Goal: Task Accomplishment & Management: Complete application form

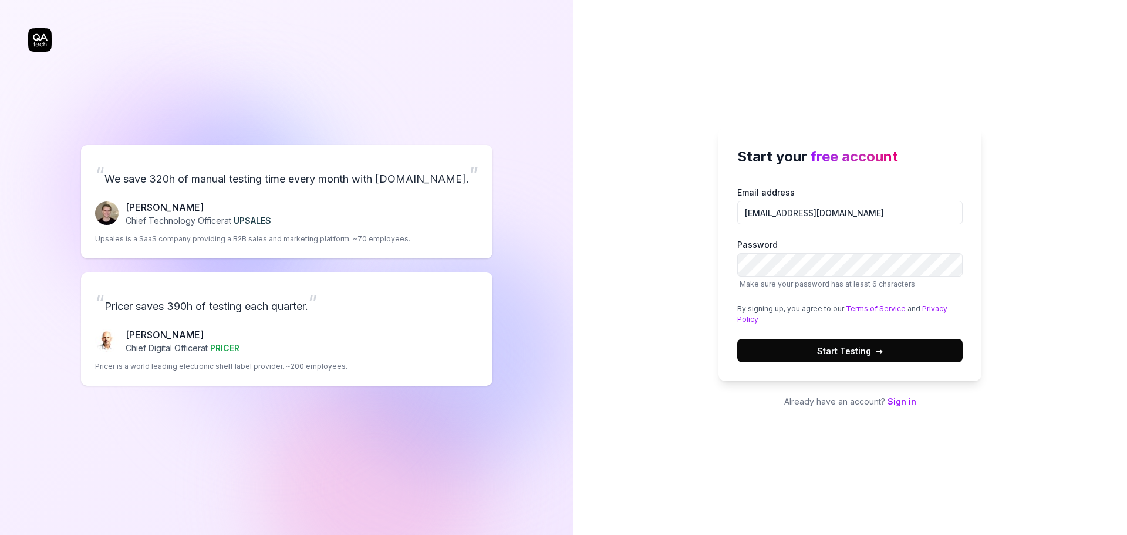
click at [848, 359] on button "Start Testing →" at bounding box center [849, 350] width 225 height 23
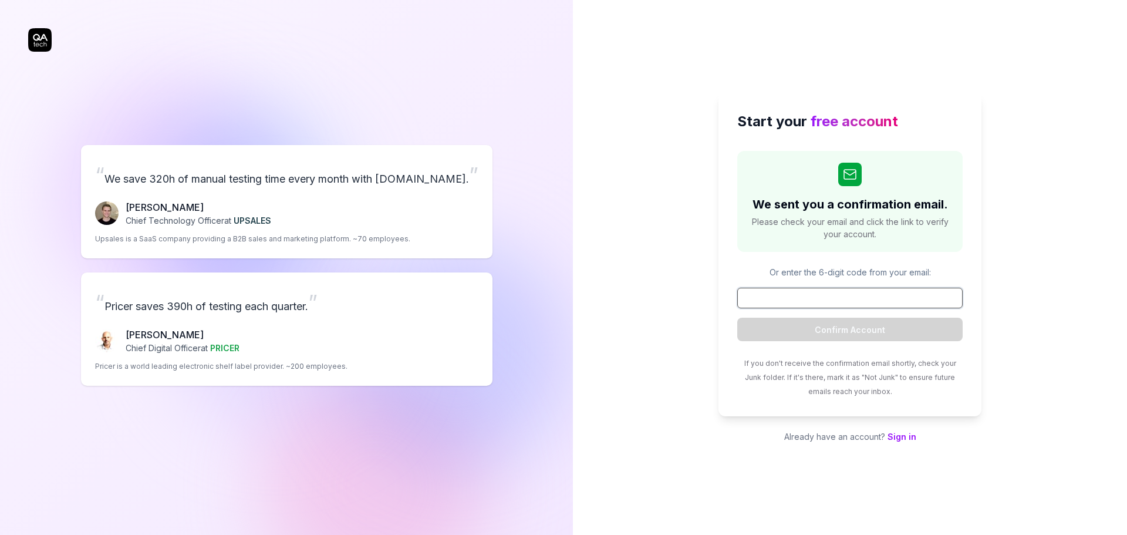
paste input "860214"
type input "860214"
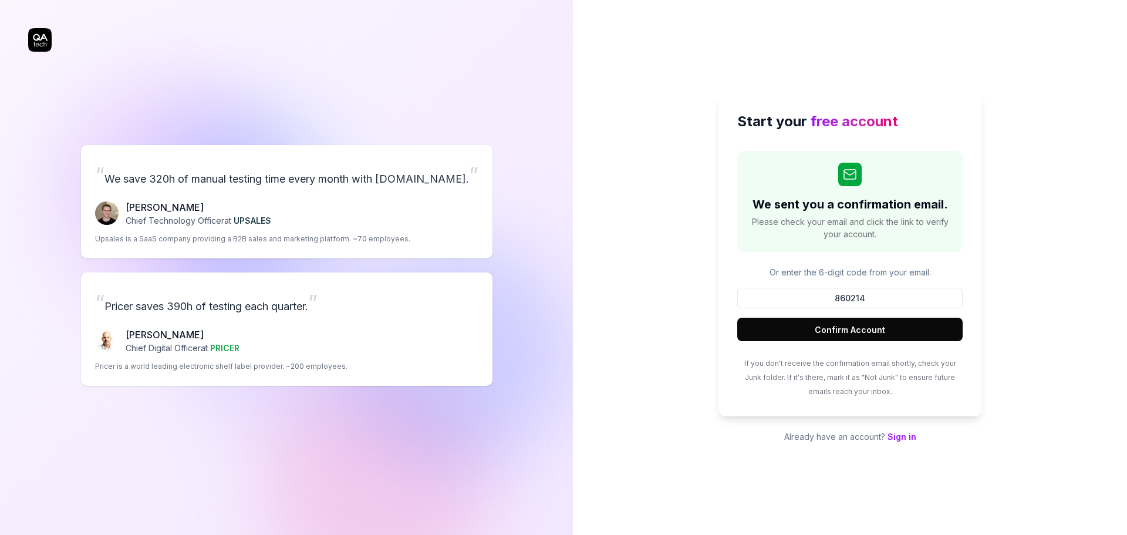
click at [864, 331] on button "Confirm Account" at bounding box center [849, 329] width 225 height 23
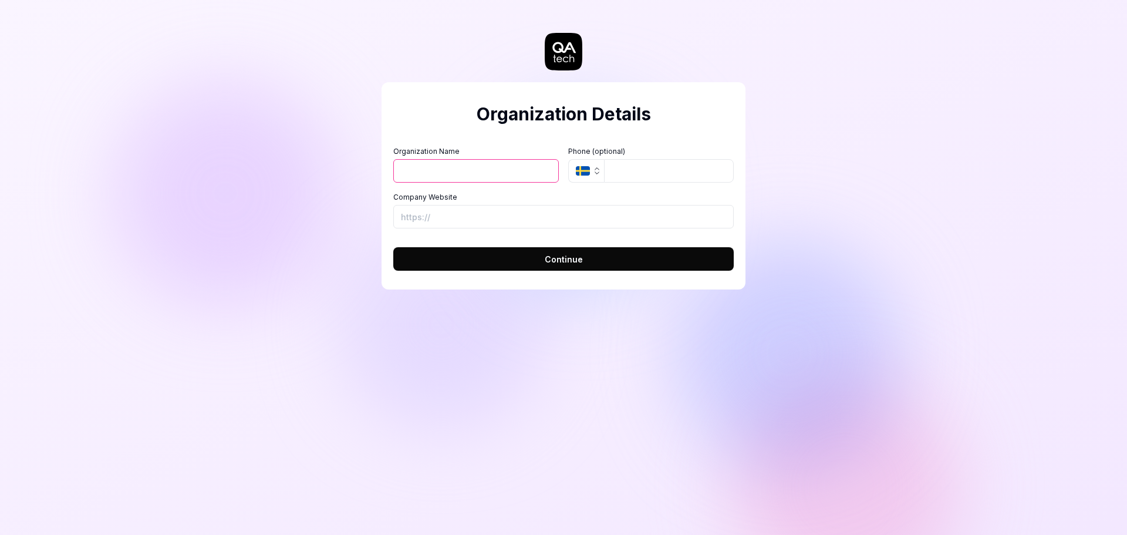
click at [501, 177] on input "Organization Name" at bounding box center [476, 170] width 166 height 23
click at [513, 120] on h2 "Organization Details" at bounding box center [563, 114] width 341 height 26
click at [592, 170] on icon "button" at bounding box center [596, 170] width 9 height 9
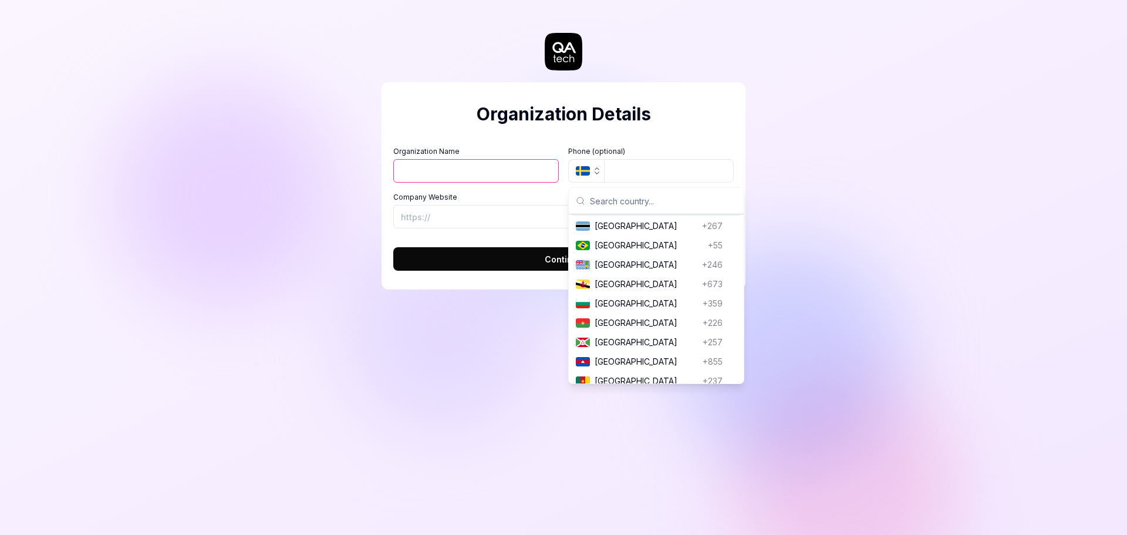
scroll to position [704, 0]
click at [480, 175] on input "Organization Name" at bounding box center [476, 170] width 166 height 23
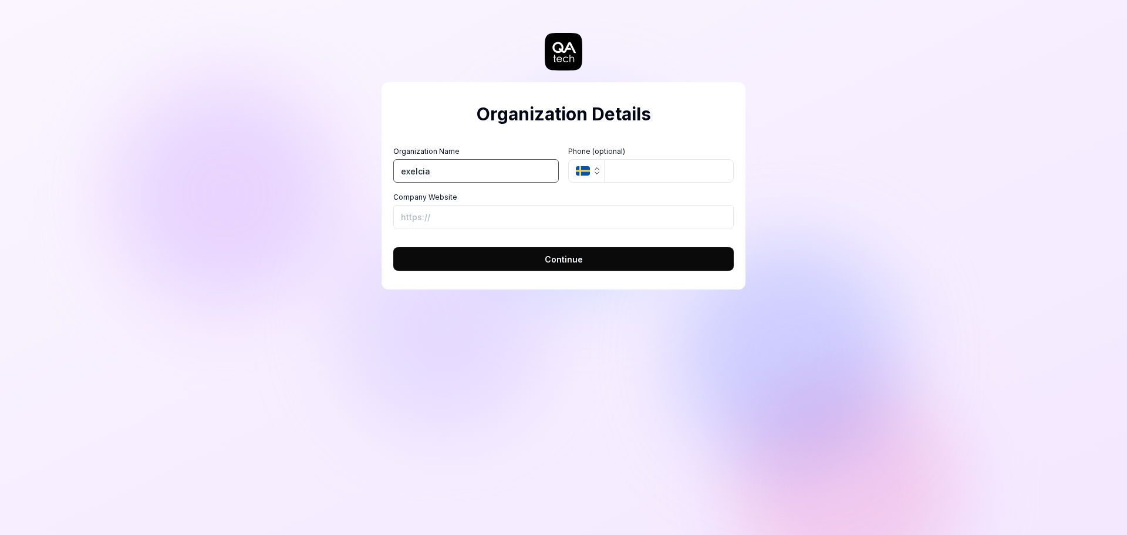
type input "exelcia"
click at [595, 170] on icon "button" at bounding box center [596, 170] width 9 height 9
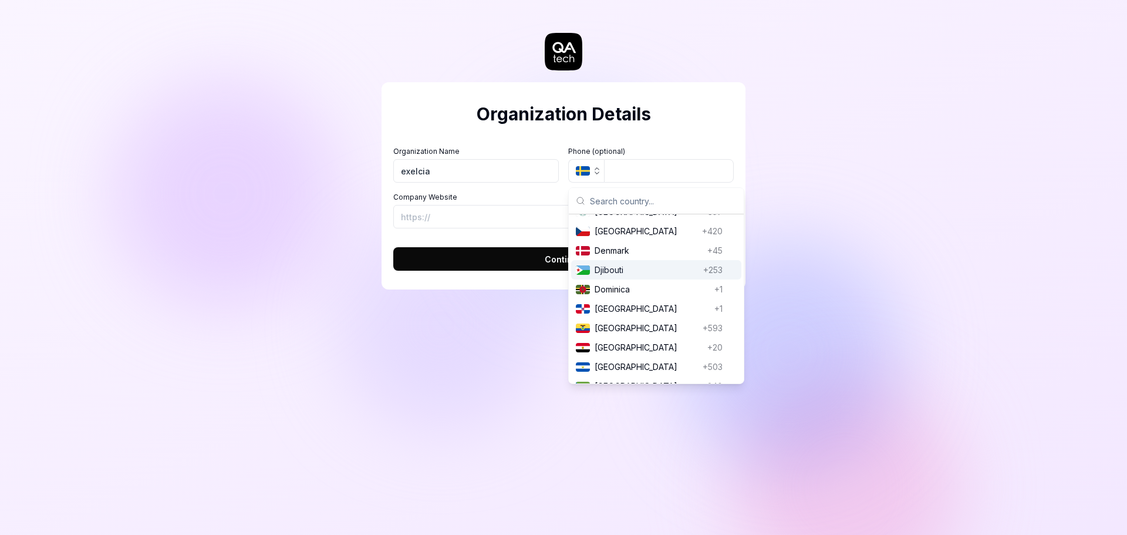
scroll to position [1174, 0]
click at [494, 223] on input "Company Website" at bounding box center [563, 216] width 341 height 23
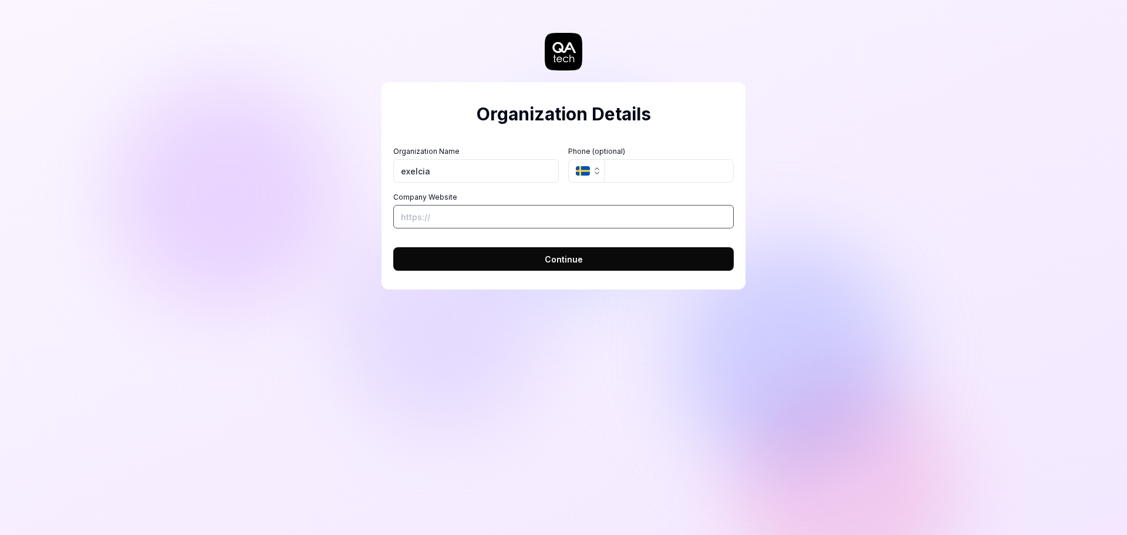
click at [443, 220] on input "Company Website" at bounding box center [563, 216] width 341 height 23
paste input "[URL][DOMAIN_NAME]"
type input "[URL][DOMAIN_NAME]"
click at [470, 259] on button "Continue" at bounding box center [563, 258] width 341 height 23
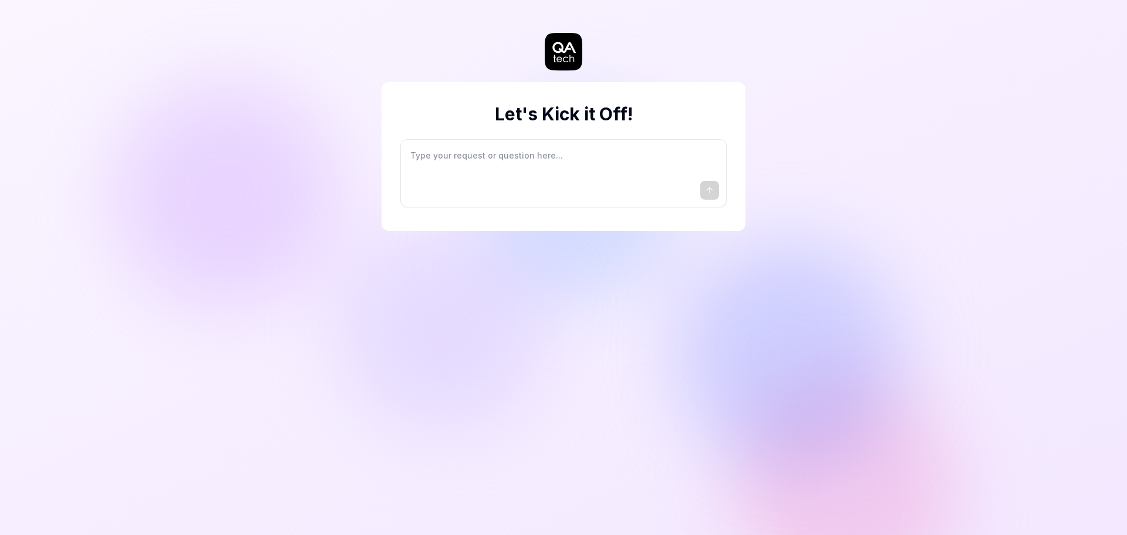
type textarea "*"
type textarea "I"
type textarea "*"
type textarea "I"
type textarea "*"
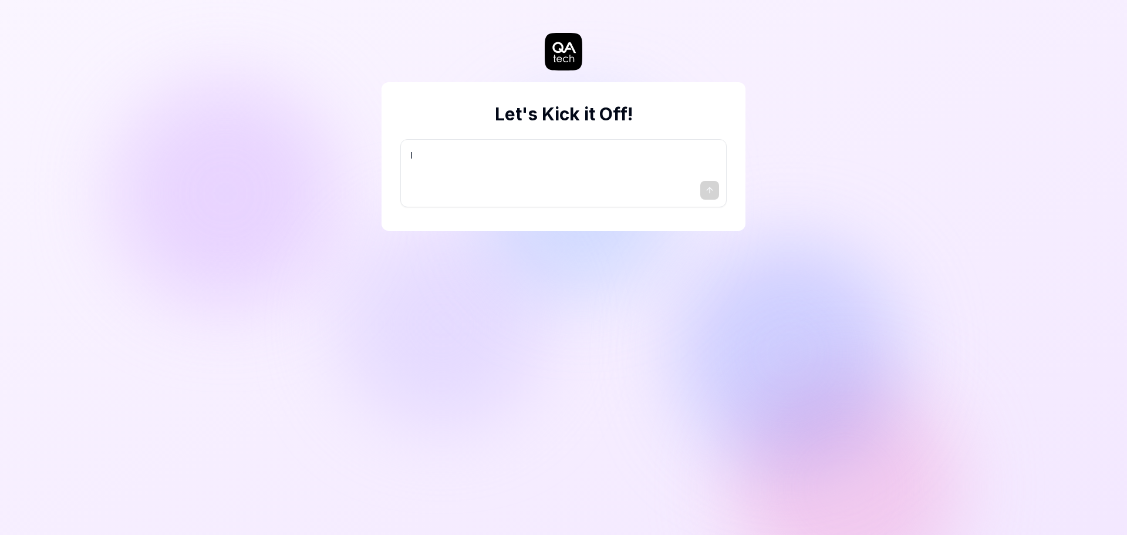
type textarea "I w"
type textarea "*"
type textarea "I wa"
type textarea "*"
type textarea "I wan"
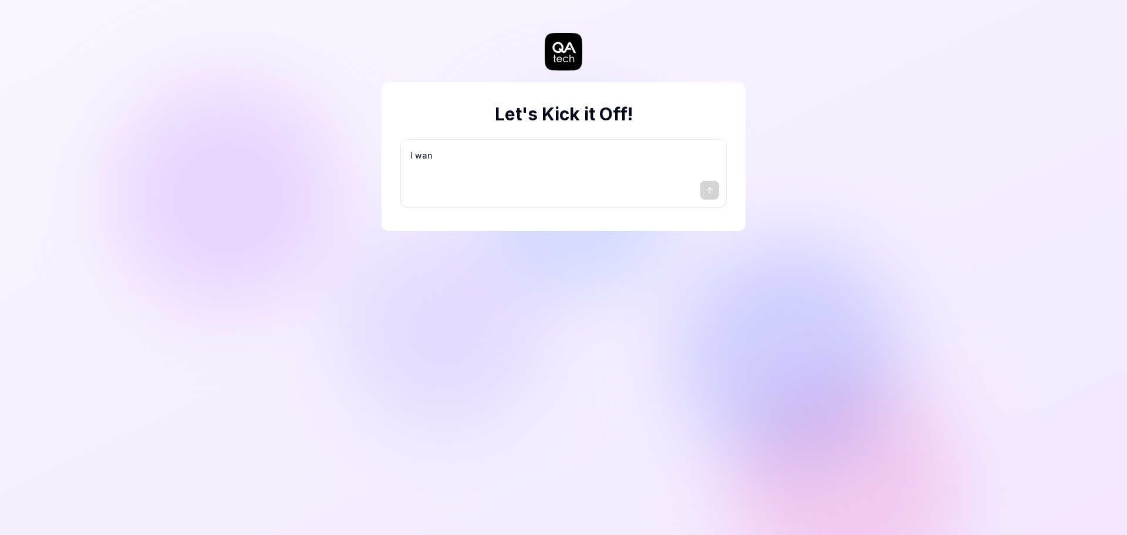
type textarea "*"
type textarea "I want"
type textarea "*"
type textarea "I want"
type textarea "*"
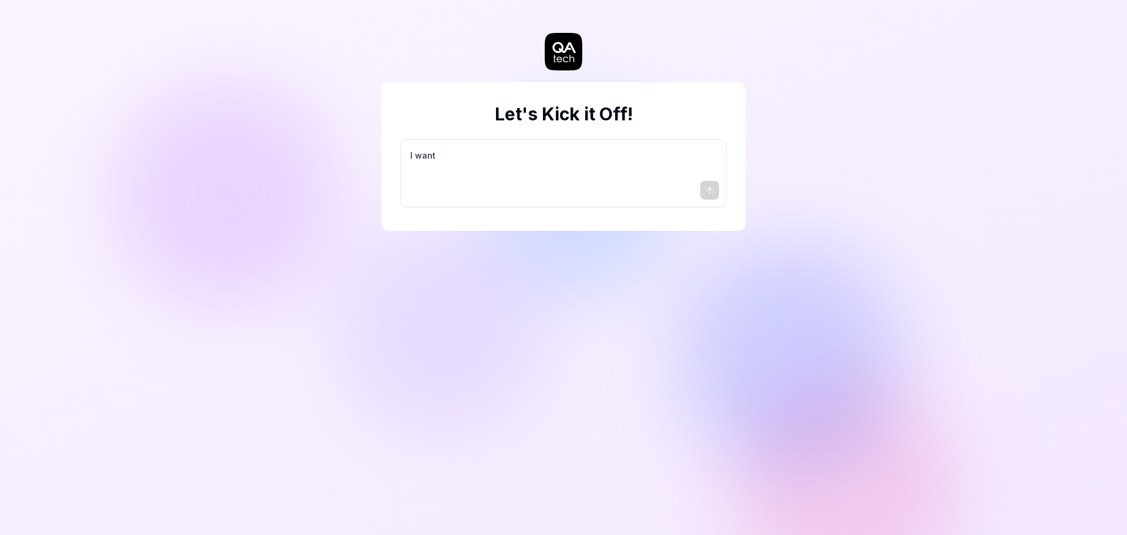
type textarea "I want a"
type textarea "*"
type textarea "I want a"
type textarea "*"
type textarea "I want a g"
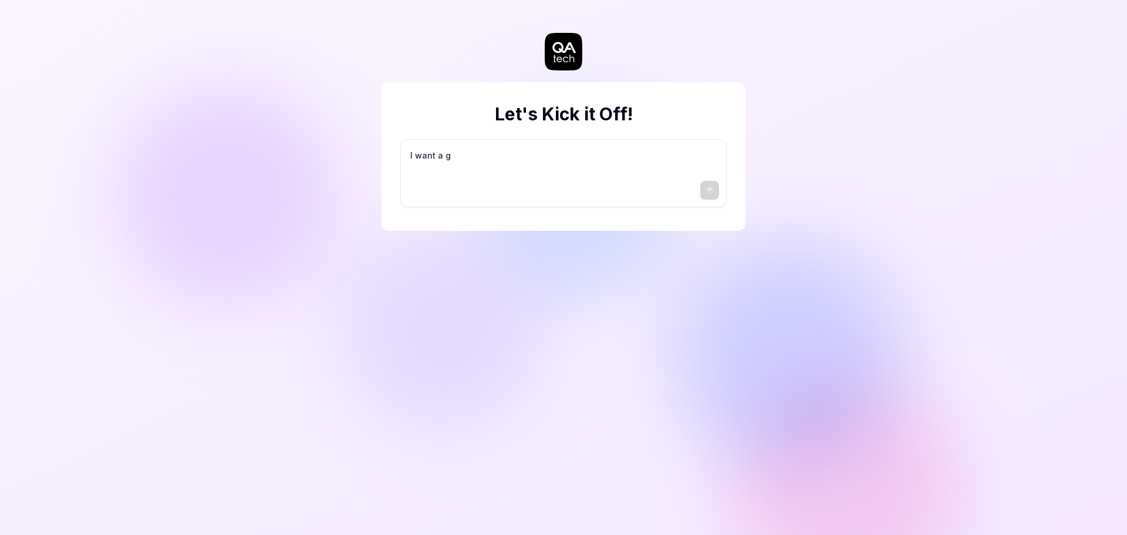
type textarea "*"
type textarea "I want a go"
type textarea "*"
type textarea "I want a goo"
type textarea "*"
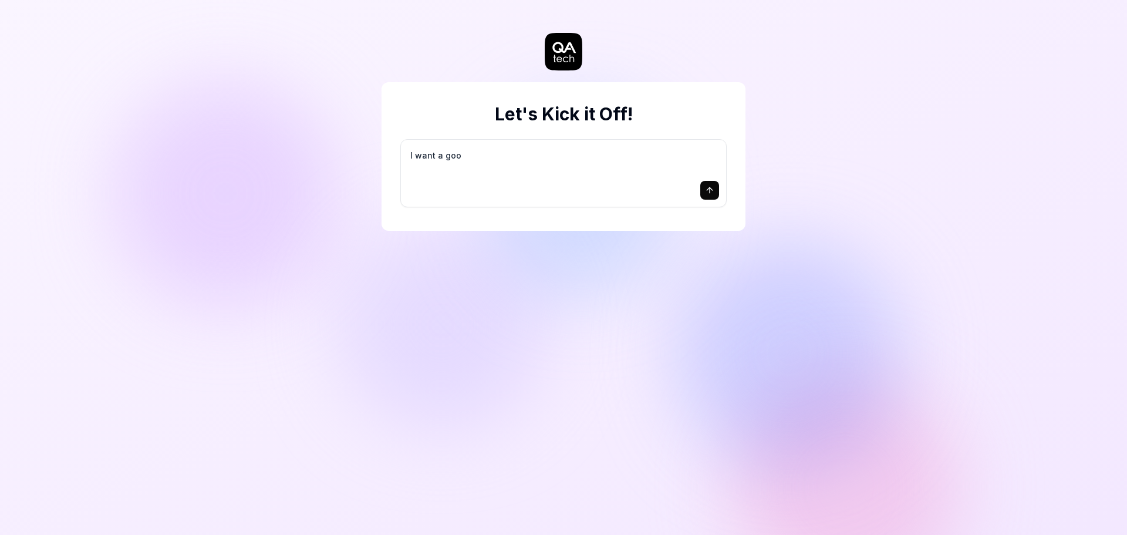
type textarea "I want a good"
type textarea "*"
type textarea "I want a good"
type textarea "*"
type textarea "I want a good t"
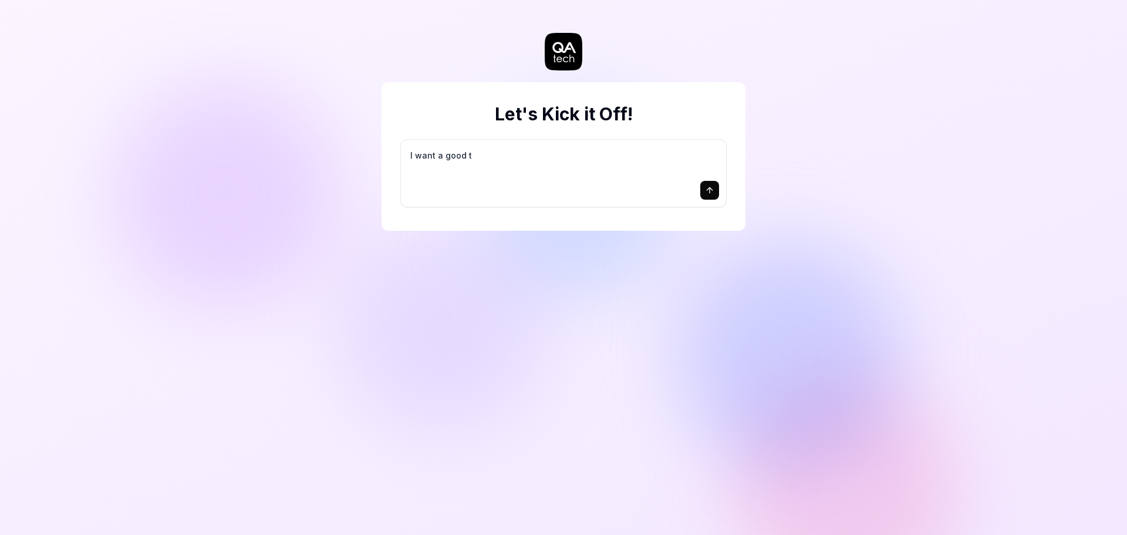
type textarea "*"
type textarea "I want a good te"
type textarea "*"
type textarea "I want a good tes"
type textarea "*"
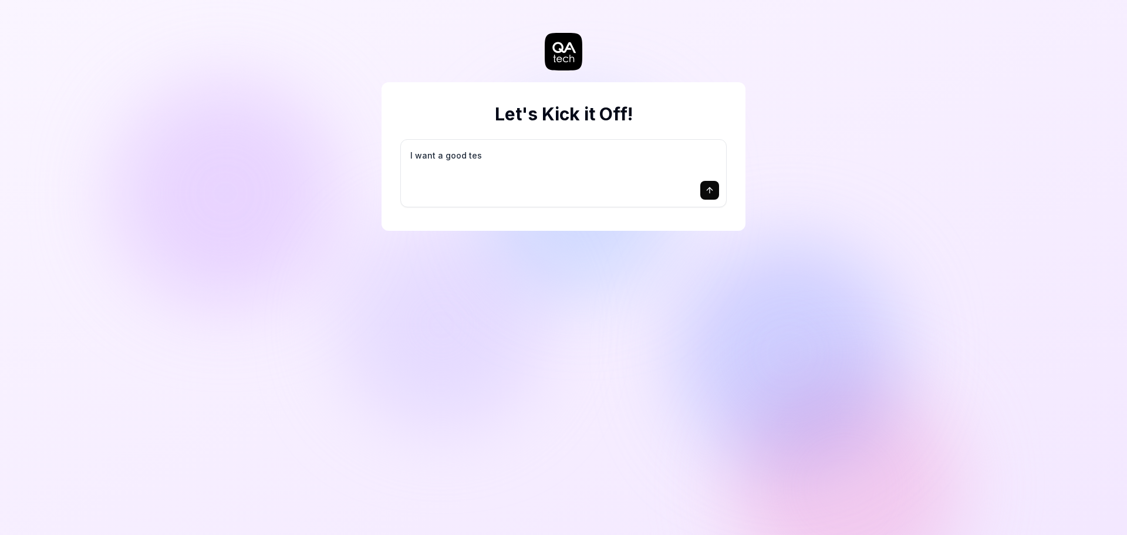
type textarea "I want a good test"
type textarea "*"
type textarea "I want a good test"
type textarea "*"
type textarea "I want a good test s"
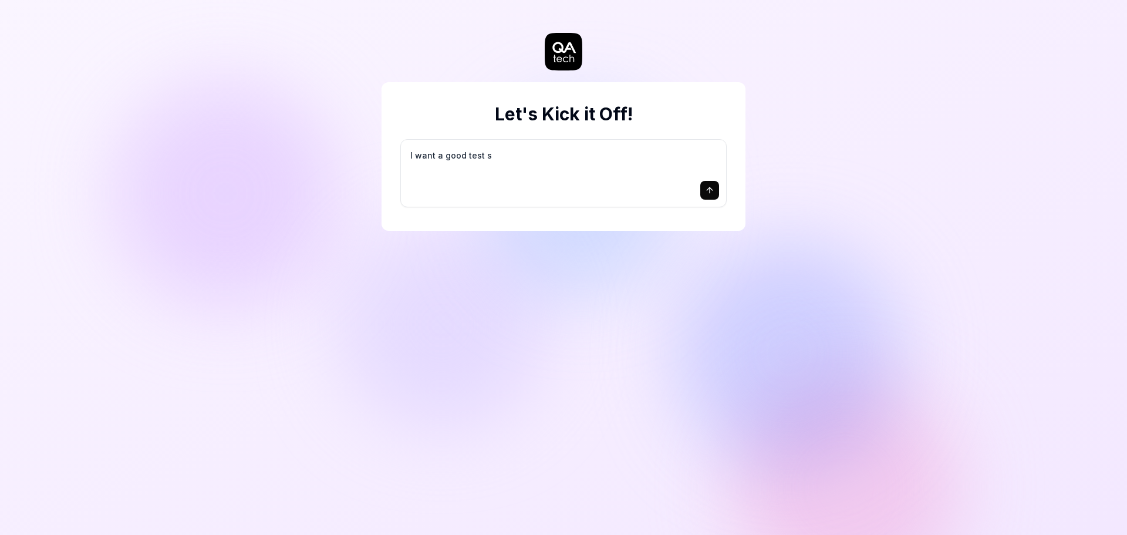
type textarea "*"
type textarea "I want a good test se"
type textarea "*"
type textarea "I want a good test set"
type textarea "*"
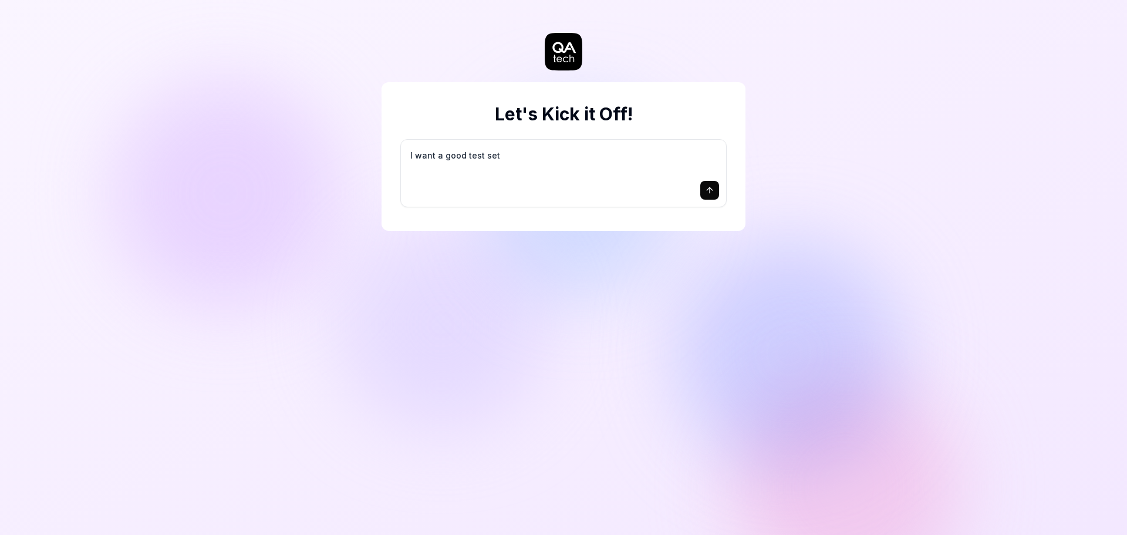
type textarea "I want a good test setu"
type textarea "*"
type textarea "I want a good test setup"
type textarea "*"
type textarea "I want a good test setup"
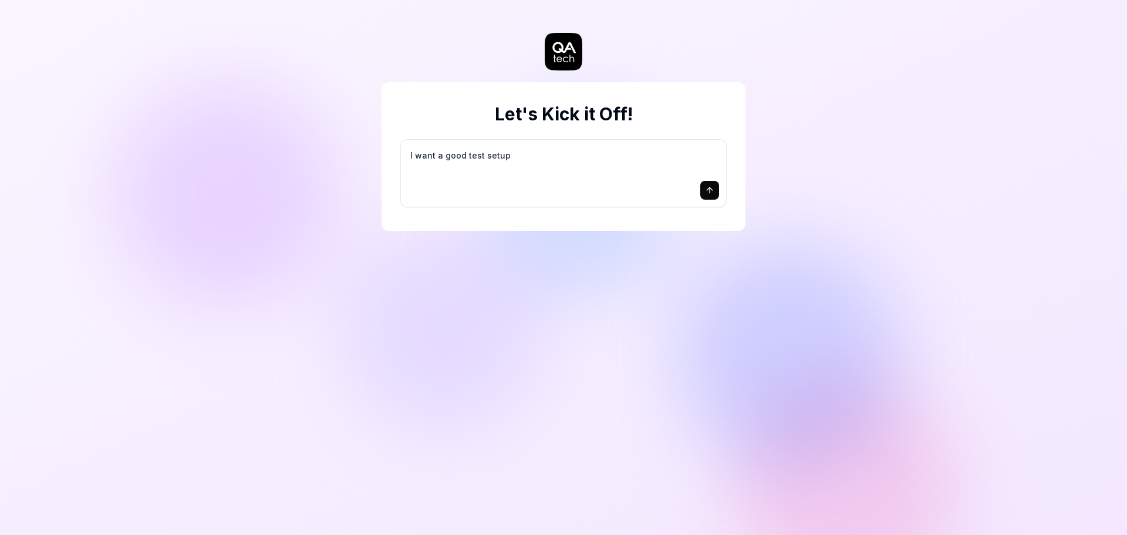
type textarea "*"
type textarea "I want a good test setup f"
type textarea "*"
type textarea "I want a good test setup fo"
type textarea "*"
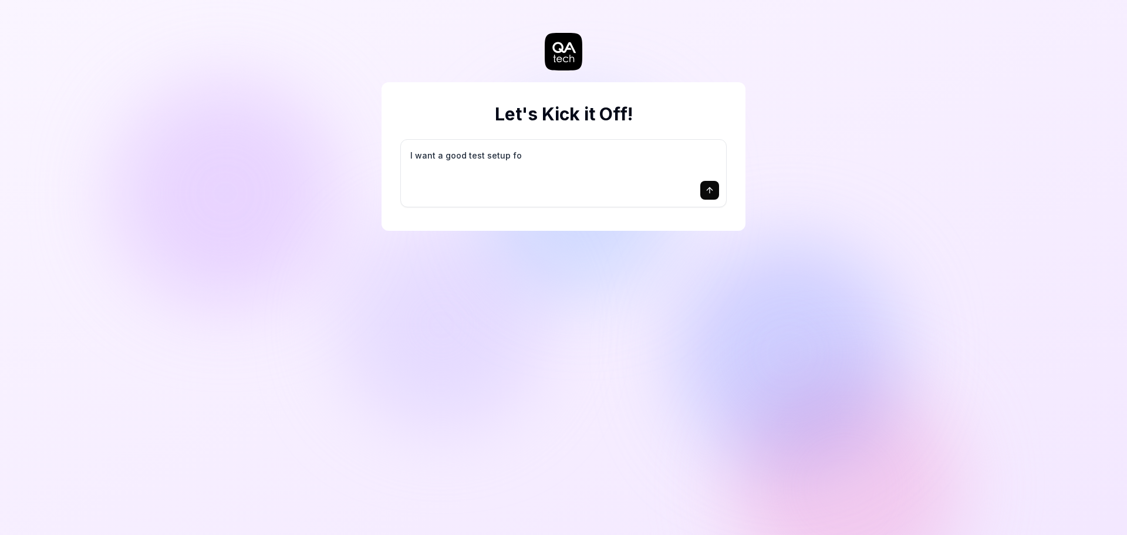
type textarea "I want a good test setup for"
type textarea "*"
type textarea "I want a good test setup for"
type textarea "*"
type textarea "I want a good test setup for m"
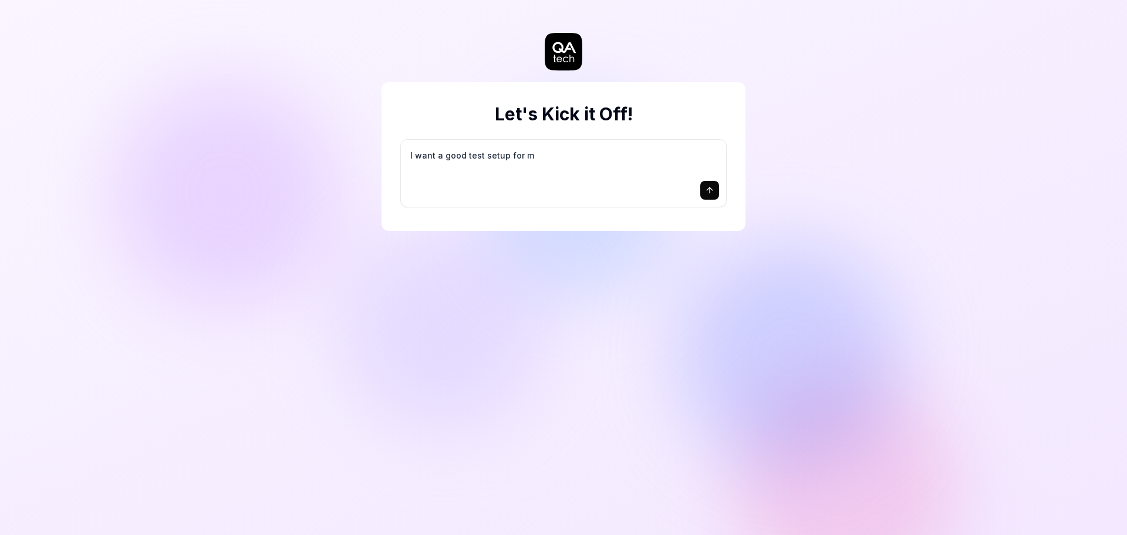
type textarea "*"
type textarea "I want a good test setup for my"
type textarea "*"
type textarea "I want a good test setup for my"
type textarea "*"
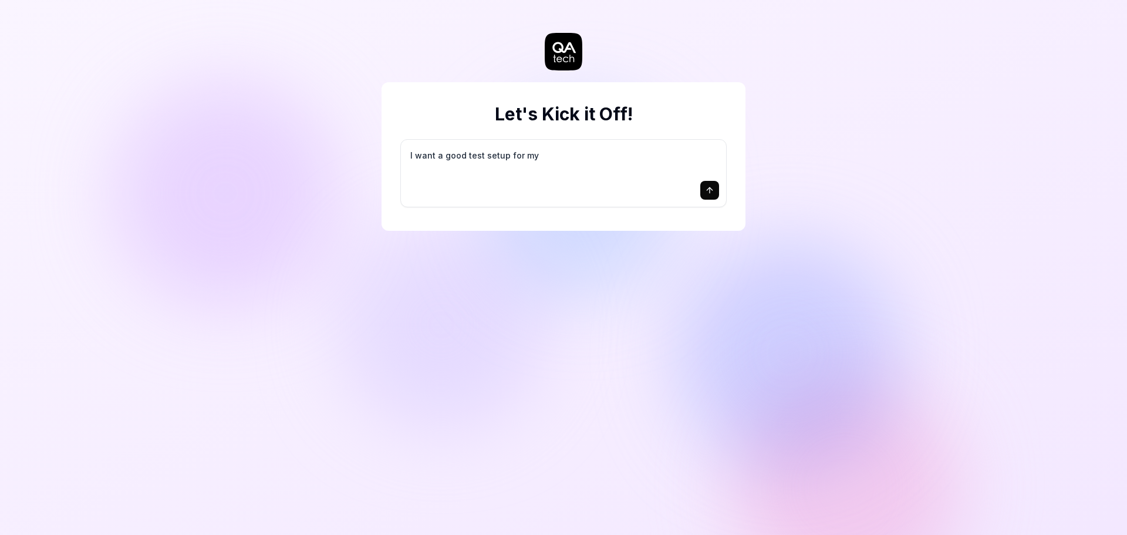
type textarea "I want a good test setup for my s"
type textarea "*"
type textarea "I want a good test setup for my si"
type textarea "*"
type textarea "I want a good test setup for my sit"
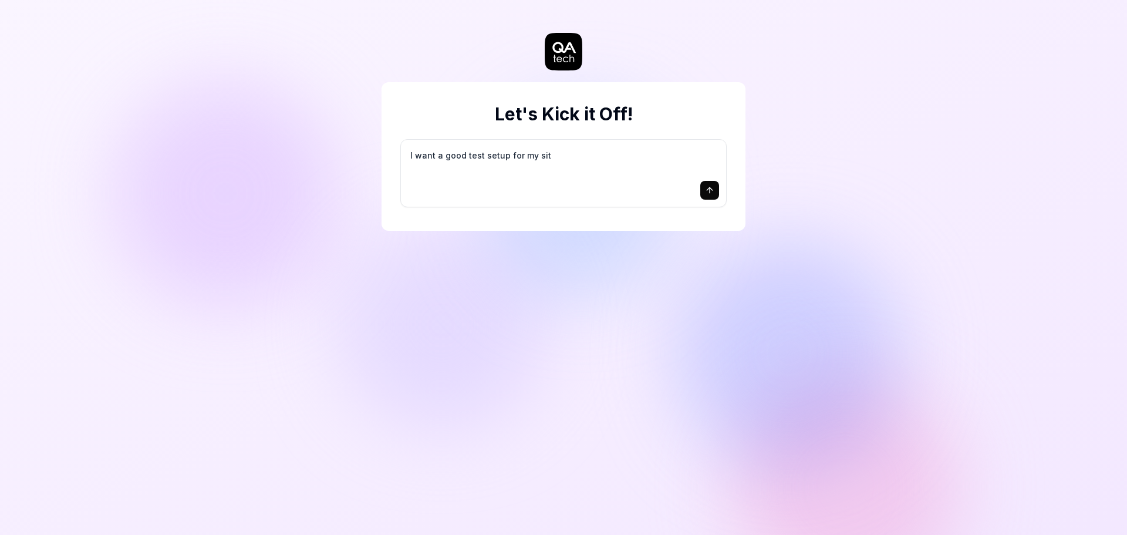
type textarea "*"
type textarea "I want a good test setup for my site"
type textarea "*"
type textarea "I want a good test setup for my site"
type textarea "*"
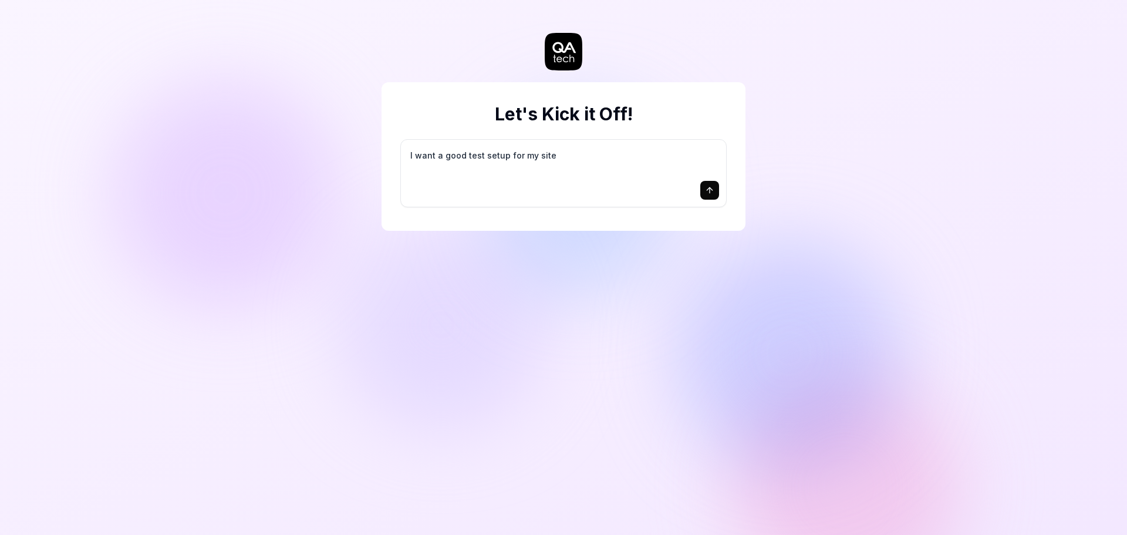
type textarea "I want a good test setup for my site -"
type textarea "*"
type textarea "I want a good test setup for my site -"
type textarea "*"
type textarea "I want a good test setup for my site - h"
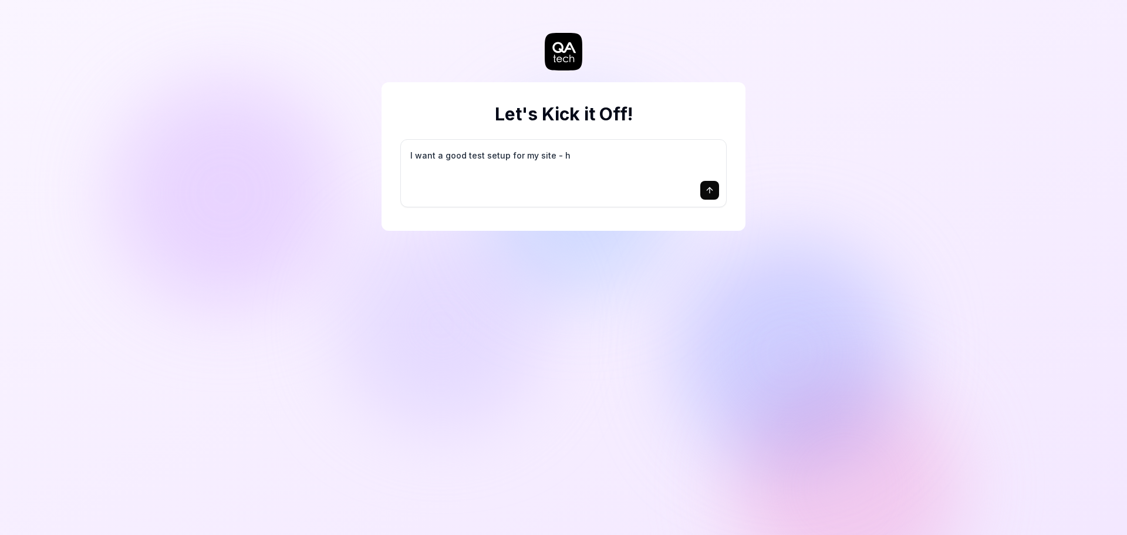
type textarea "*"
type textarea "I want a good test setup for my site - he"
type textarea "*"
type textarea "I want a good test setup for my site - hel"
type textarea "*"
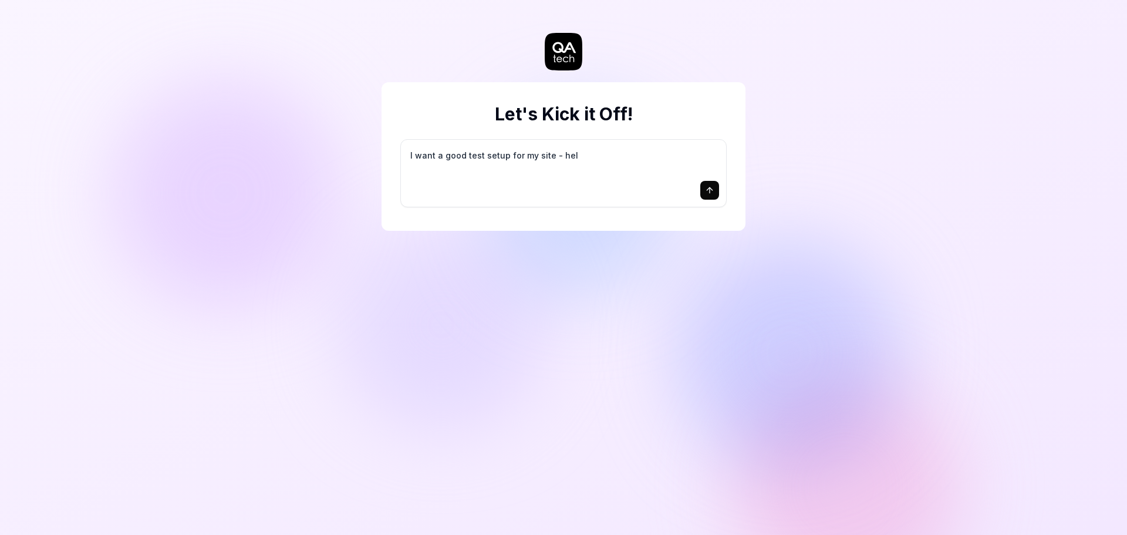
type textarea "I want a good test setup for my site - help"
type textarea "*"
type textarea "I want a good test setup for my site - help"
type textarea "*"
type textarea "I want a good test setup for my site - help m"
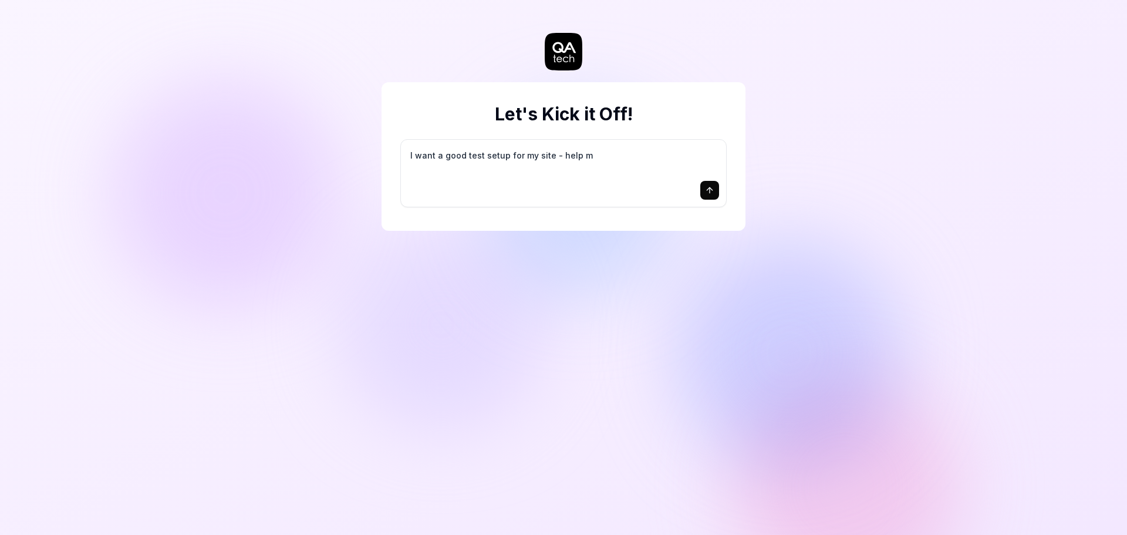
type textarea "*"
type textarea "I want a good test setup for my site - help me"
type textarea "*"
type textarea "I want a good test setup for my site - help me"
type textarea "*"
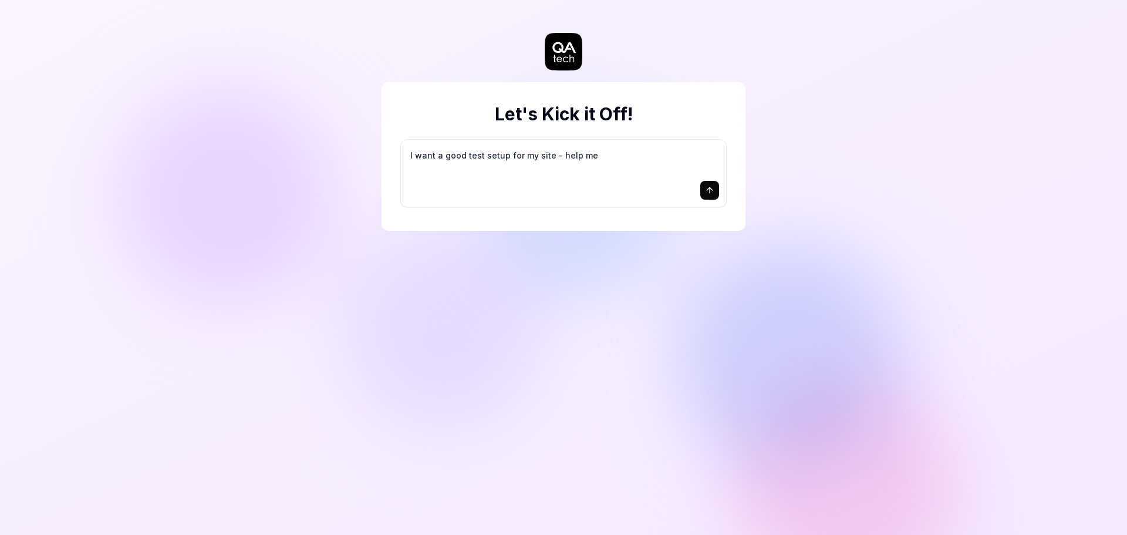
type textarea "I want a good test setup for my site - help me c"
type textarea "*"
type textarea "I want a good test setup for my site - help me cr"
type textarea "*"
type textarea "I want a good test setup for my site - help me cre"
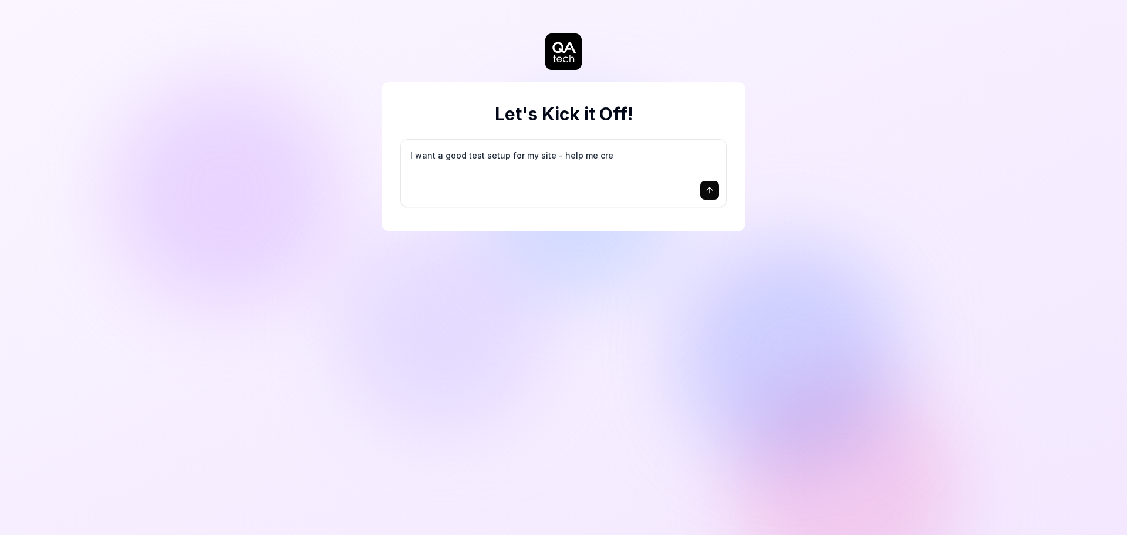
type textarea "*"
type textarea "I want a good test setup for my site - help me crea"
type textarea "*"
type textarea "I want a good test setup for my site - help me creat"
type textarea "*"
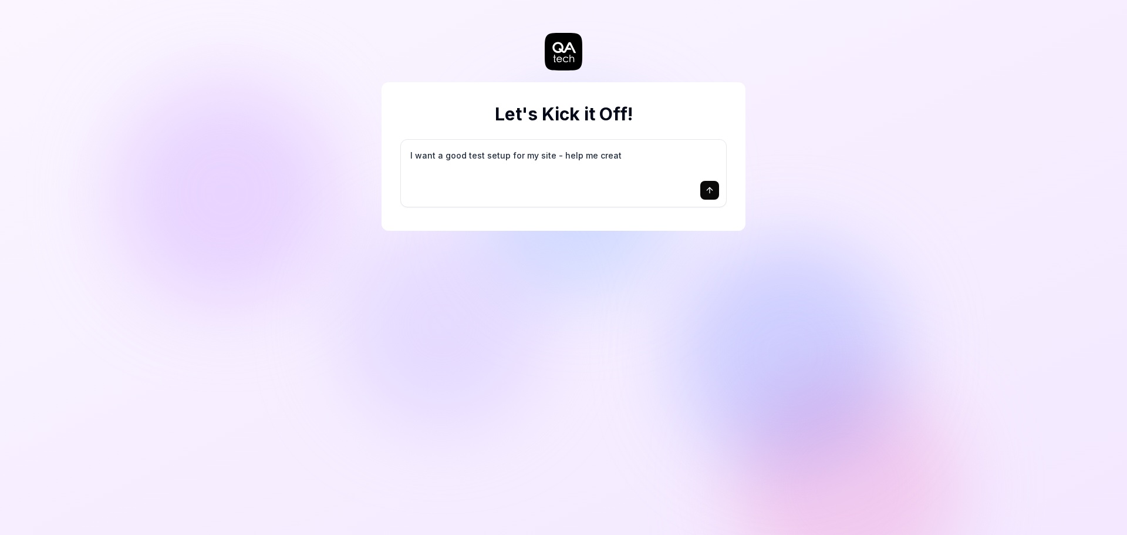
type textarea "I want a good test setup for my site - help me create"
type textarea "*"
type textarea "I want a good test setup for my site - help me create"
type textarea "*"
type textarea "I want a good test setup for my site - help me create t"
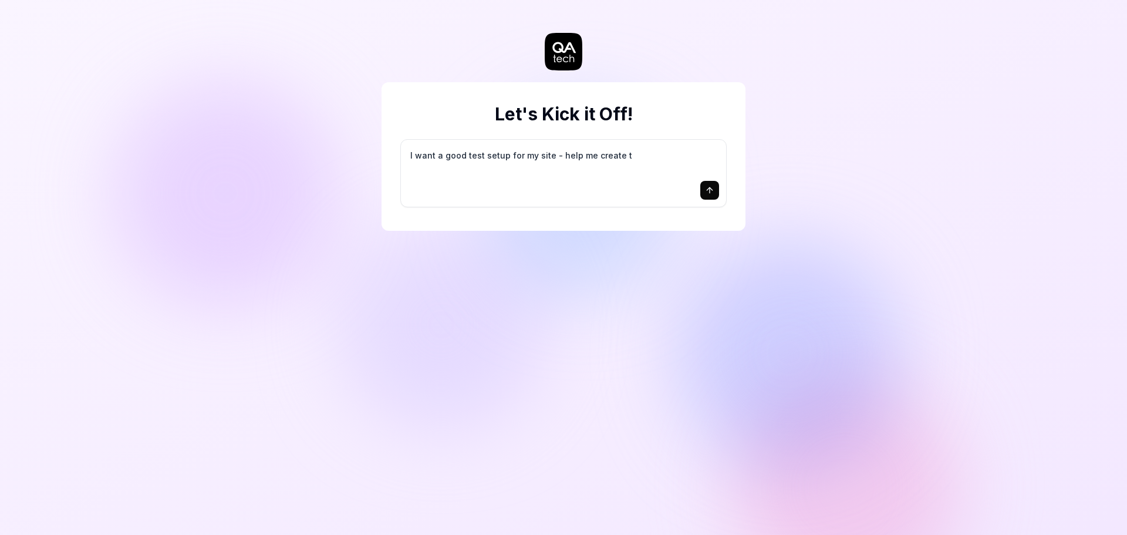
type textarea "*"
type textarea "I want a good test setup for my site - help me create th"
type textarea "*"
type textarea "I want a good test setup for my site - help me create the"
type textarea "*"
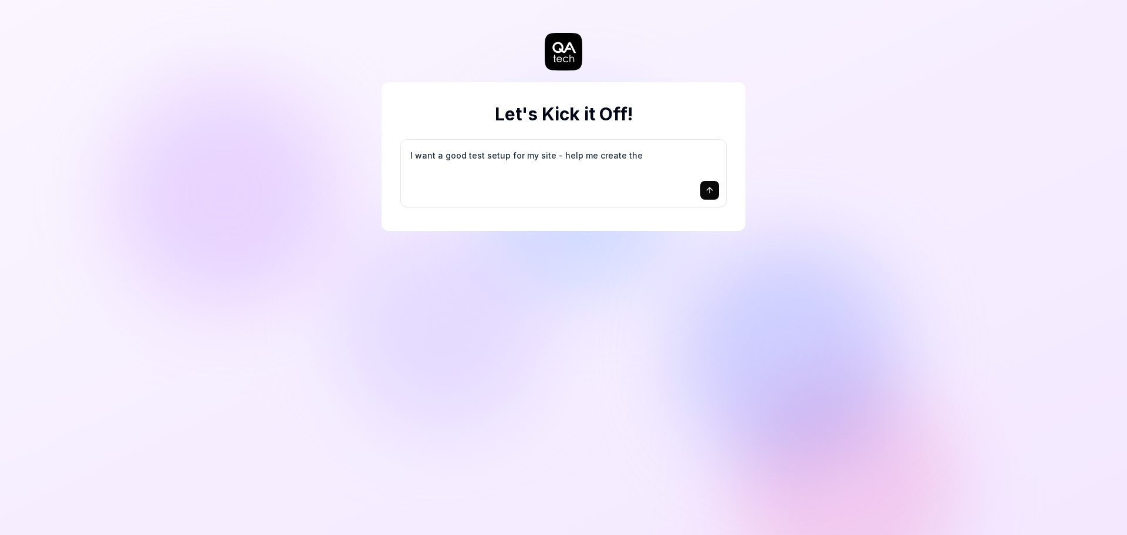
type textarea "I want a good test setup for my site - help me create the"
type textarea "*"
type textarea "I want a good test setup for my site - help me create the f"
type textarea "*"
type textarea "I want a good test setup for my site - help me create the fi"
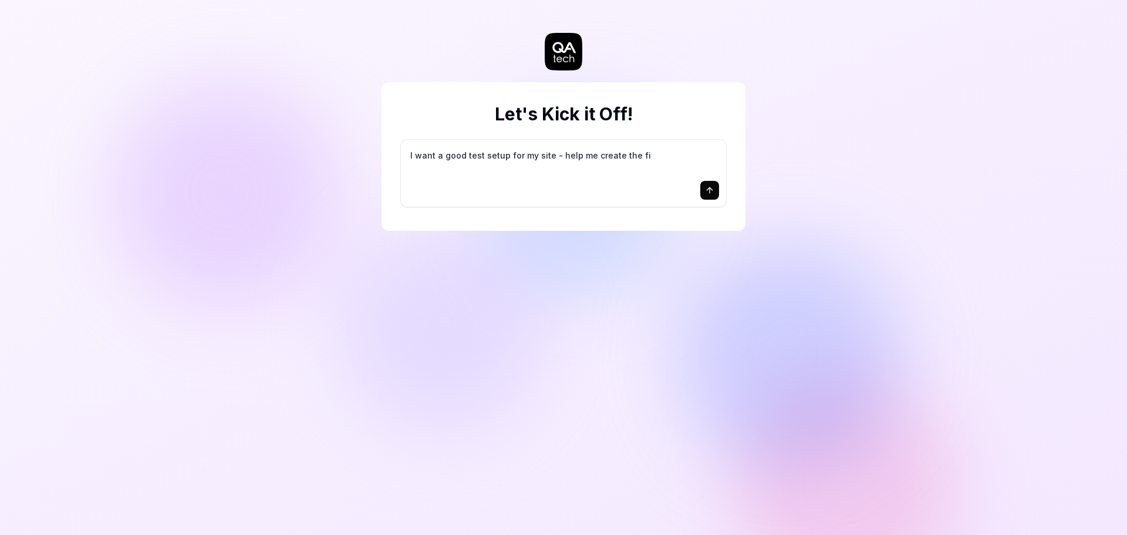
type textarea "*"
type textarea "I want a good test setup for my site - help me create the fir"
type textarea "*"
type textarea "I want a good test setup for my site - help me create the firs"
type textarea "*"
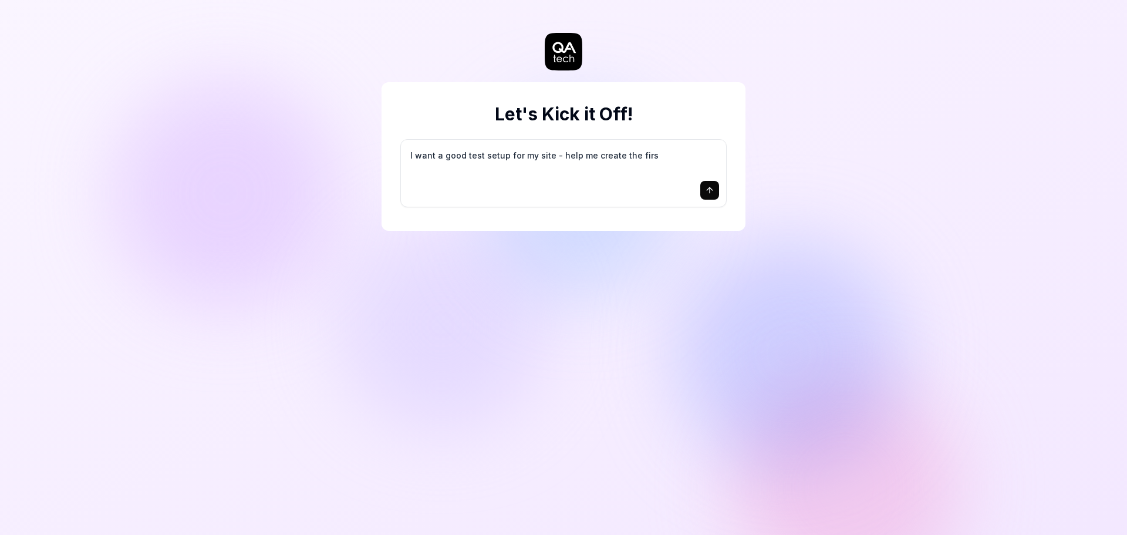
type textarea "I want a good test setup for my site - help me create the first"
type textarea "*"
type textarea "I want a good test setup for my site - help me create the first"
type textarea "*"
type textarea "I want a good test setup for my site - help me create the first 3"
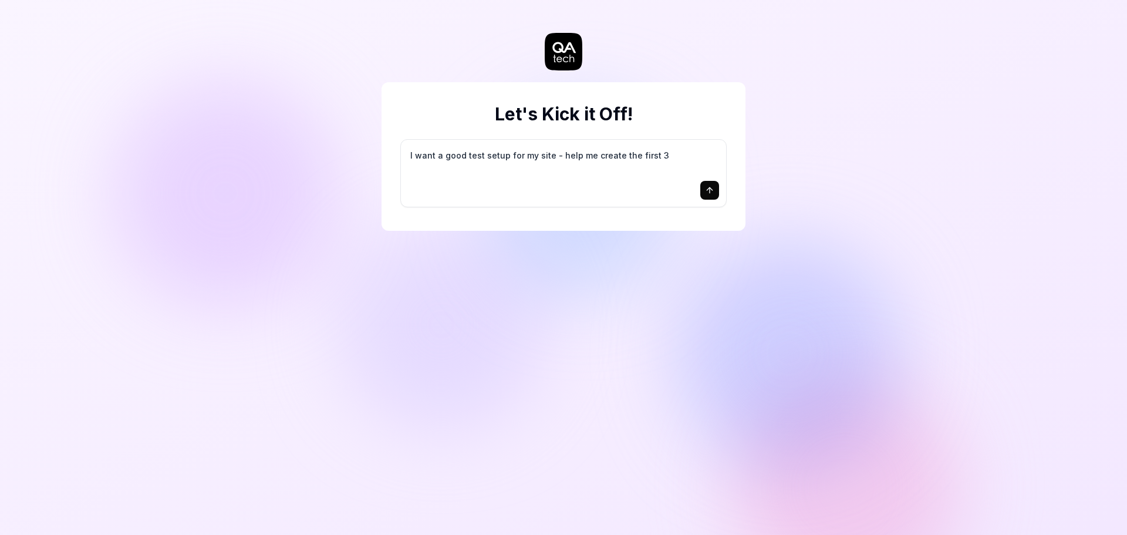
type textarea "*"
type textarea "I want a good test setup for my site - help me create the first 3-"
type textarea "*"
type textarea "I want a good test setup for my site - help me create the first 3-5"
type textarea "*"
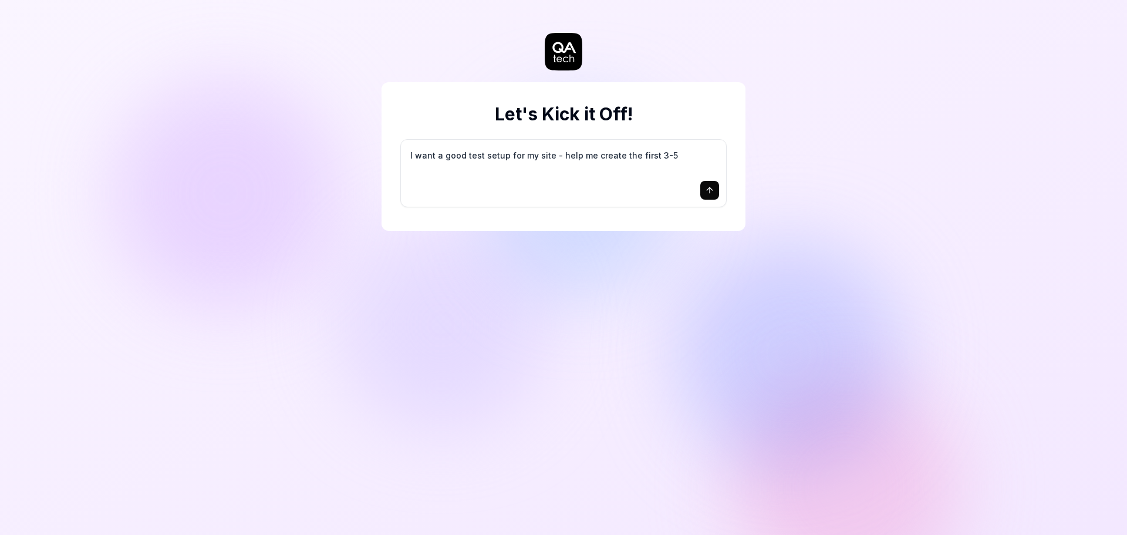
type textarea "I want a good test setup for my site - help me create the first 3-5"
type textarea "*"
type textarea "I want a good test setup for my site - help me create the first 3-5 t"
type textarea "*"
type textarea "I want a good test setup for my site - help me create the first 3-5 te"
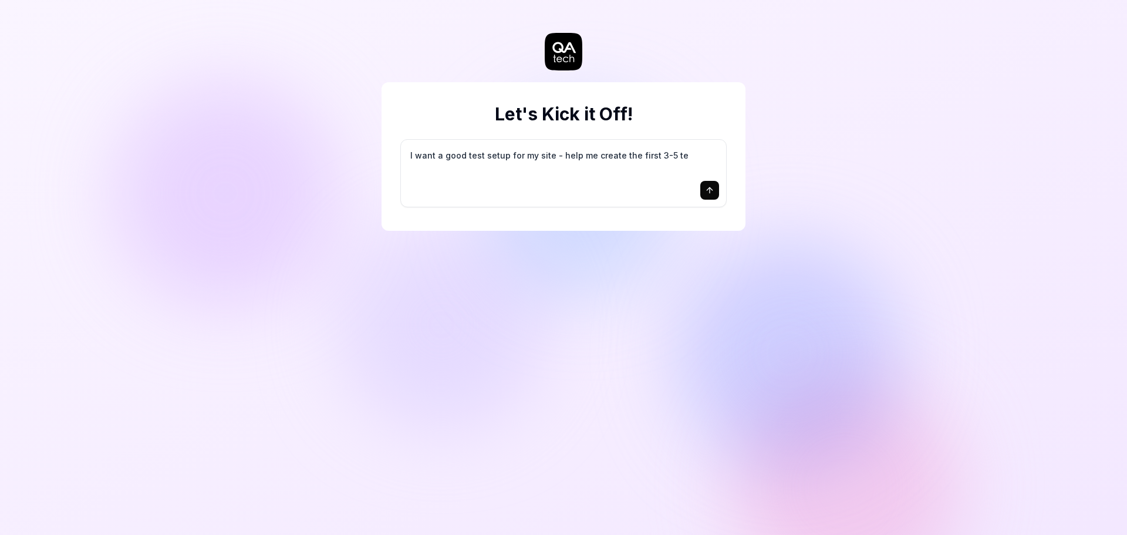
type textarea "*"
type textarea "I want a good test setup for my site - help me create the first 3-5 tes"
type textarea "*"
type textarea "I want a good test setup for my site - help me create the first 3-5 test"
type textarea "*"
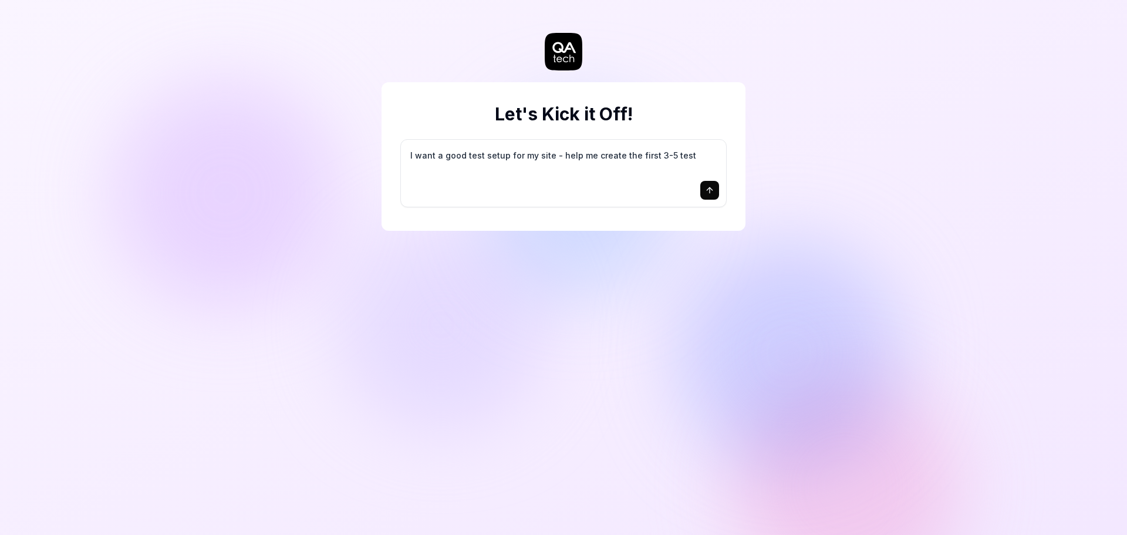
type textarea "I want a good test setup for my site - help me create the first 3-5 test"
type textarea "*"
type textarea "I want a good test setup for my site - help me create the first 3-5 test c"
type textarea "*"
type textarea "I want a good test setup for my site - help me create the first 3-5 test ca"
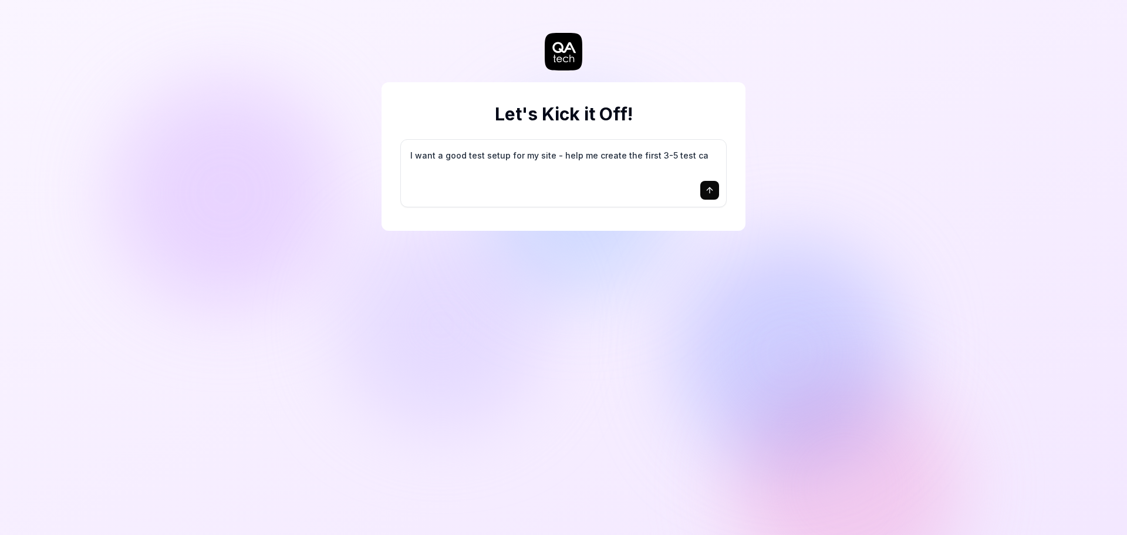
type textarea "*"
type textarea "I want a good test setup for my site - help me create the first 3-5 test cas"
type textarea "*"
type textarea "I want a good test setup for my site - help me create the first 3-5 test case"
type textarea "*"
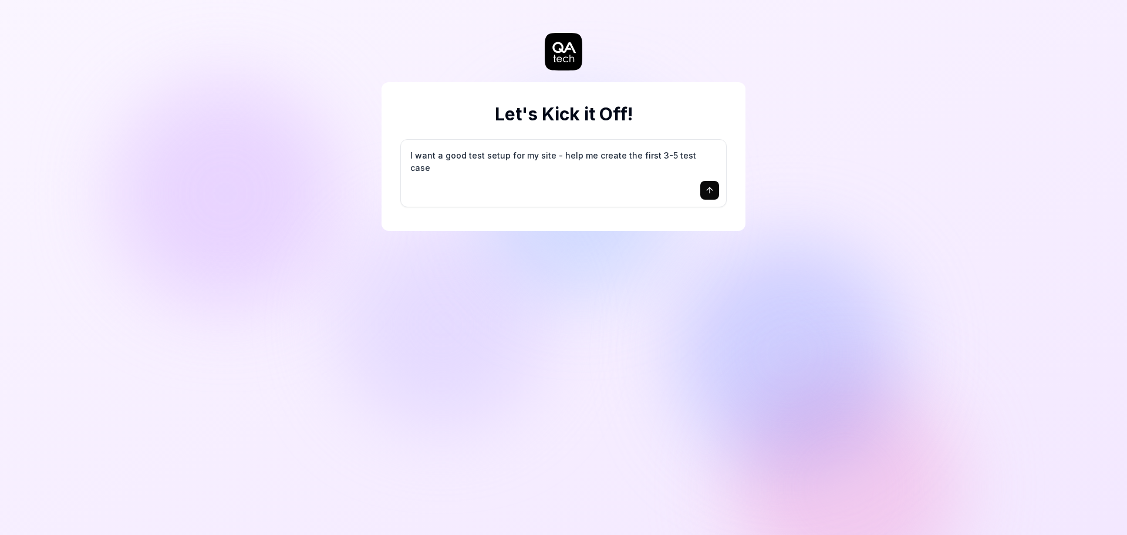
type textarea "I want a good test setup for my site - help me create the first 3-5 test cases"
click at [713, 194] on icon "submit" at bounding box center [709, 190] width 9 height 9
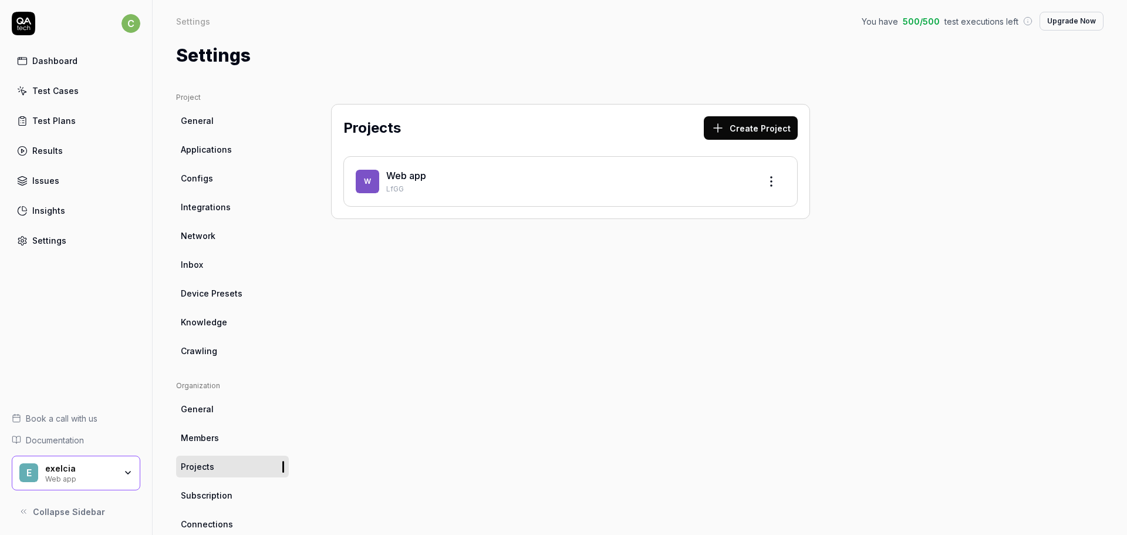
click at [376, 165] on div "W Web app LfGG" at bounding box center [570, 181] width 454 height 50
click at [373, 182] on span "W" at bounding box center [367, 181] width 23 height 23
click at [58, 355] on div "Initial Test Case Creation Help" at bounding box center [79, 350] width 112 height 9
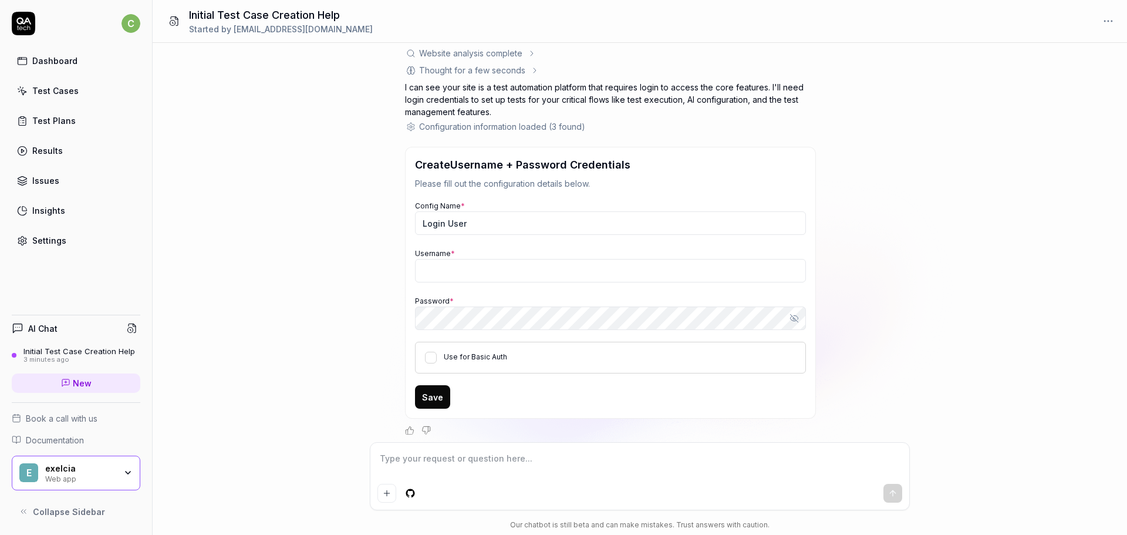
type textarea "*"
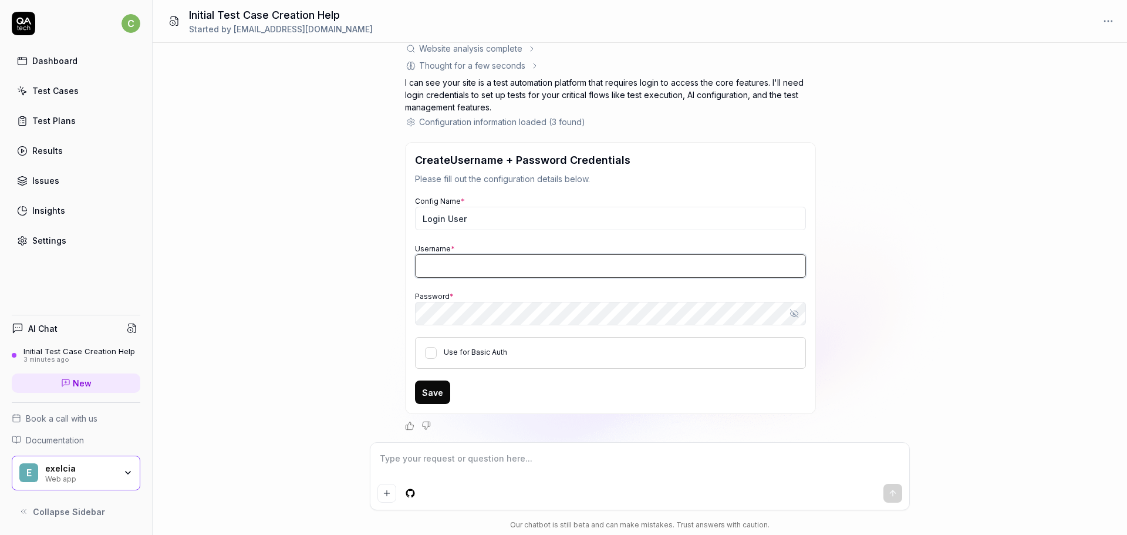
type input "[EMAIL_ADDRESS][DOMAIN_NAME]"
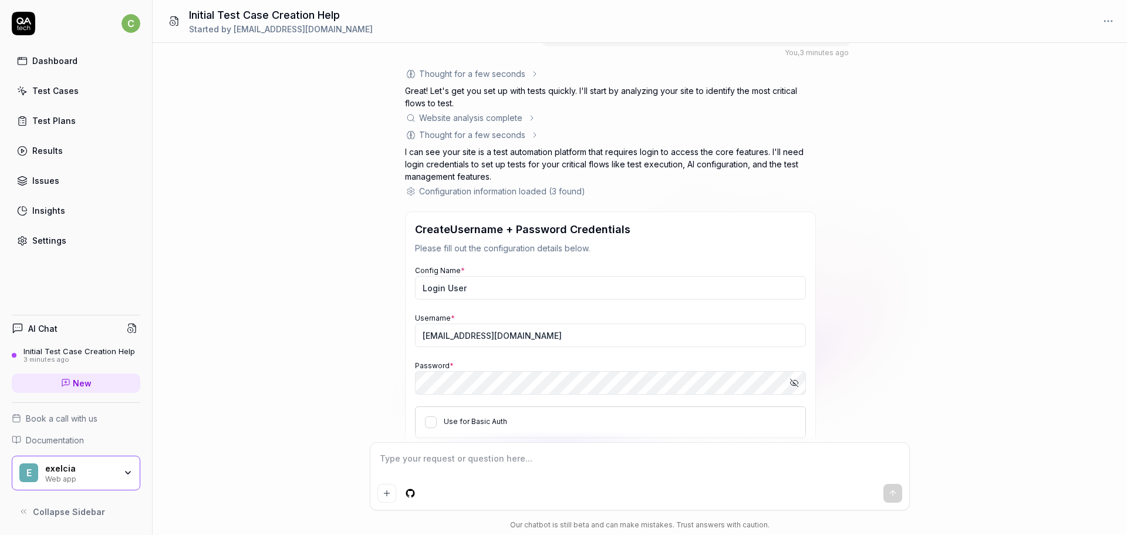
scroll to position [100, 0]
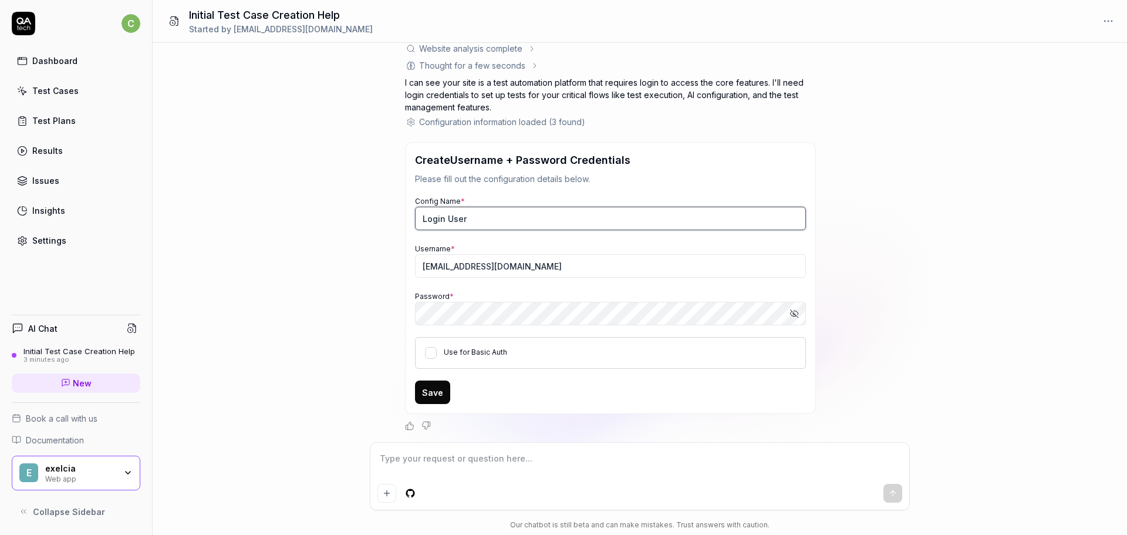
type textarea "*"
click at [495, 213] on input "Login User" at bounding box center [610, 218] width 391 height 23
drag, startPoint x: 497, startPoint y: 216, endPoint x: 324, endPoint y: 205, distance: 173.5
click at [324, 205] on div "I want a good test setup for my site - help me create the first 3-5 test cases …" at bounding box center [640, 242] width 975 height 399
click at [496, 225] on input "Login User" at bounding box center [610, 218] width 391 height 23
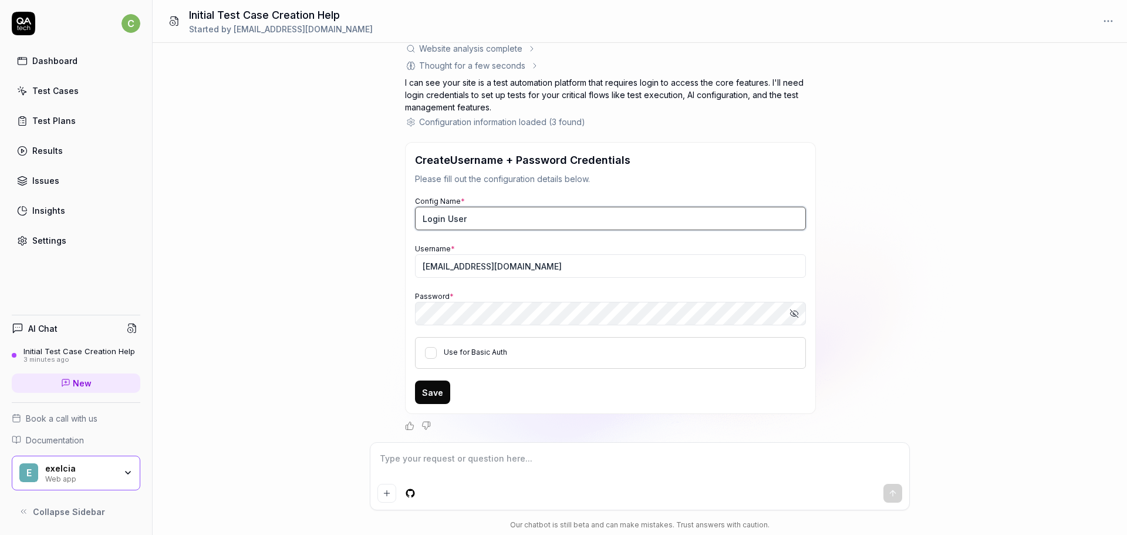
drag, startPoint x: 493, startPoint y: 225, endPoint x: 368, endPoint y: 211, distance: 125.8
click at [368, 211] on div "I want a good test setup for my site - help me create the first 3-5 test cases …" at bounding box center [640, 242] width 975 height 399
type input "t"
type input "e"
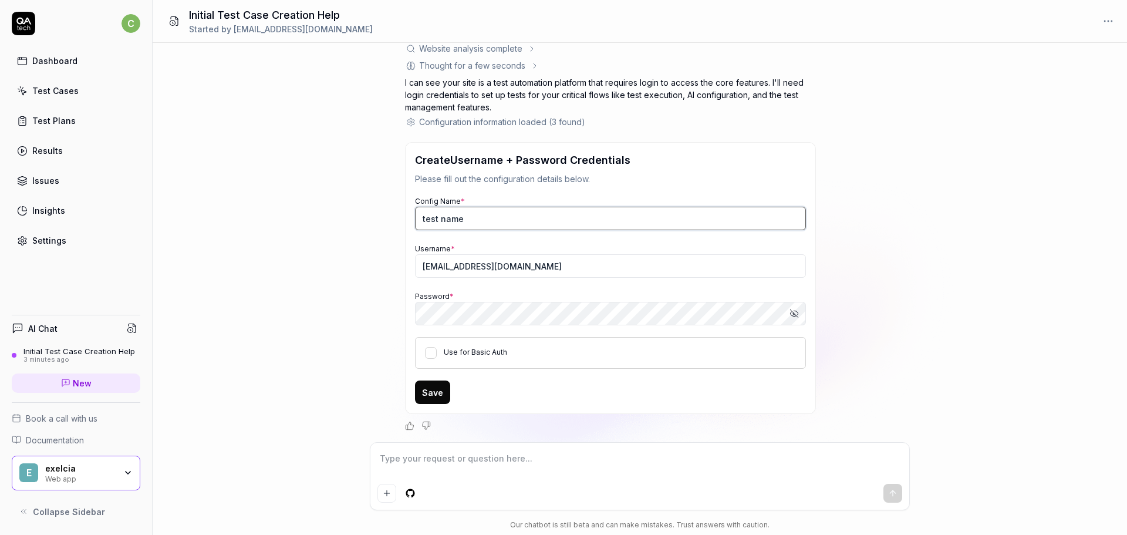
type input "test name"
type textarea "*"
drag, startPoint x: 547, startPoint y: 267, endPoint x: 403, endPoint y: 258, distance: 144.1
click at [403, 258] on div "I want a good test setup for my site - help me create the first 3-5 test cases …" at bounding box center [640, 242] width 975 height 399
click at [457, 273] on input "Username *" at bounding box center [610, 265] width 391 height 23
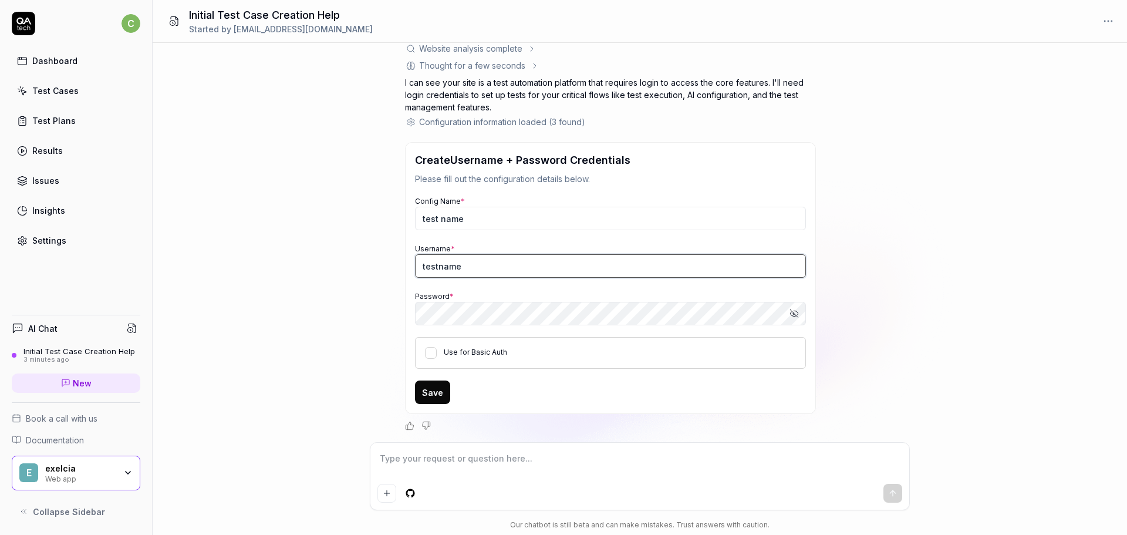
type input "testname"
click at [628, 299] on div "Password * Show password" at bounding box center [610, 307] width 391 height 36
click at [507, 258] on input "testname" at bounding box center [610, 265] width 391 height 23
click at [352, 300] on div "I want a good test setup for my site - help me create the first 3-5 test cases …" at bounding box center [640, 242] width 975 height 399
click at [888, 268] on div "I want a good test setup for my site - help me create the first 3-5 test cases …" at bounding box center [640, 242] width 975 height 399
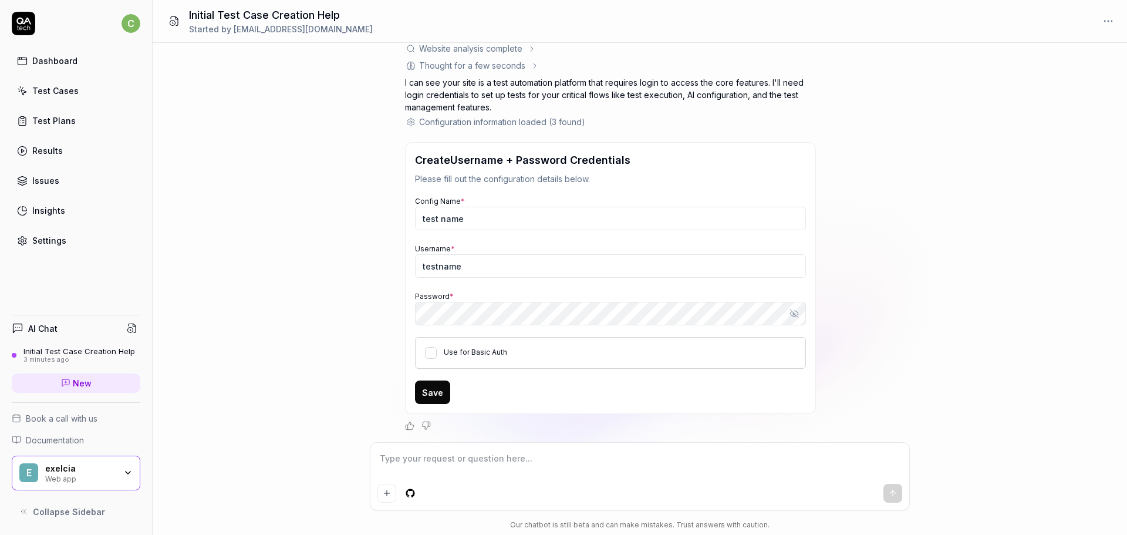
click at [268, 376] on div "I want a good test setup for my site - help me create the first 3-5 test cases …" at bounding box center [640, 242] width 975 height 399
click at [965, 217] on div "I want a good test setup for my site - help me create the first 3-5 test cases …" at bounding box center [640, 242] width 975 height 399
click at [431, 355] on button "Use for Basic Auth" at bounding box center [431, 353] width 12 height 12
click at [446, 397] on button "Save" at bounding box center [432, 391] width 35 height 23
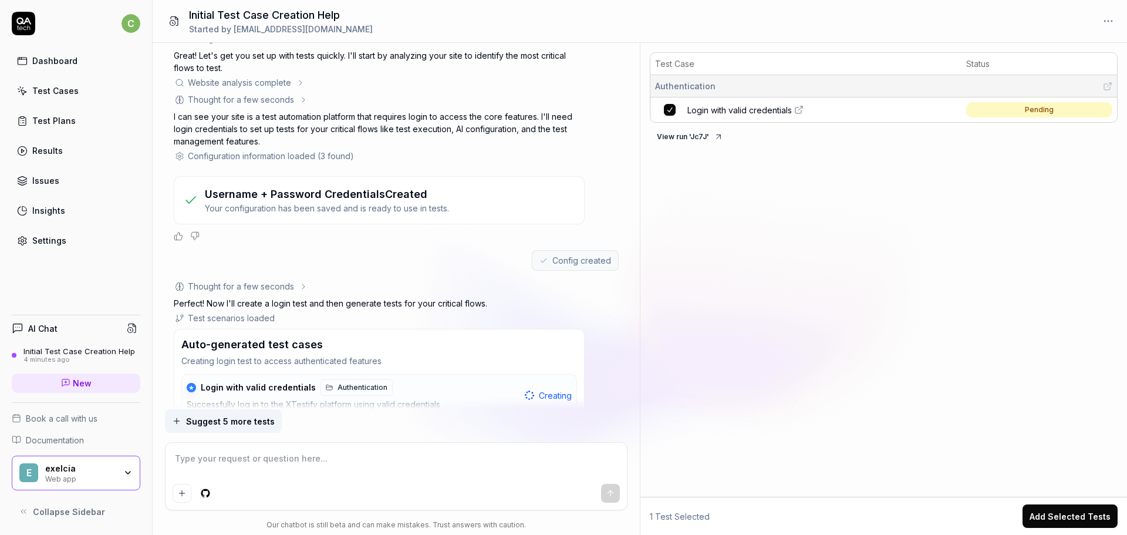
scroll to position [125, 0]
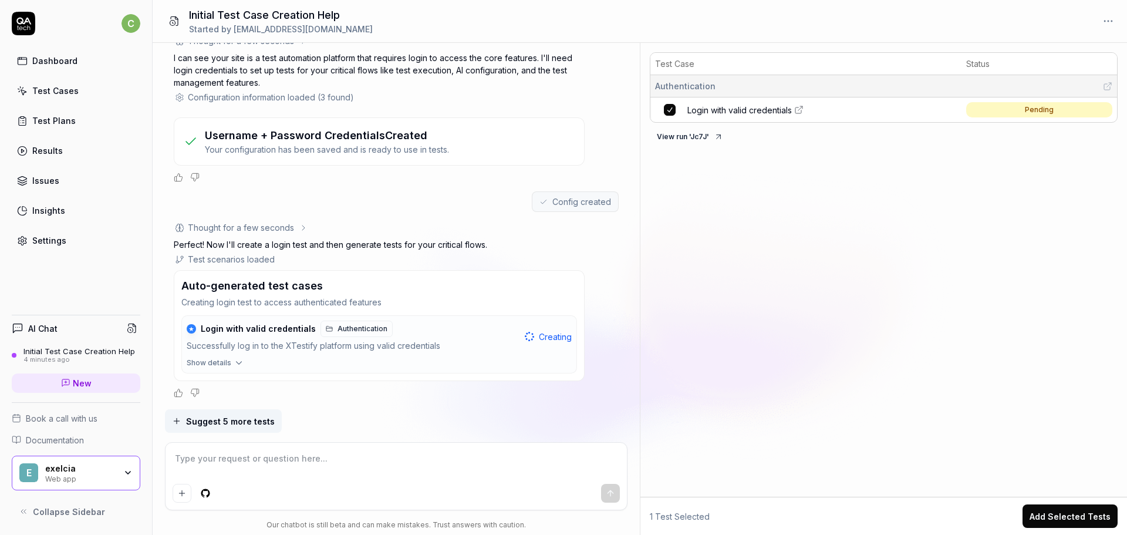
click at [700, 136] on button "View run ' Jc7J '" at bounding box center [690, 136] width 80 height 19
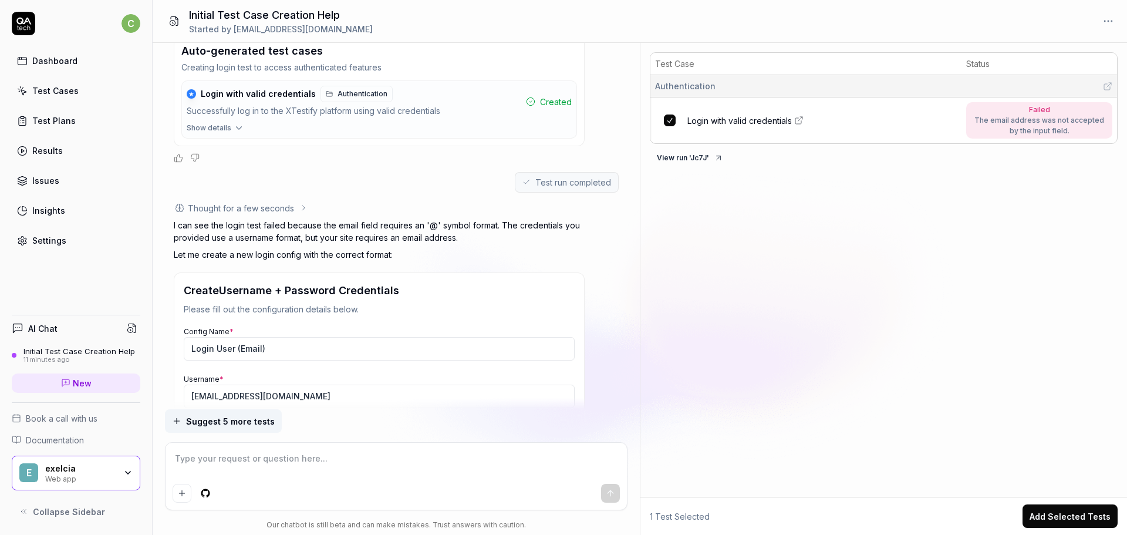
scroll to position [523, 0]
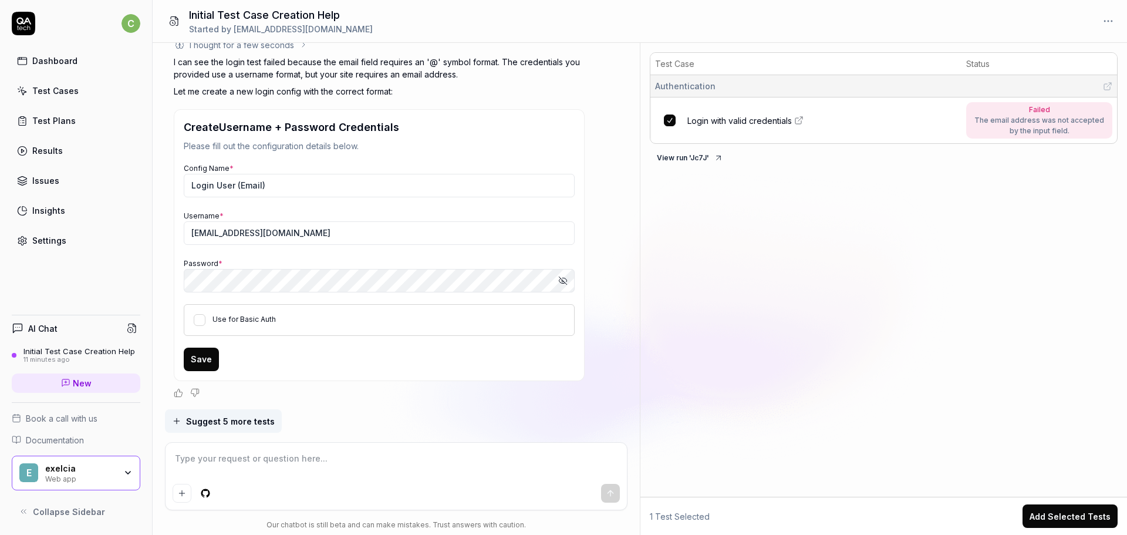
click at [29, 22] on icon at bounding box center [23, 21] width 15 height 7
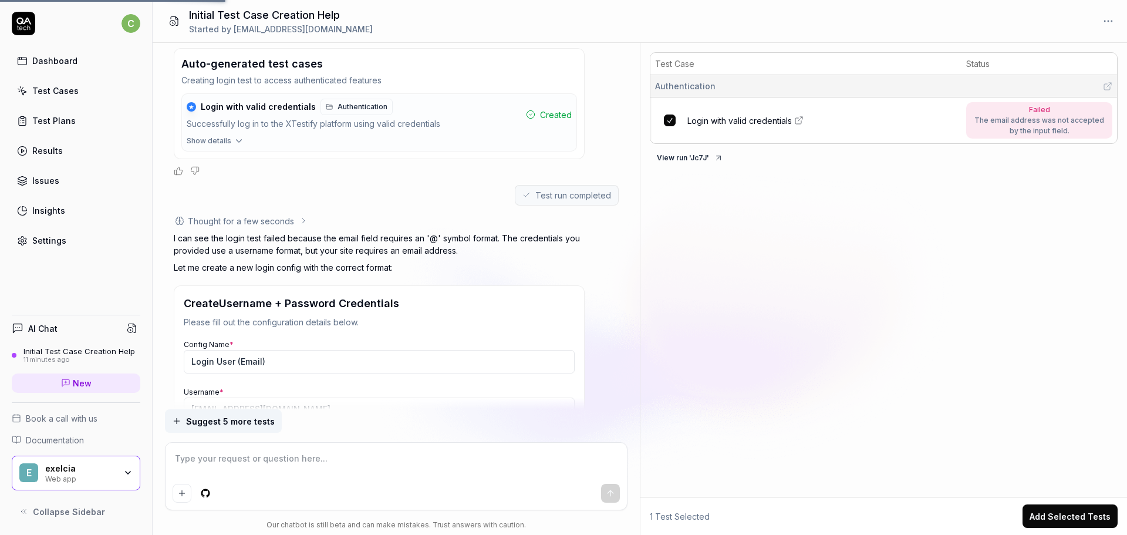
scroll to position [301, 0]
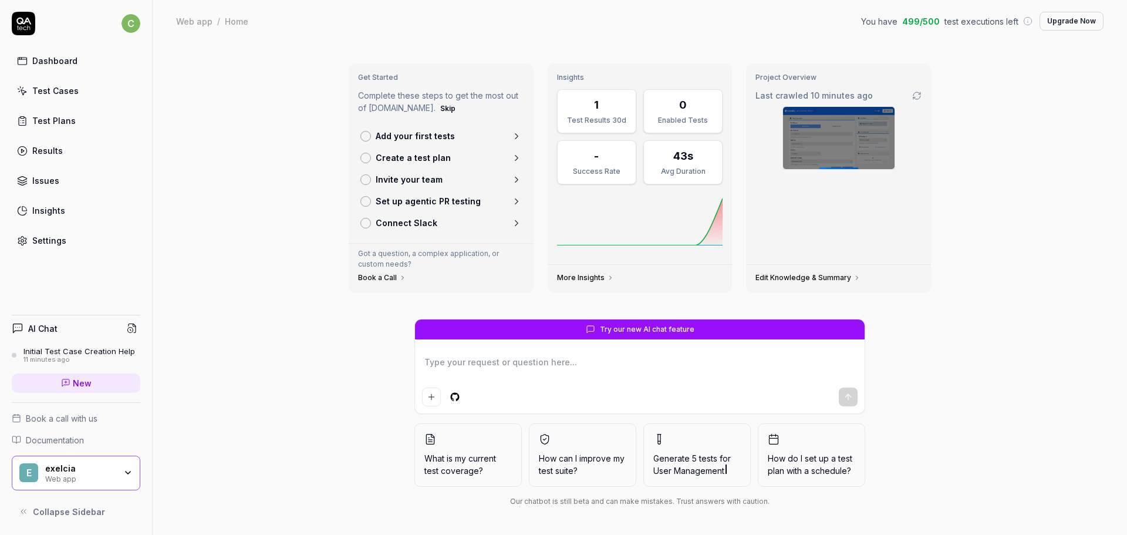
click at [602, 360] on textarea at bounding box center [640, 367] width 436 height 29
click at [202, 20] on div "Web app" at bounding box center [194, 21] width 36 height 12
click at [136, 26] on html "c Dashboard Test Cases Test Plans Results Issues Insights Settings AI Chat Init…" at bounding box center [563, 267] width 1127 height 535
click at [214, 58] on html "c Dashboard Test Cases Test Plans Results Issues Insights Settings AI Chat Init…" at bounding box center [563, 267] width 1127 height 535
click at [24, 18] on icon at bounding box center [23, 23] width 23 height 23
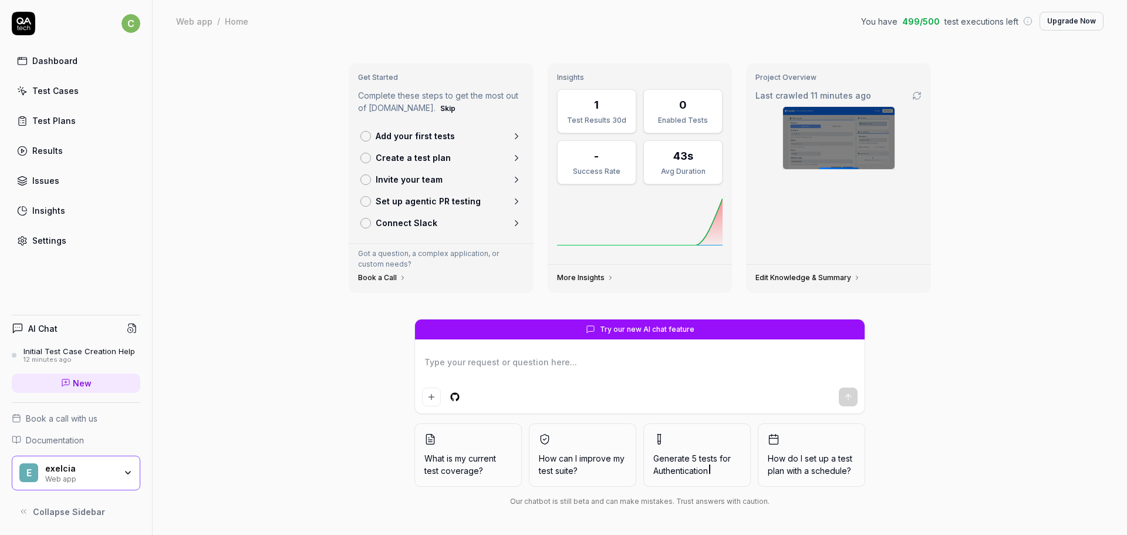
click at [68, 67] on link "Dashboard" at bounding box center [76, 60] width 129 height 23
click at [73, 181] on link "Issues" at bounding box center [76, 180] width 129 height 23
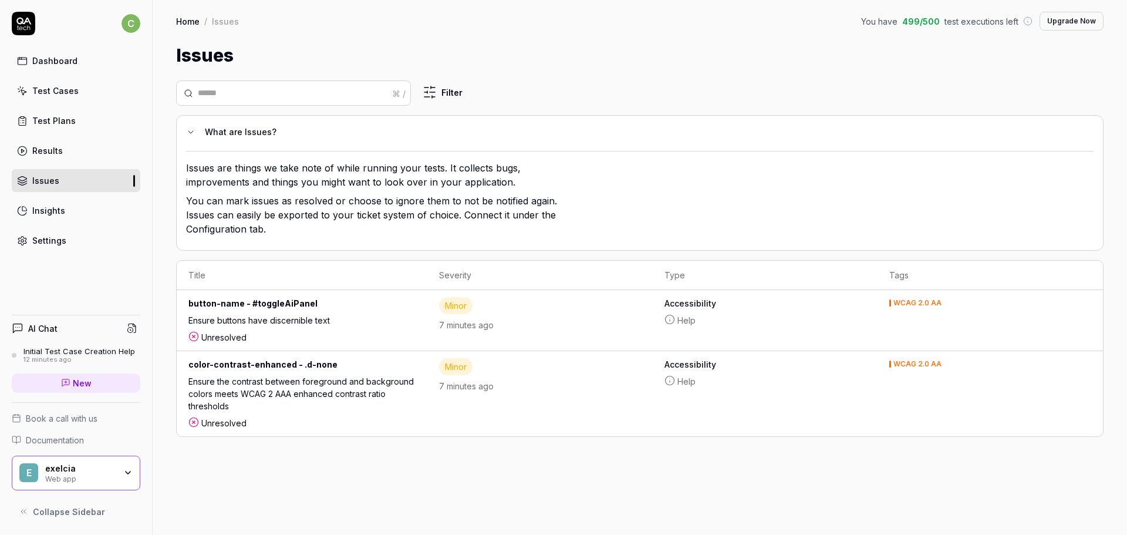
click at [84, 235] on link "Settings" at bounding box center [76, 240] width 129 height 23
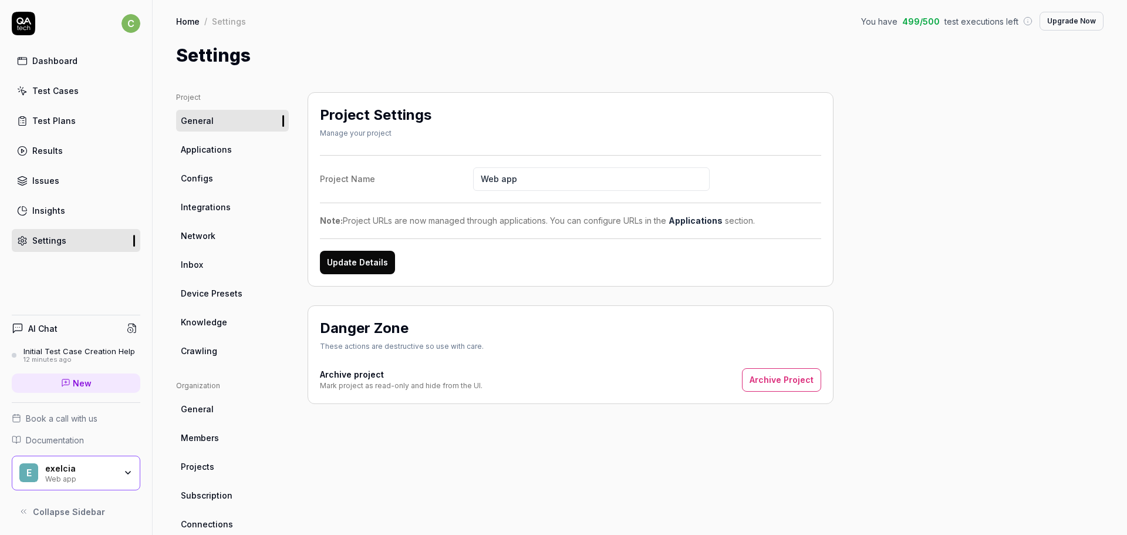
click at [132, 475] on icon "button" at bounding box center [127, 472] width 9 height 9
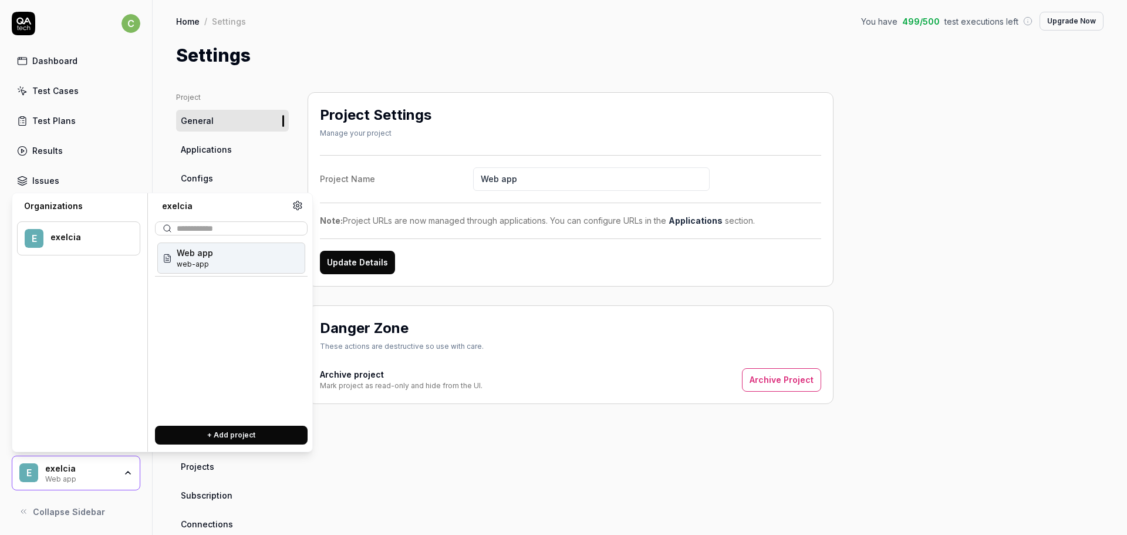
click at [132, 475] on icon "button" at bounding box center [127, 472] width 9 height 9
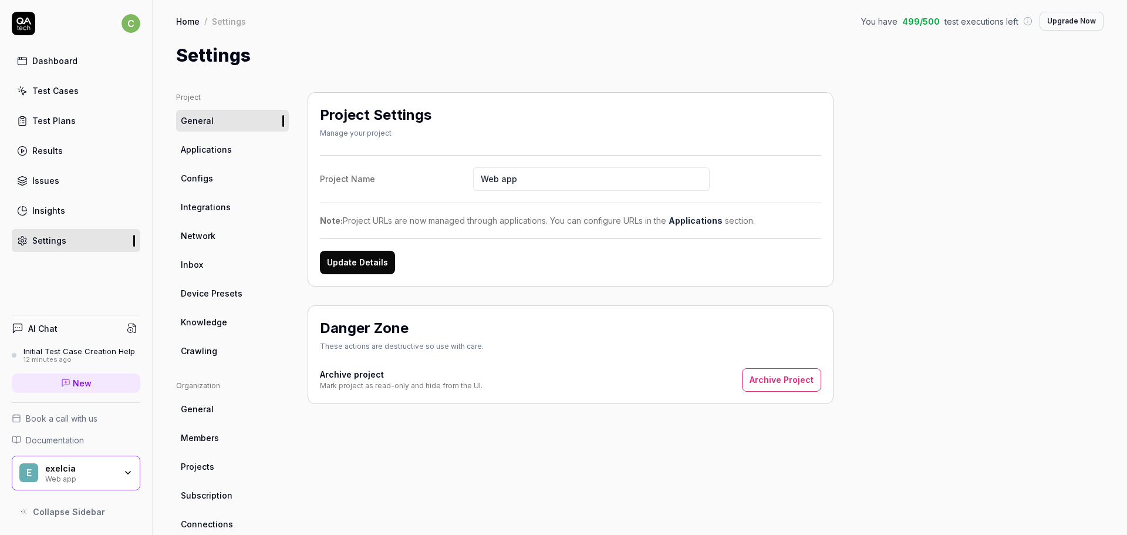
click at [65, 53] on link "Dashboard" at bounding box center [76, 60] width 129 height 23
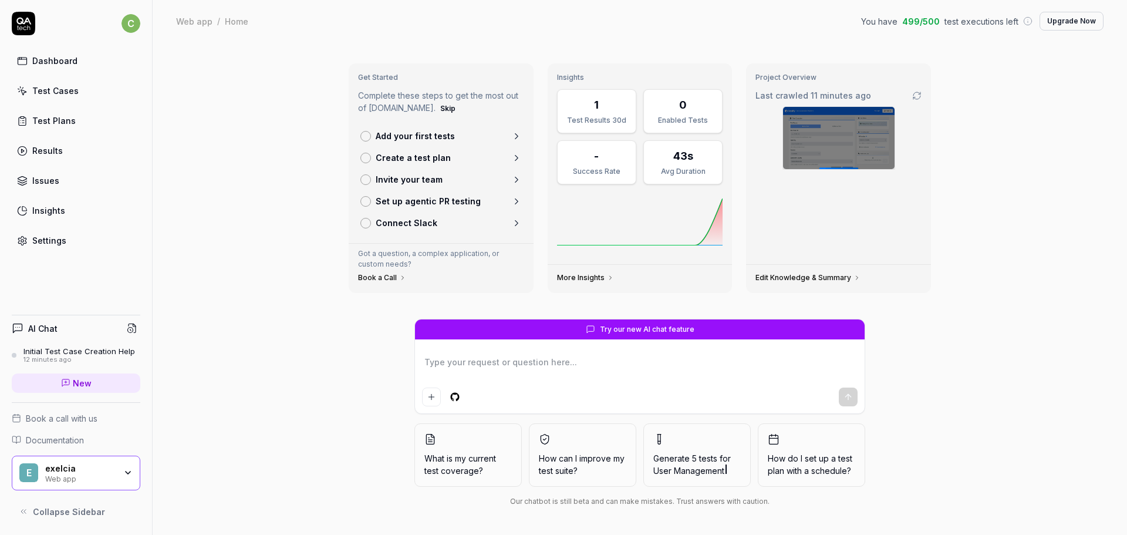
click at [516, 366] on textarea at bounding box center [640, 367] width 436 height 29
click at [680, 362] on textarea at bounding box center [640, 367] width 436 height 29
click at [24, 24] on icon at bounding box center [23, 21] width 15 height 7
click at [21, 22] on icon at bounding box center [23, 21] width 15 height 7
click at [52, 242] on div "Settings" at bounding box center [49, 240] width 34 height 12
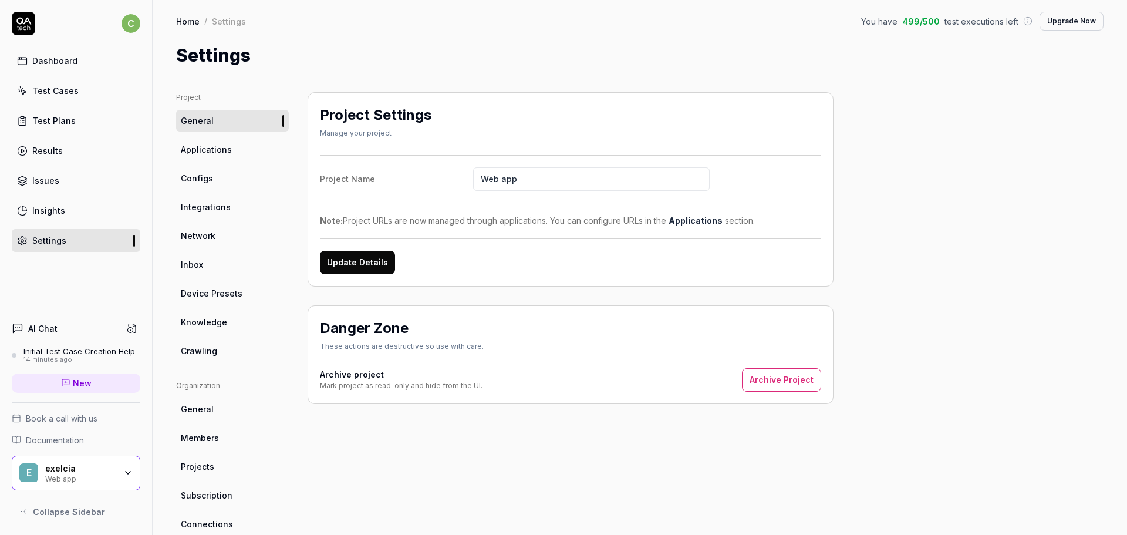
click at [228, 148] on span "Applications" at bounding box center [206, 149] width 51 height 12
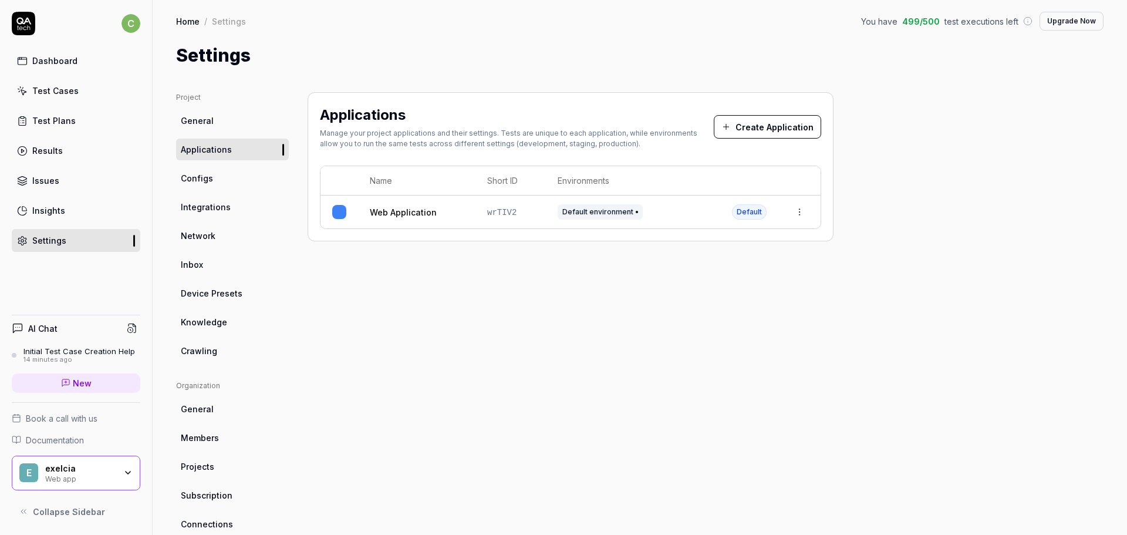
click at [796, 206] on html "c Dashboard Test Cases Test Plans Results Issues Insights Settings AI Chat Init…" at bounding box center [563, 267] width 1127 height 535
click at [453, 312] on html "c Dashboard Test Cases Test Plans Results Issues Insights Settings AI Chat Init…" at bounding box center [563, 267] width 1127 height 535
click at [217, 184] on link "Configs" at bounding box center [232, 178] width 113 height 22
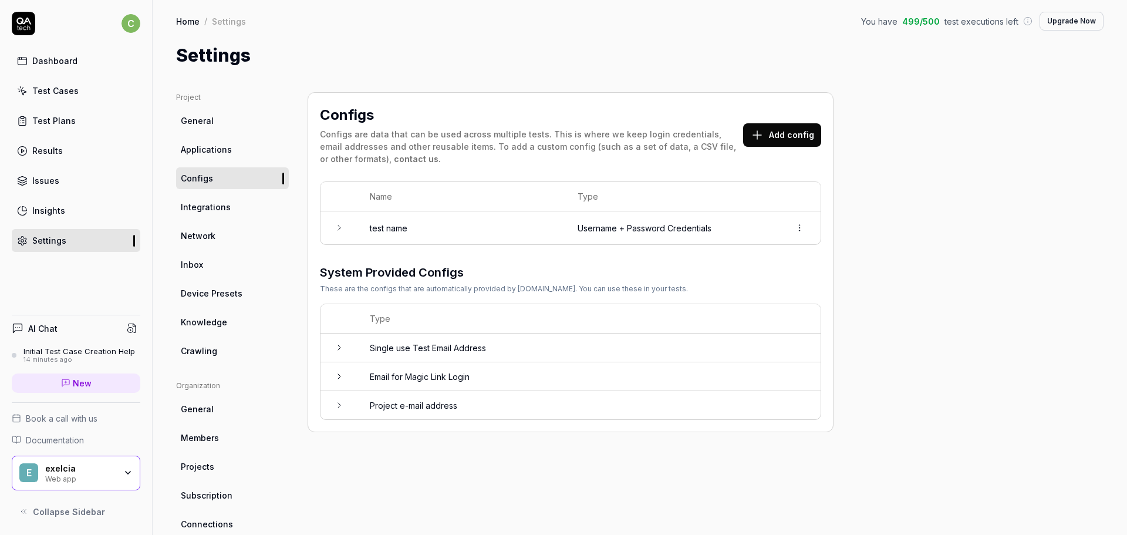
click at [217, 207] on span "Integrations" at bounding box center [206, 207] width 50 height 12
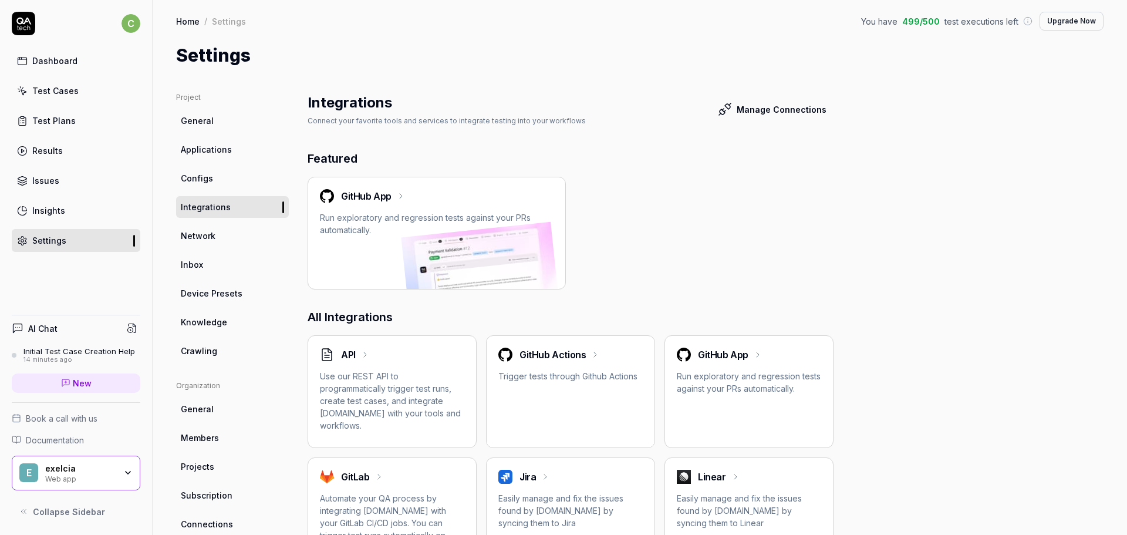
click at [221, 234] on link "Network" at bounding box center [232, 236] width 113 height 22
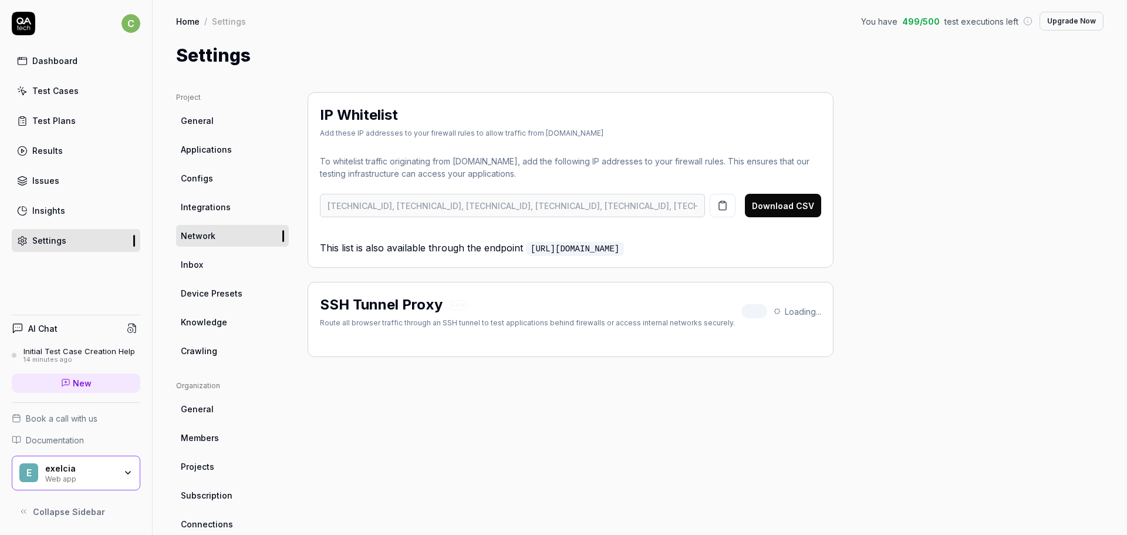
click at [227, 211] on span "Integrations" at bounding box center [206, 207] width 50 height 12
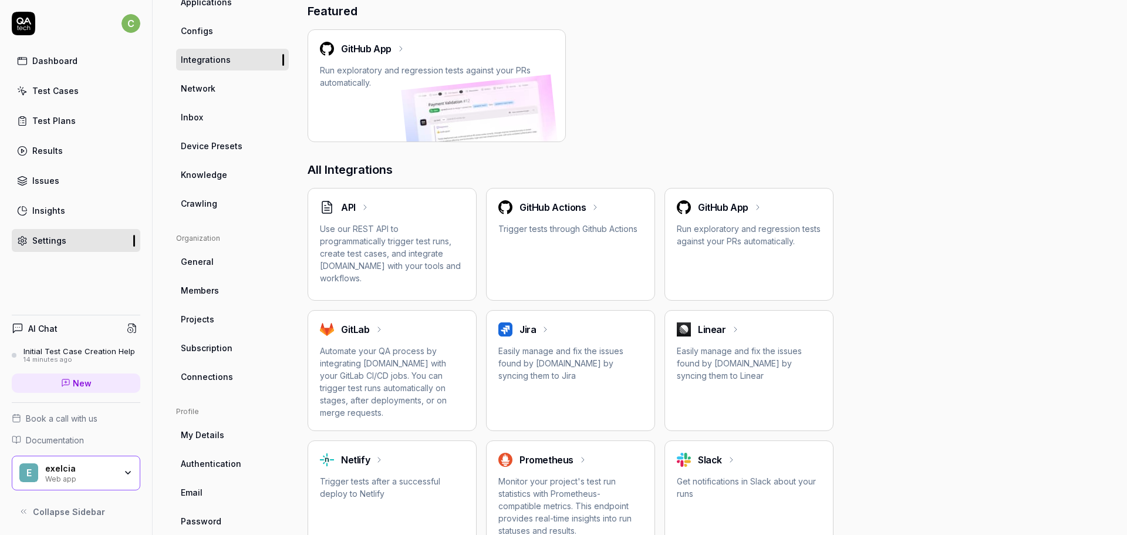
scroll to position [127, 0]
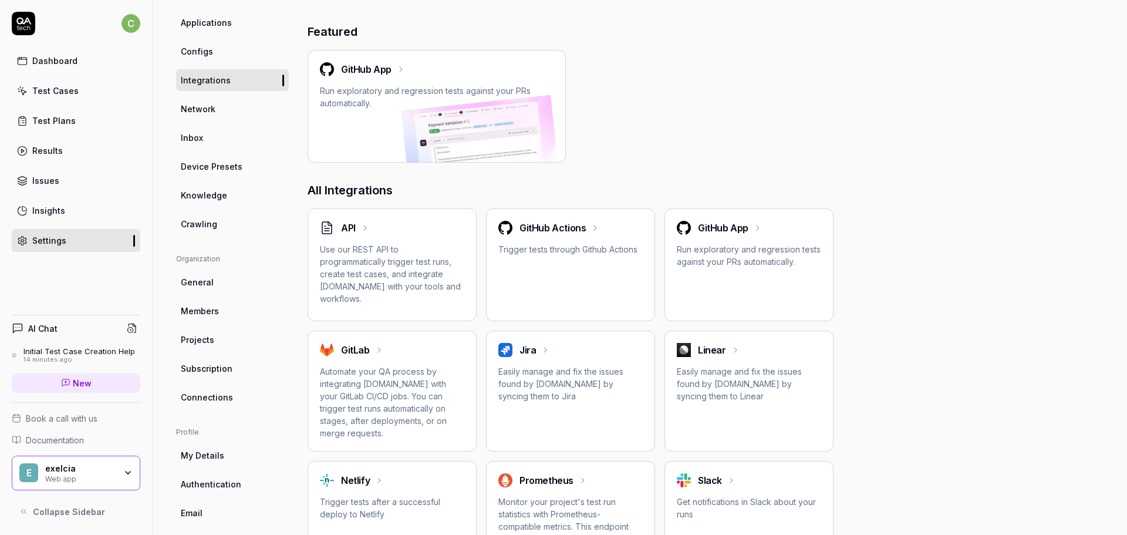
click at [208, 103] on span "Network" at bounding box center [198, 109] width 35 height 12
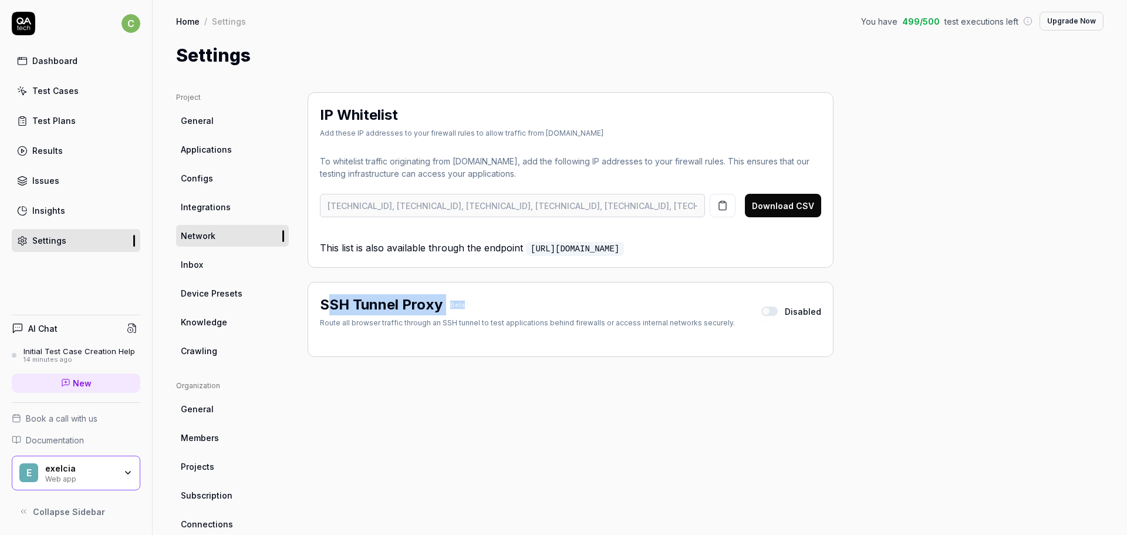
drag, startPoint x: 464, startPoint y: 304, endPoint x: 330, endPoint y: 304, distance: 134.4
click at [330, 304] on div "SSH Tunnel Proxy Beta" at bounding box center [527, 304] width 415 height 21
click at [508, 301] on div "SSH Tunnel Proxy Beta" at bounding box center [527, 304] width 415 height 21
click at [459, 301] on span "Beta" at bounding box center [457, 305] width 21 height 10
drag, startPoint x: 445, startPoint y: 298, endPoint x: 482, endPoint y: 302, distance: 37.2
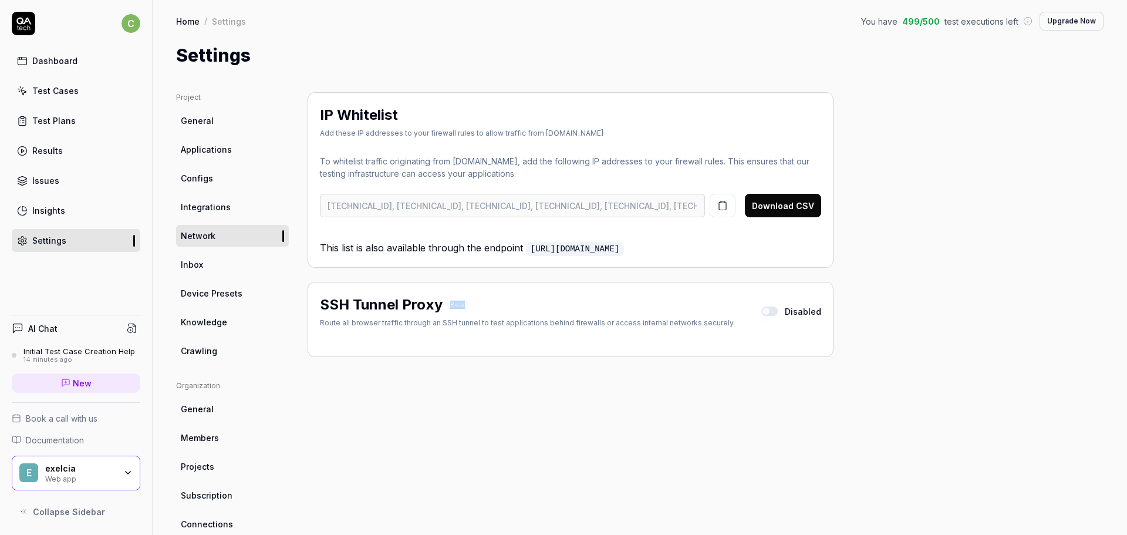
click at [482, 302] on div "SSH Tunnel Proxy Beta" at bounding box center [527, 304] width 415 height 21
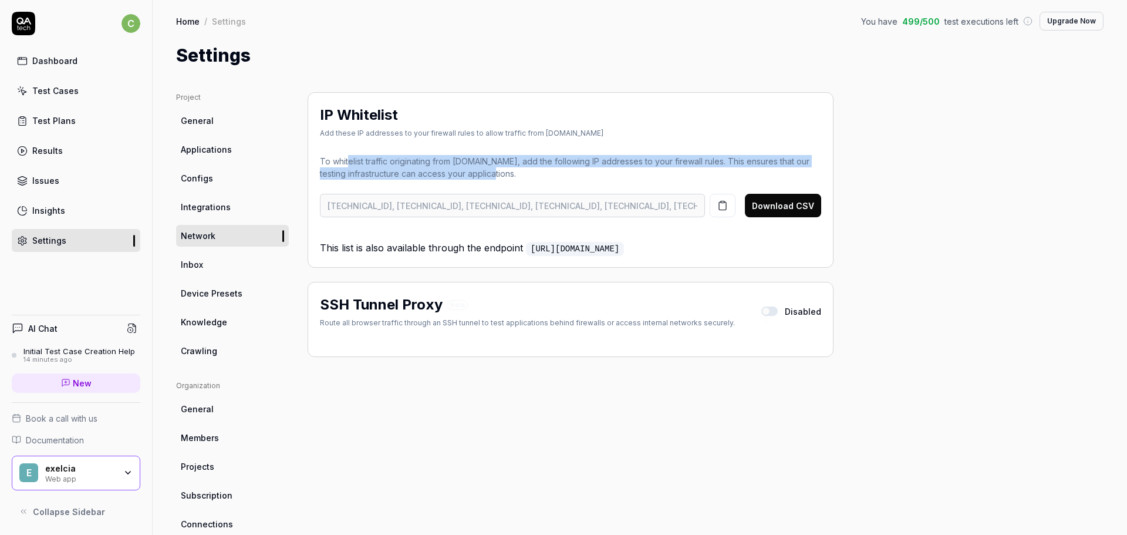
drag, startPoint x: 353, startPoint y: 164, endPoint x: 496, endPoint y: 174, distance: 143.6
click at [496, 174] on p "To whitelist traffic originating from [DOMAIN_NAME], add the following IP addre…" at bounding box center [570, 167] width 501 height 25
click at [531, 164] on p "To whitelist traffic originating from [DOMAIN_NAME], add the following IP addre…" at bounding box center [570, 167] width 501 height 25
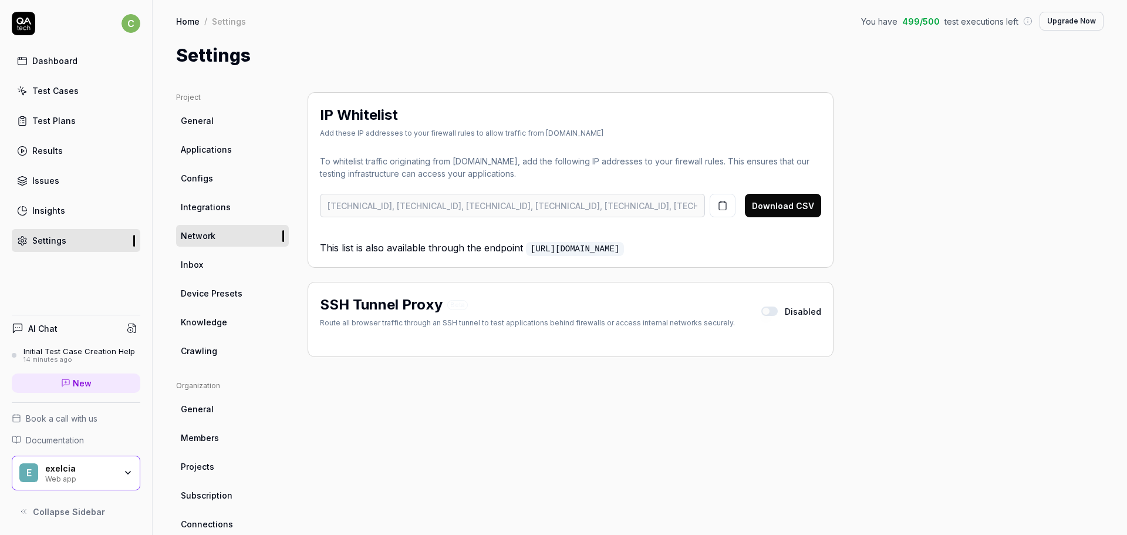
click at [771, 315] on button "button" at bounding box center [769, 310] width 16 height 9
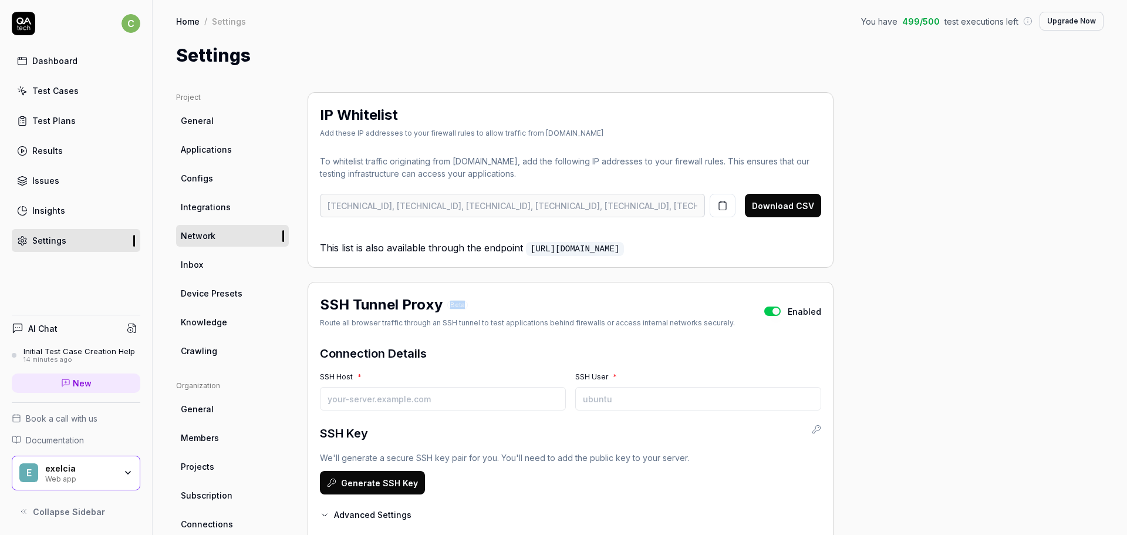
drag, startPoint x: 469, startPoint y: 304, endPoint x: 445, endPoint y: 301, distance: 24.2
click at [445, 301] on div "SSH Tunnel Proxy Beta" at bounding box center [527, 304] width 415 height 21
click at [448, 314] on div "SSH Tunnel Proxy Beta" at bounding box center [527, 304] width 415 height 21
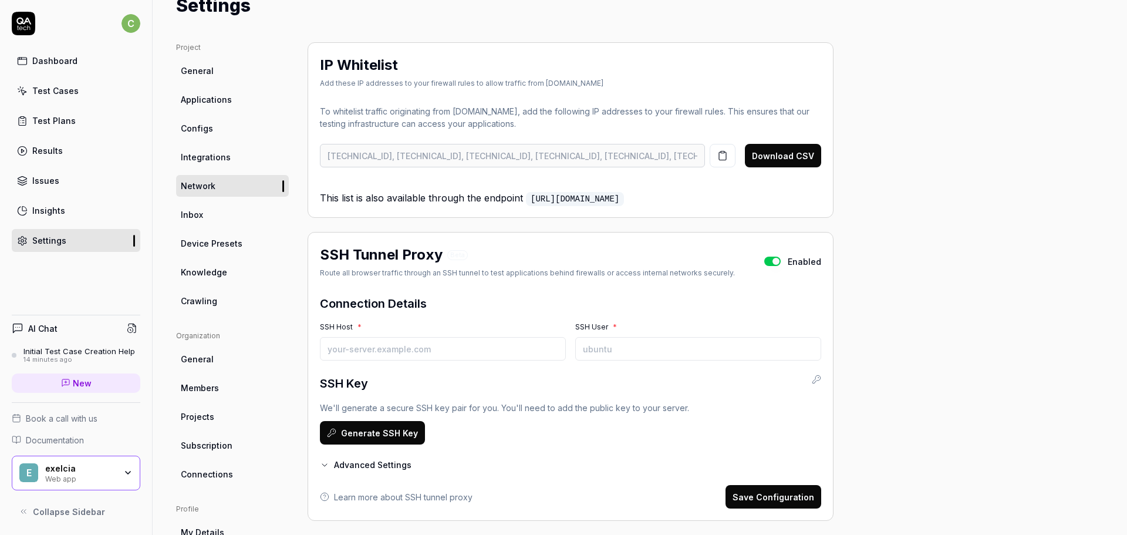
scroll to position [168, 0]
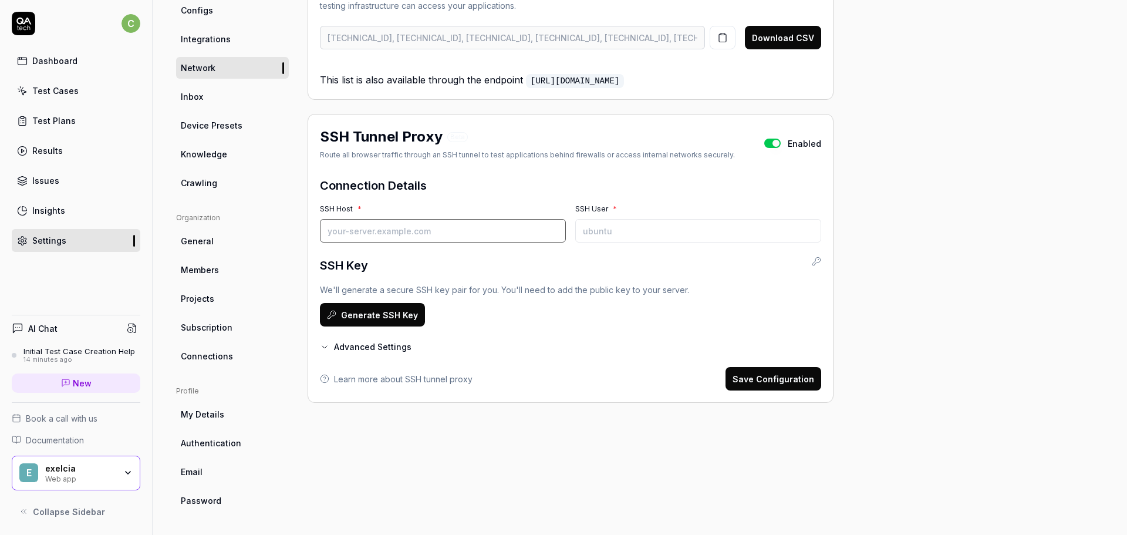
click at [430, 233] on input "SSH Host *" at bounding box center [443, 230] width 246 height 23
click at [615, 225] on input "SSH User *" at bounding box center [698, 230] width 246 height 23
click at [364, 351] on button "Advanced Settings" at bounding box center [366, 347] width 92 height 12
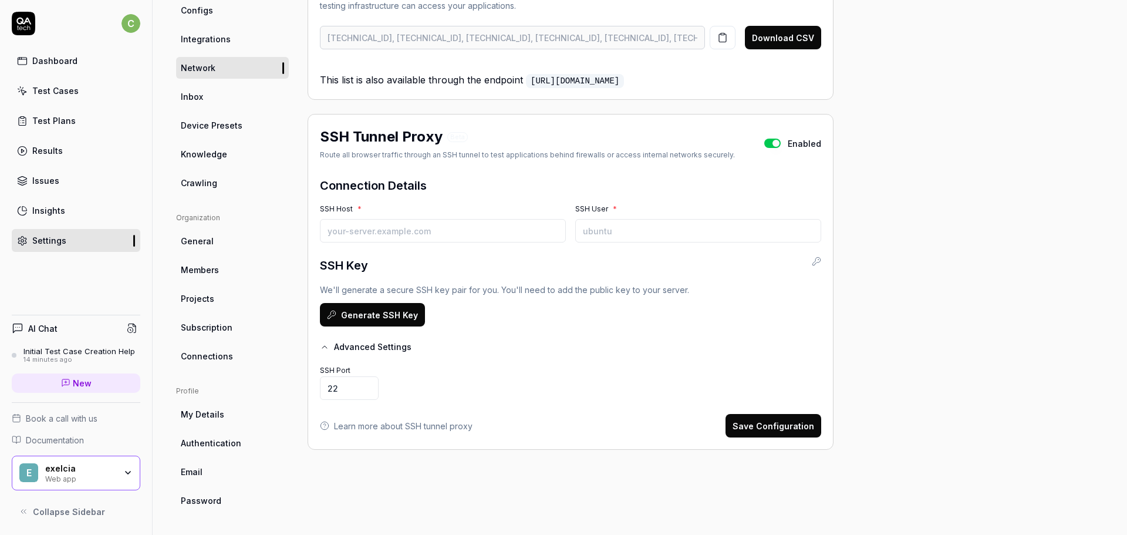
click at [376, 352] on button "Advanced Settings" at bounding box center [366, 347] width 92 height 12
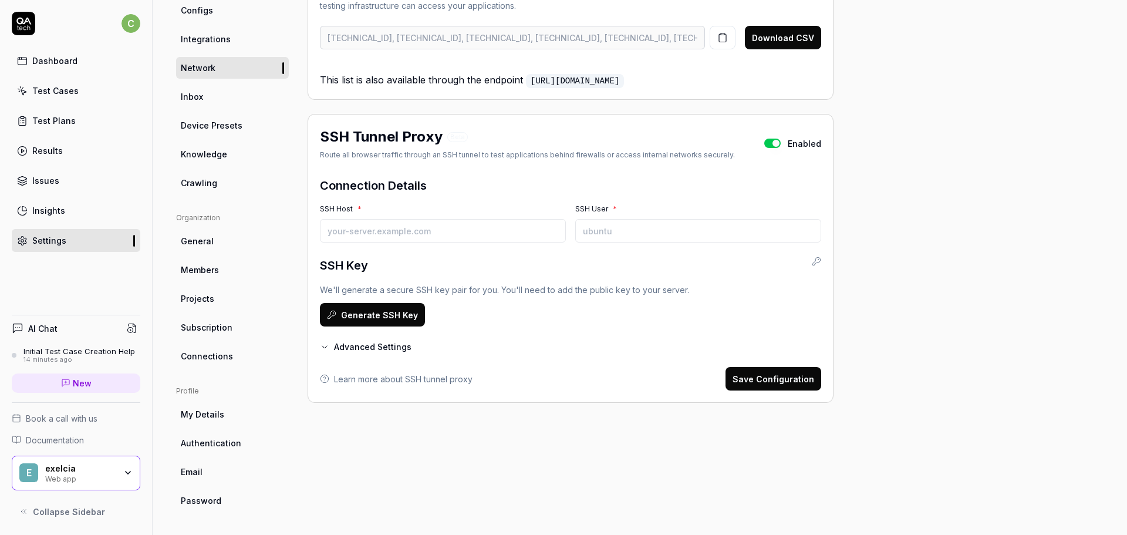
click at [432, 242] on form "Connection Details SSH Host * SSH User * SSH Key We'll generate a secure SSH ke…" at bounding box center [570, 284] width 501 height 214
click at [436, 235] on input "SSH Host *" at bounding box center [443, 230] width 246 height 23
click at [689, 238] on input "SSH User *" at bounding box center [698, 230] width 246 height 23
click at [692, 231] on input "SSH User *" at bounding box center [698, 230] width 246 height 23
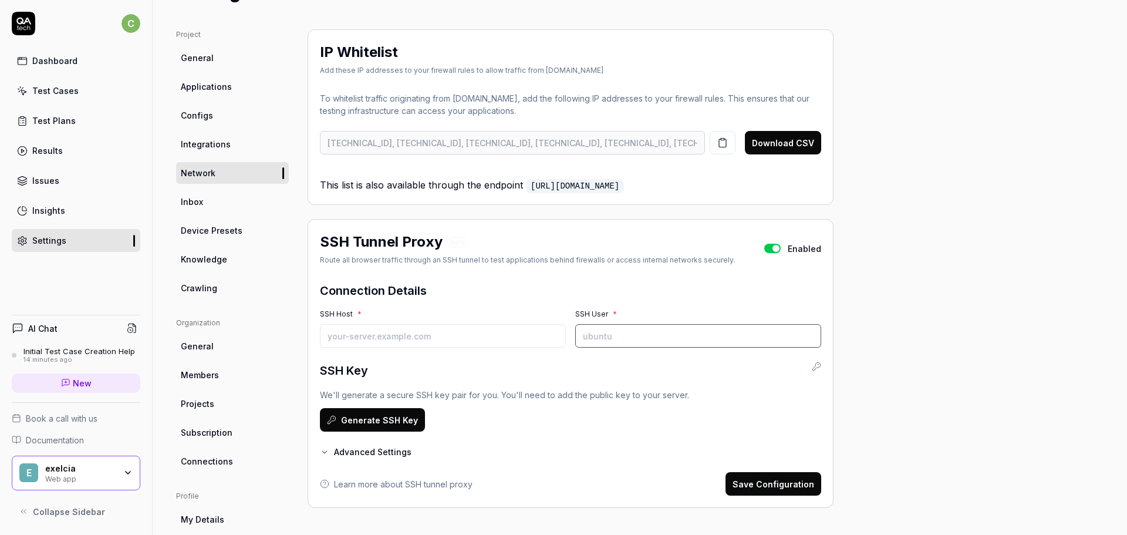
scroll to position [0, 0]
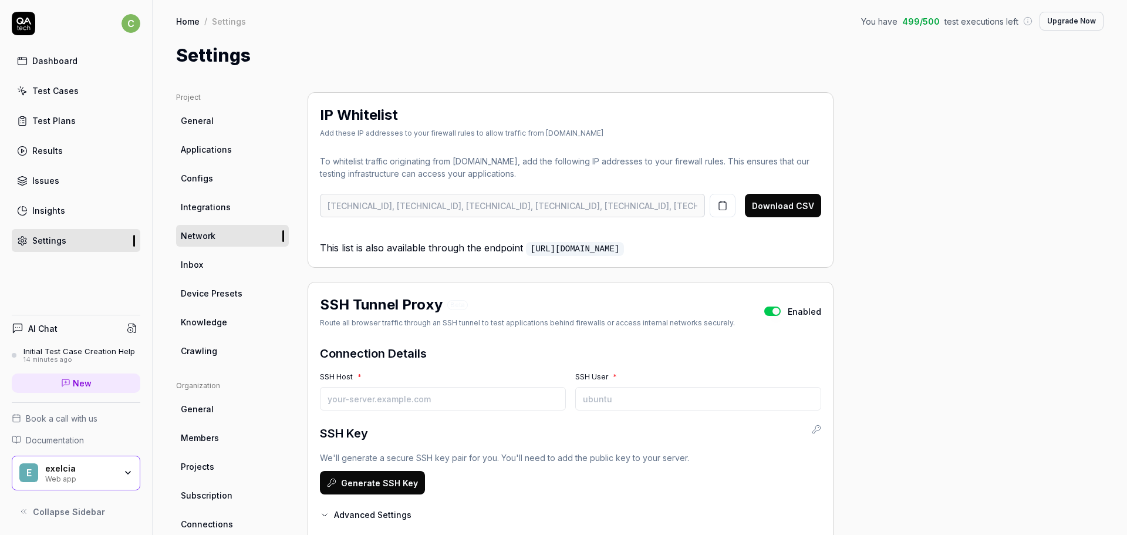
click at [775, 309] on button "button" at bounding box center [772, 310] width 16 height 9
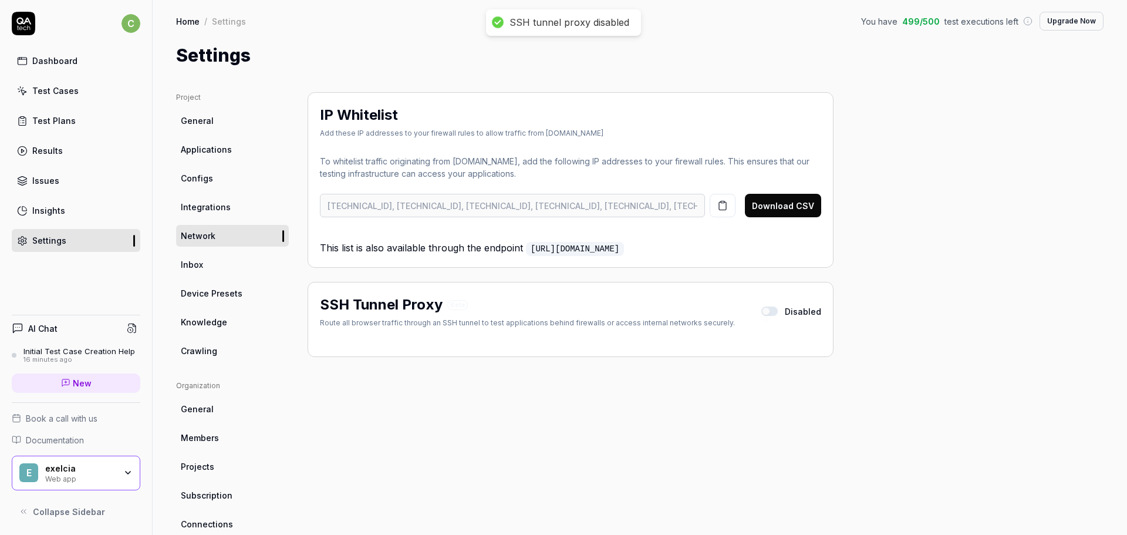
click at [228, 270] on link "Inbox" at bounding box center [232, 265] width 113 height 22
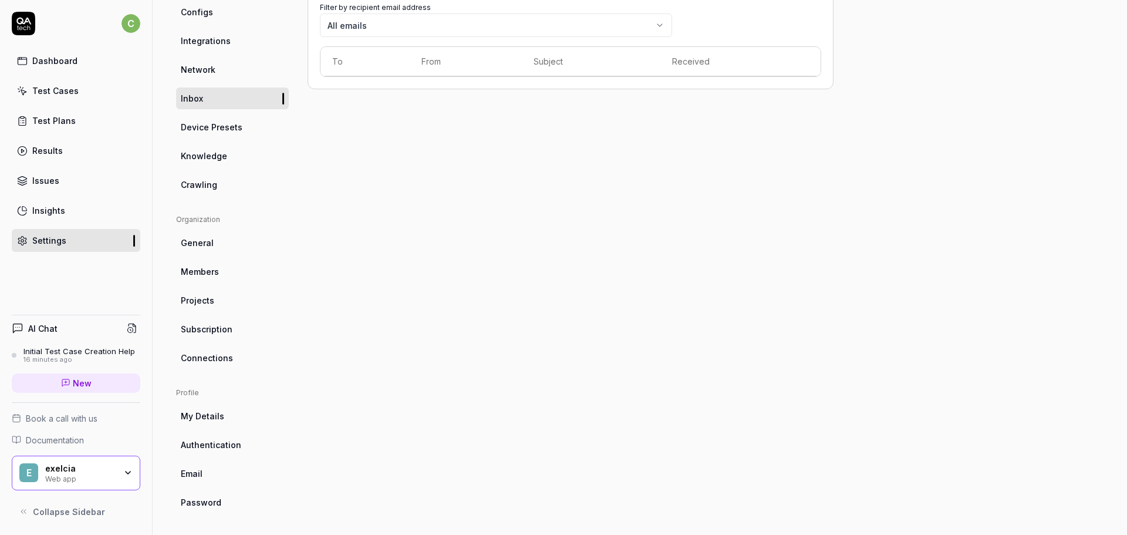
scroll to position [168, 0]
click at [214, 358] on span "Connections" at bounding box center [207, 356] width 52 height 12
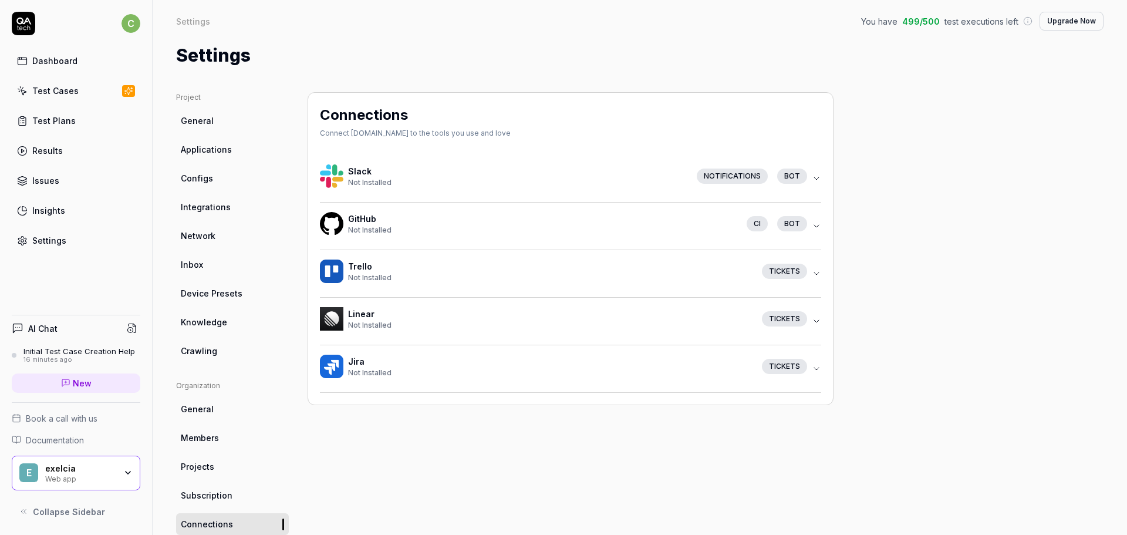
click at [21, 26] on icon at bounding box center [23, 23] width 23 height 23
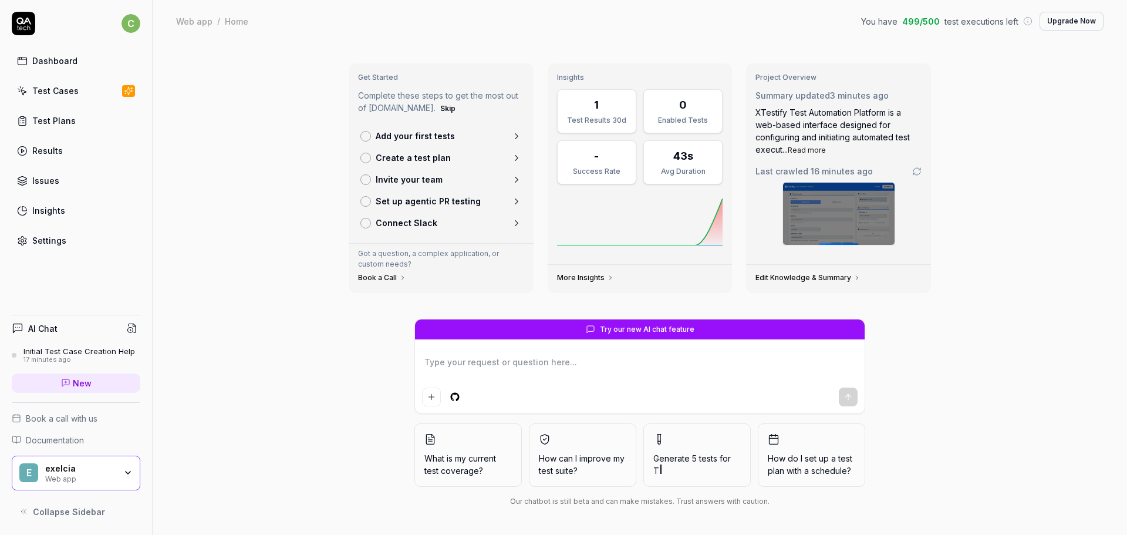
type textarea "*"
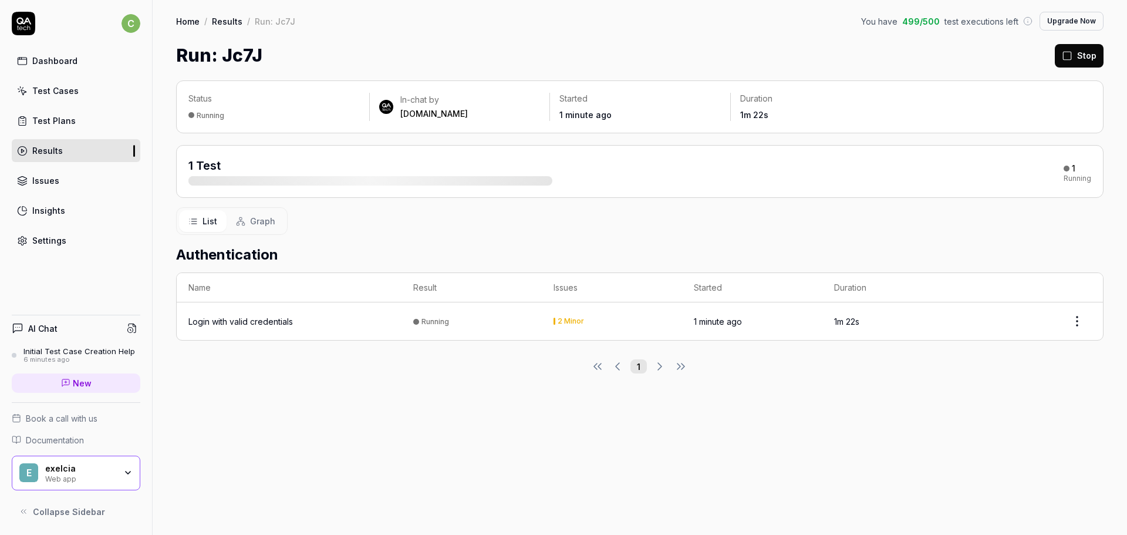
drag, startPoint x: 448, startPoint y: 179, endPoint x: 648, endPoint y: 203, distance: 201.6
click at [614, 194] on div "1 Test 1 Running" at bounding box center [640, 171] width 928 height 53
click at [570, 320] on div "2 Minor" at bounding box center [571, 321] width 26 height 7
click at [1083, 323] on html "c Dashboard Test Cases Test Plans Results Issues Insights Settings AI Chat Init…" at bounding box center [563, 267] width 1127 height 535
click at [696, 450] on html "c Dashboard Test Cases Test Plans Results Issues Insights Settings AI Chat Init…" at bounding box center [563, 267] width 1127 height 535
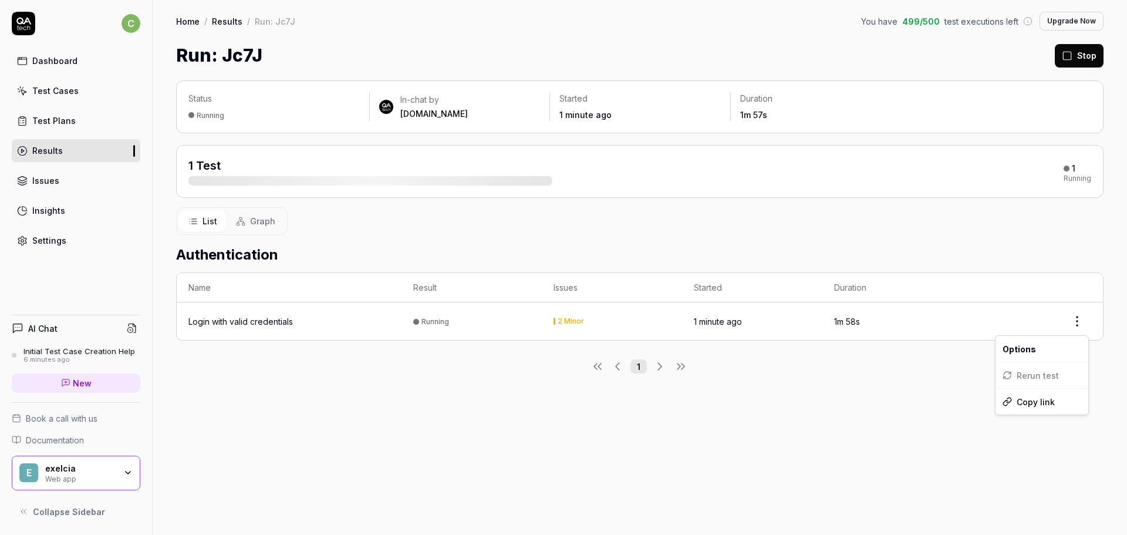
click at [1079, 330] on html "c Dashboard Test Cases Test Plans Results Issues Insights Settings AI Chat Init…" at bounding box center [563, 267] width 1127 height 535
click at [713, 426] on div "Status Running In-chat by QA.tech Started 1 minute ago Duration 1m 58s 1 Test 1…" at bounding box center [640, 302] width 975 height 466
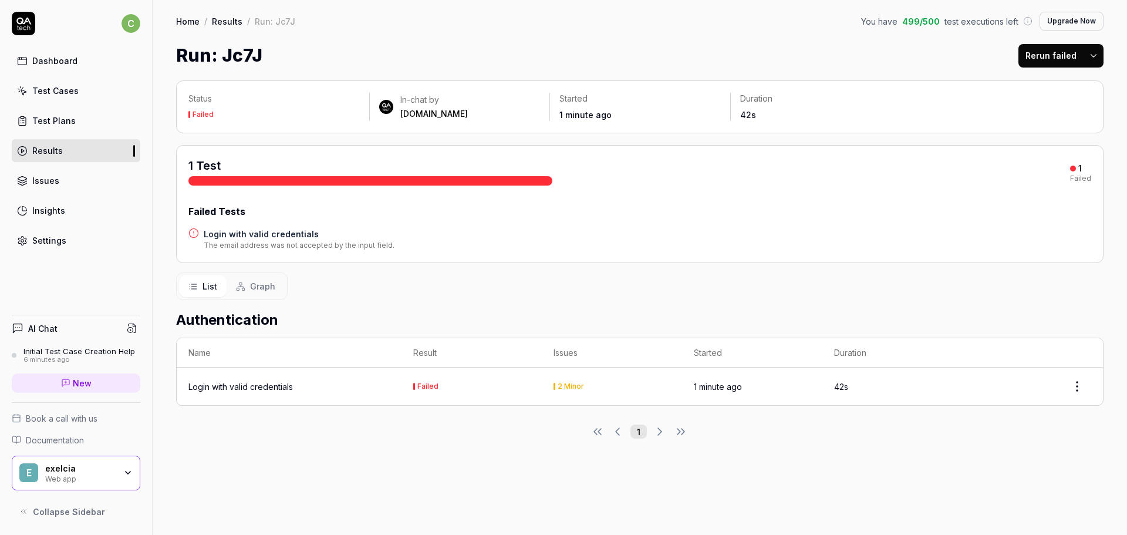
click at [433, 386] on div "Failed" at bounding box center [427, 386] width 21 height 7
click at [309, 183] on div at bounding box center [370, 180] width 364 height 9
click at [292, 235] on h4 "Login with valid credentials" at bounding box center [299, 234] width 191 height 12
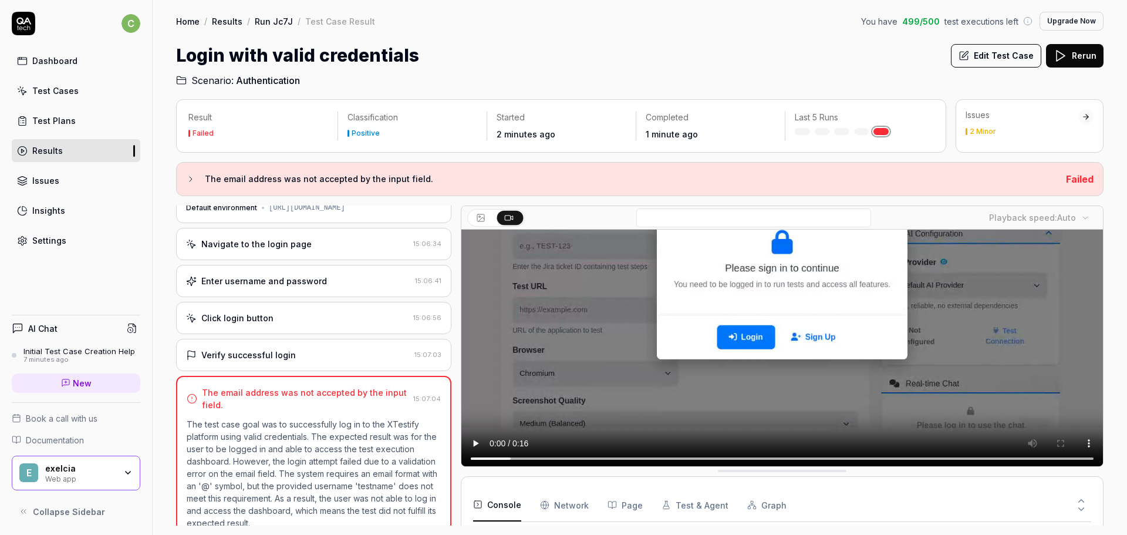
scroll to position [49, 0]
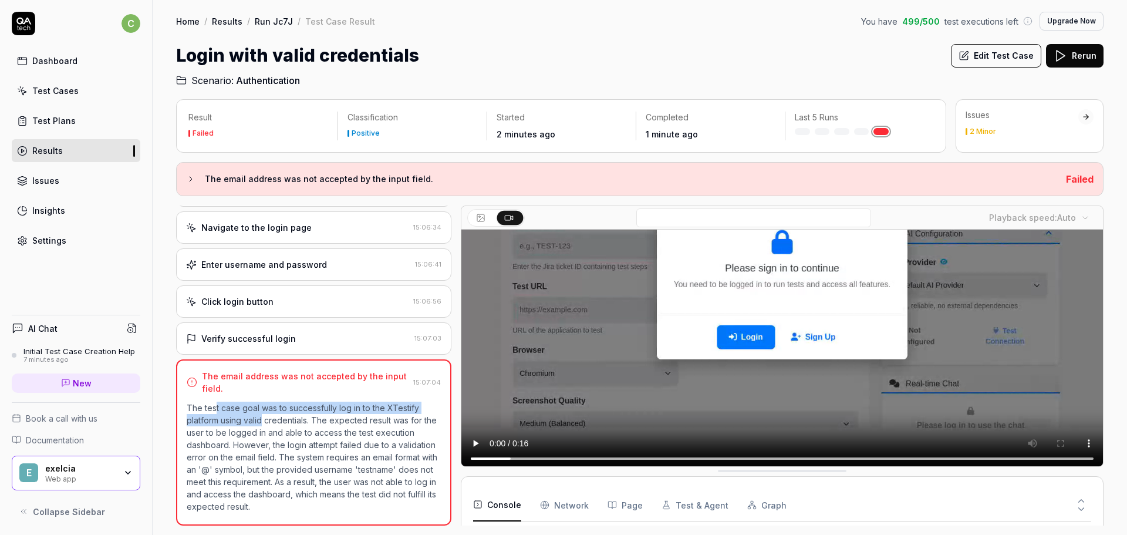
drag, startPoint x: 279, startPoint y: 407, endPoint x: 263, endPoint y: 425, distance: 24.1
click at [263, 425] on p "The test case goal was to successfully log in to the XTestify platform using va…" at bounding box center [314, 457] width 254 height 111
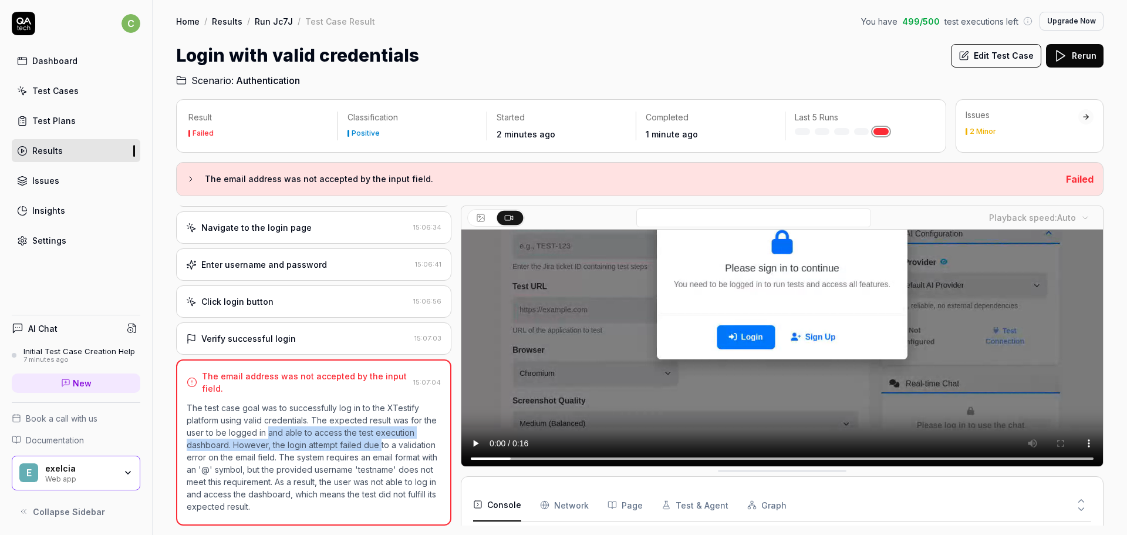
drag, startPoint x: 292, startPoint y: 424, endPoint x: 380, endPoint y: 444, distance: 89.6
click at [380, 444] on p "The test case goal was to successfully log in to the XTestify platform using va…" at bounding box center [314, 457] width 254 height 111
click at [372, 446] on p "The test case goal was to successfully log in to the XTestify platform using va…" at bounding box center [314, 457] width 254 height 111
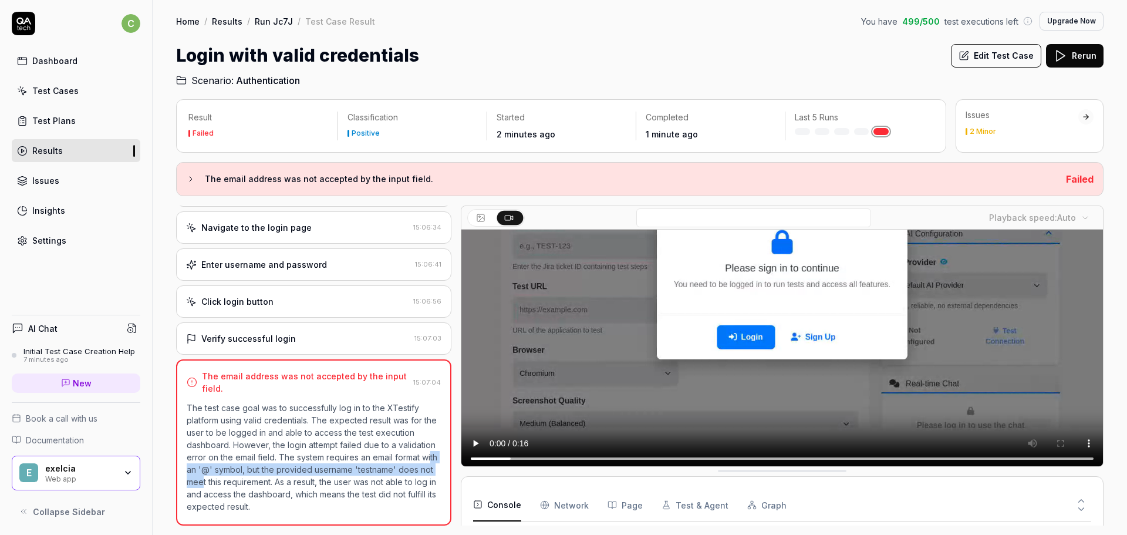
drag, startPoint x: 295, startPoint y: 459, endPoint x: 304, endPoint y: 472, distance: 16.4
click at [291, 474] on p "The test case goal was to successfully log in to the XTestify platform using va…" at bounding box center [314, 457] width 254 height 111
click at [308, 471] on p "The test case goal was to successfully log in to the XTestify platform using va…" at bounding box center [314, 457] width 254 height 111
drag, startPoint x: 344, startPoint y: 466, endPoint x: 281, endPoint y: 486, distance: 65.9
click at [281, 486] on p "The test case goal was to successfully log in to the XTestify platform using va…" at bounding box center [314, 457] width 254 height 111
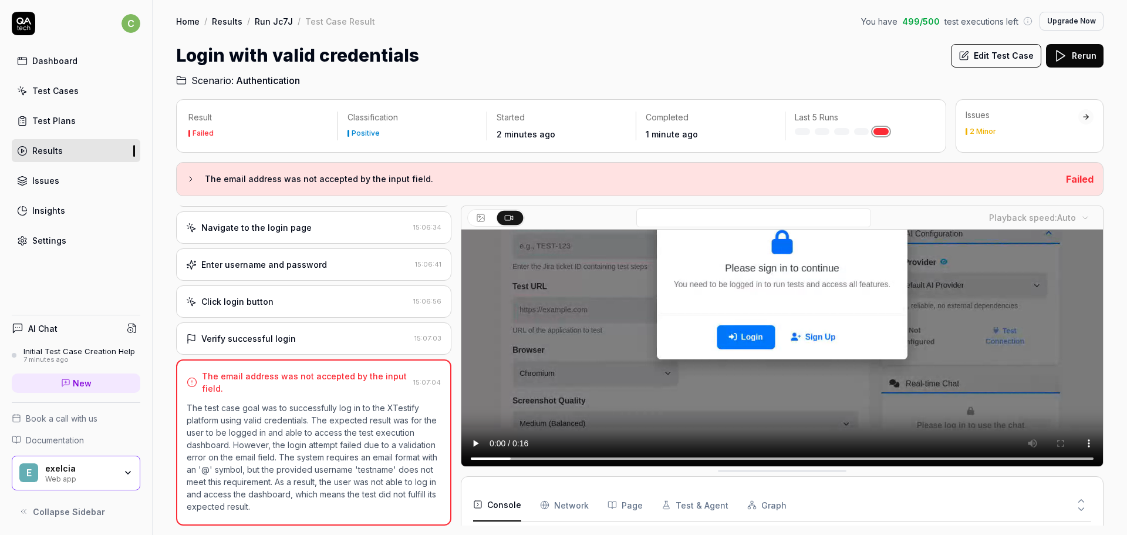
click at [294, 484] on p "The test case goal was to successfully log in to the XTestify platform using va…" at bounding box center [314, 457] width 254 height 111
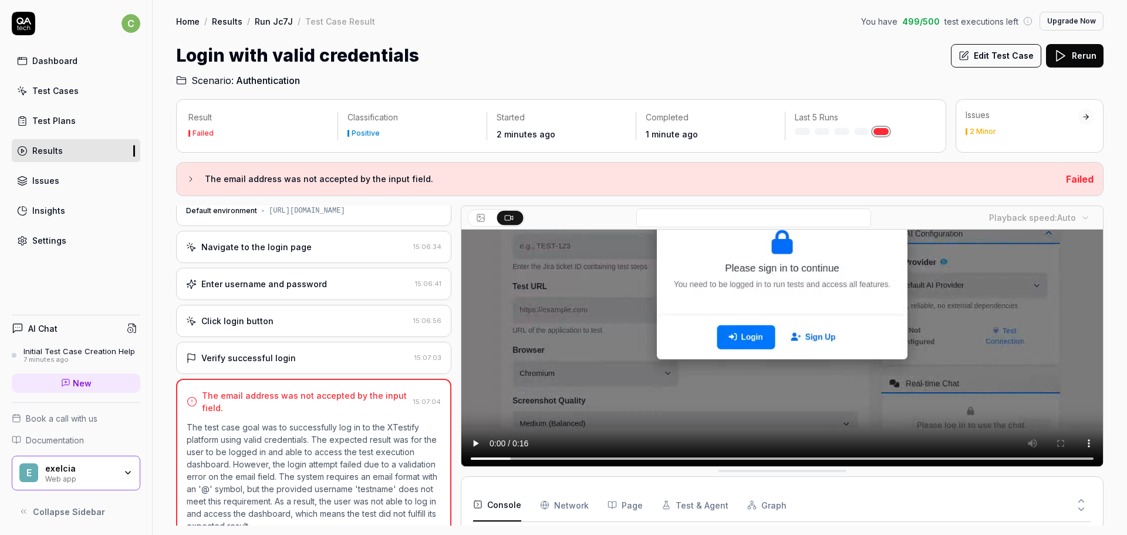
scroll to position [0, 0]
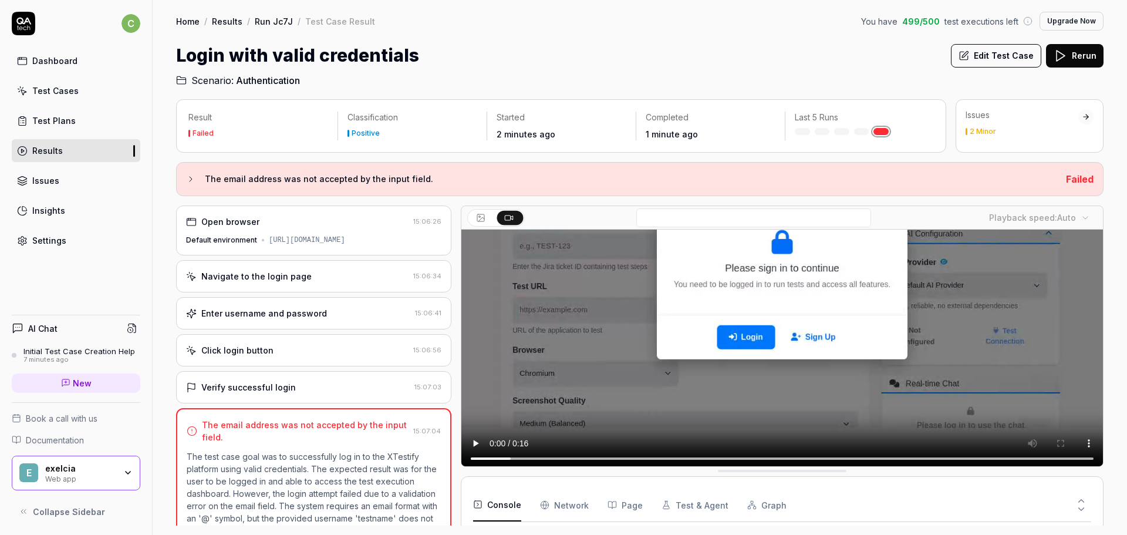
click at [296, 398] on div "Verify successful login 15:07:03" at bounding box center [313, 387] width 275 height 32
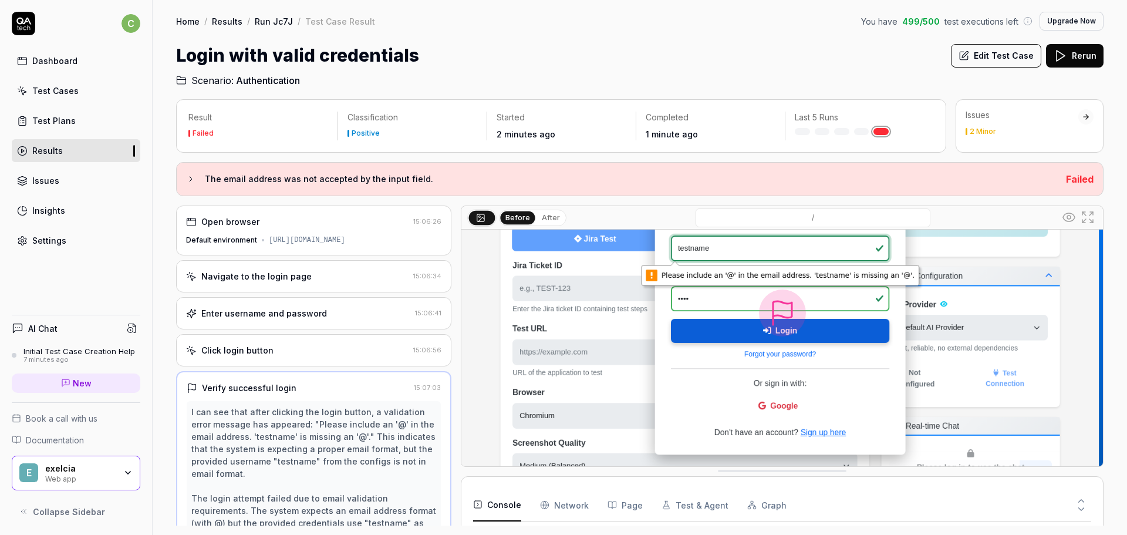
scroll to position [117, 0]
click at [573, 504] on Requests "Network" at bounding box center [564, 504] width 49 height 33
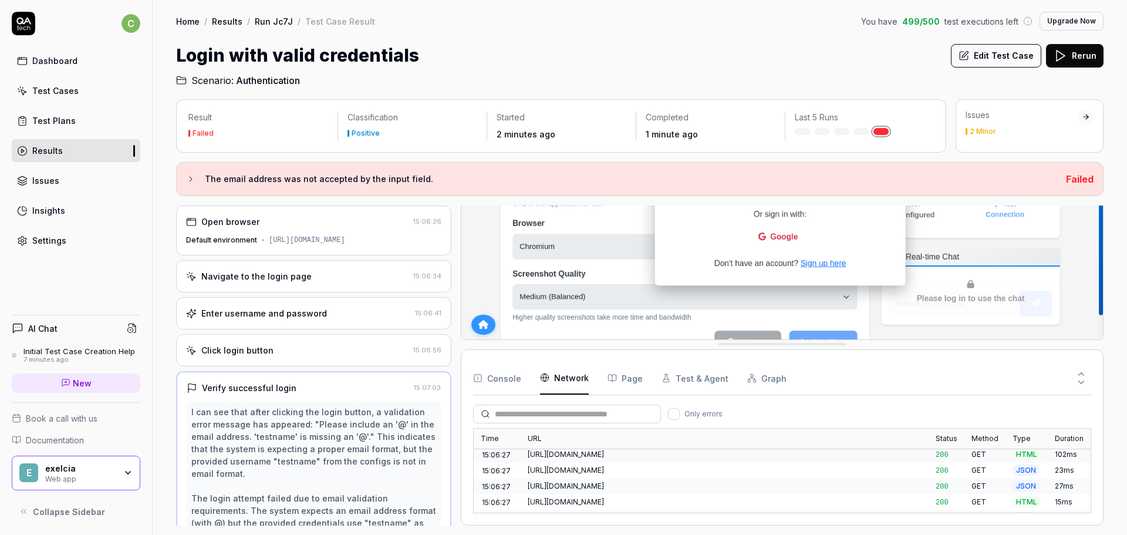
scroll to position [0, 0]
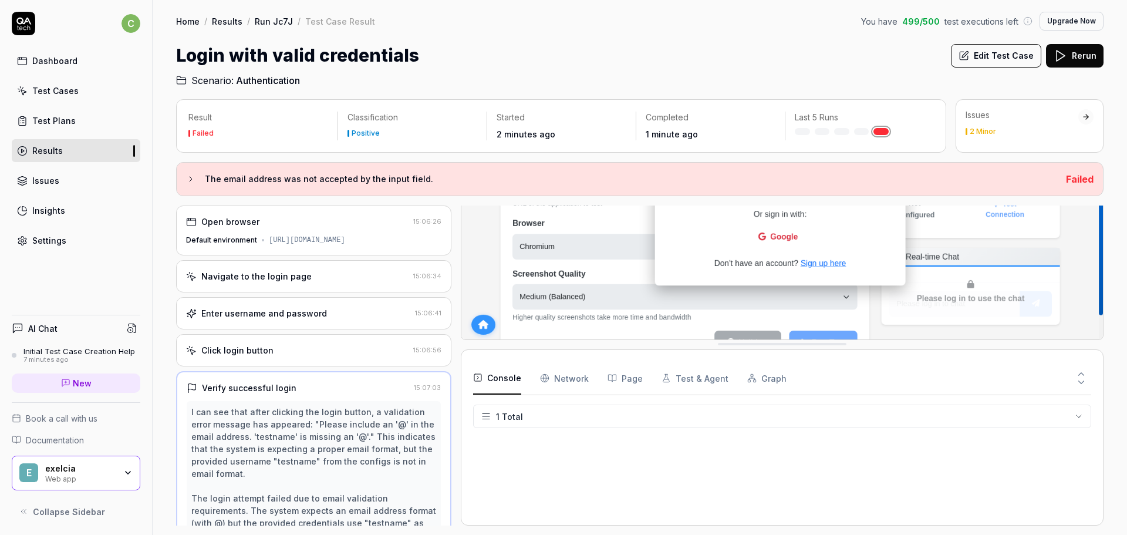
click at [497, 382] on button "Console" at bounding box center [497, 378] width 48 height 33
click at [633, 384] on button "Page" at bounding box center [625, 378] width 35 height 33
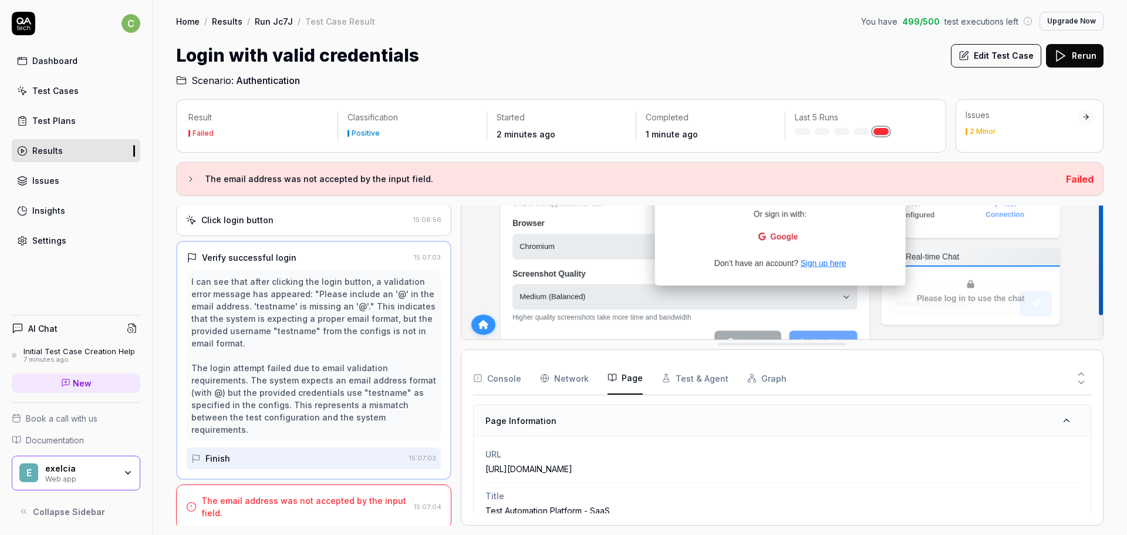
scroll to position [134, 0]
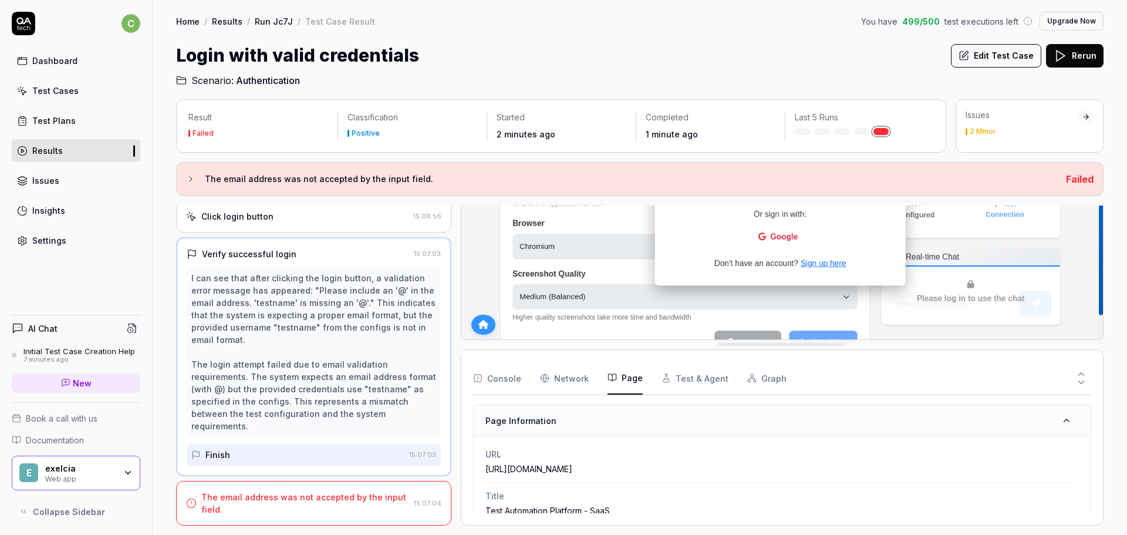
click at [694, 373] on button "Test & Agent" at bounding box center [695, 378] width 67 height 33
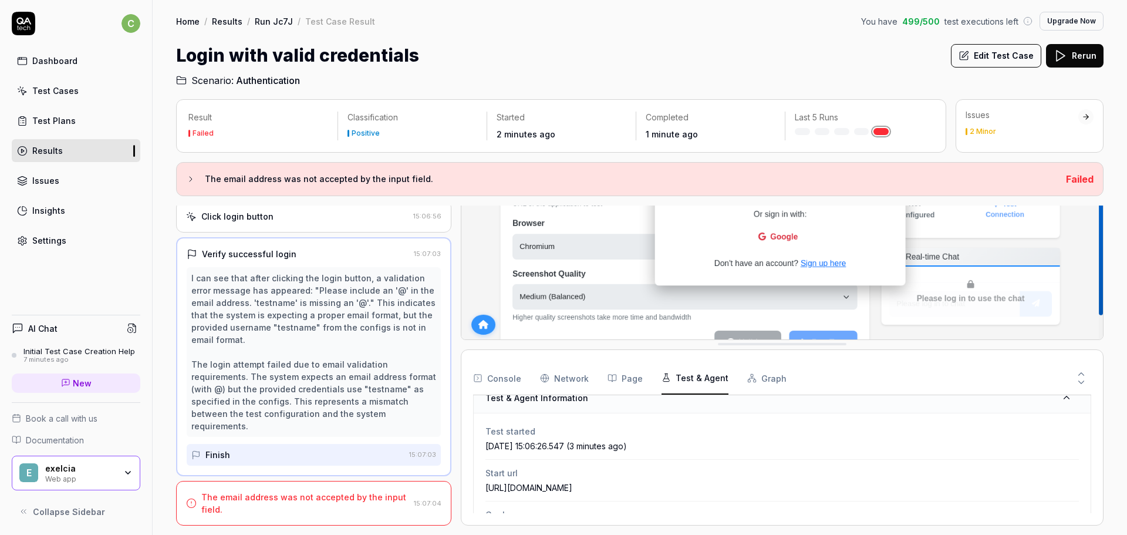
scroll to position [0, 0]
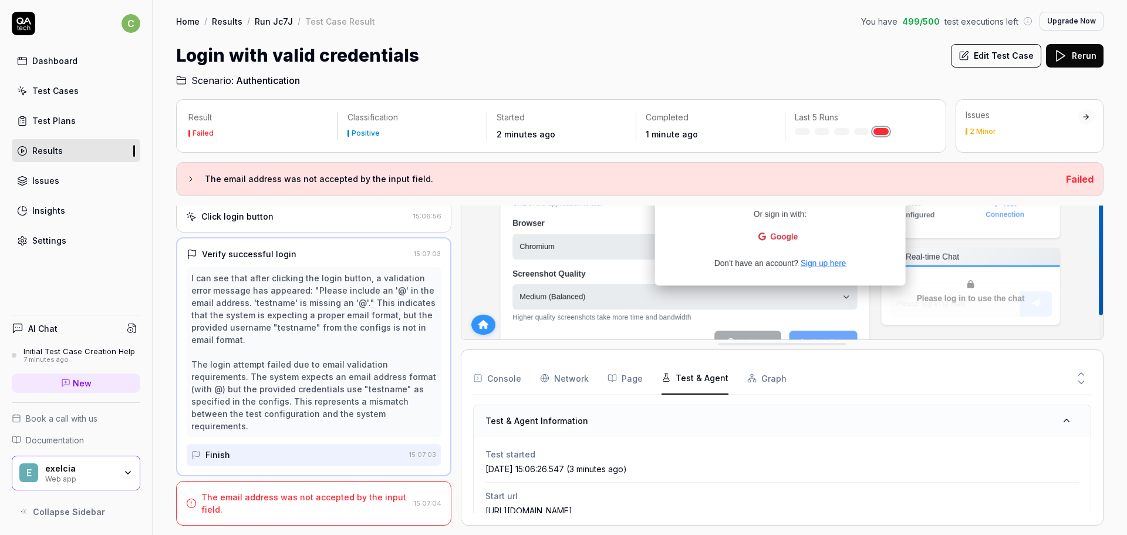
click at [754, 380] on button "Graph" at bounding box center [766, 378] width 39 height 33
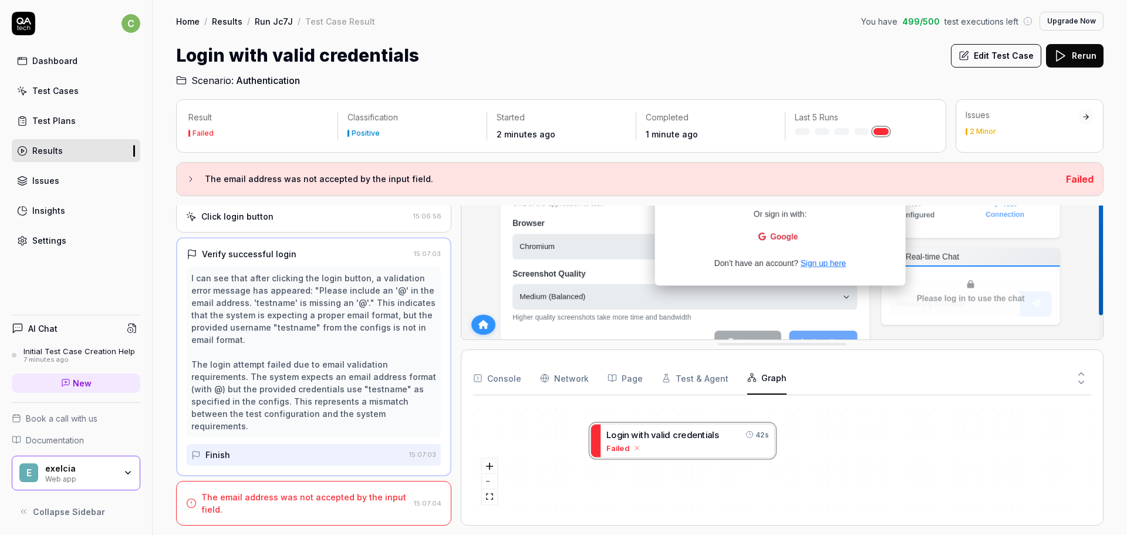
drag, startPoint x: 603, startPoint y: 455, endPoint x: 669, endPoint y: 450, distance: 66.0
click at [669, 450] on div "L o g i n w i t h v a l i d c r e d e n t i a l s 42s Failed" at bounding box center [782, 458] width 618 height 109
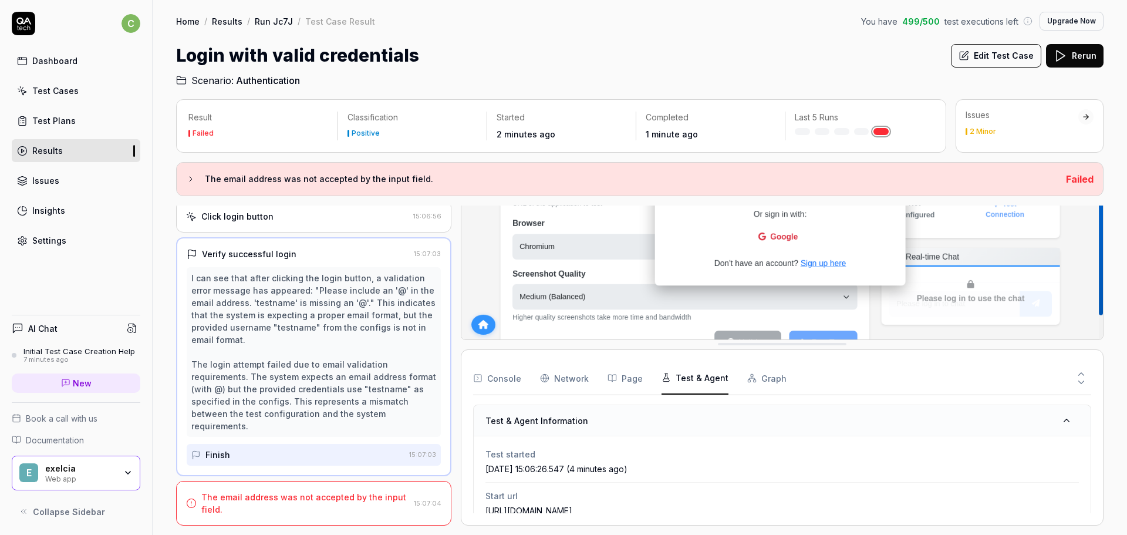
click at [690, 376] on button "Test & Agent" at bounding box center [695, 378] width 67 height 33
click at [602, 376] on div "Console Network Page Test & Agent Graph" at bounding box center [782, 378] width 618 height 33
click at [623, 386] on button "Page" at bounding box center [625, 378] width 35 height 33
click at [578, 386] on Requests "Network" at bounding box center [564, 378] width 49 height 33
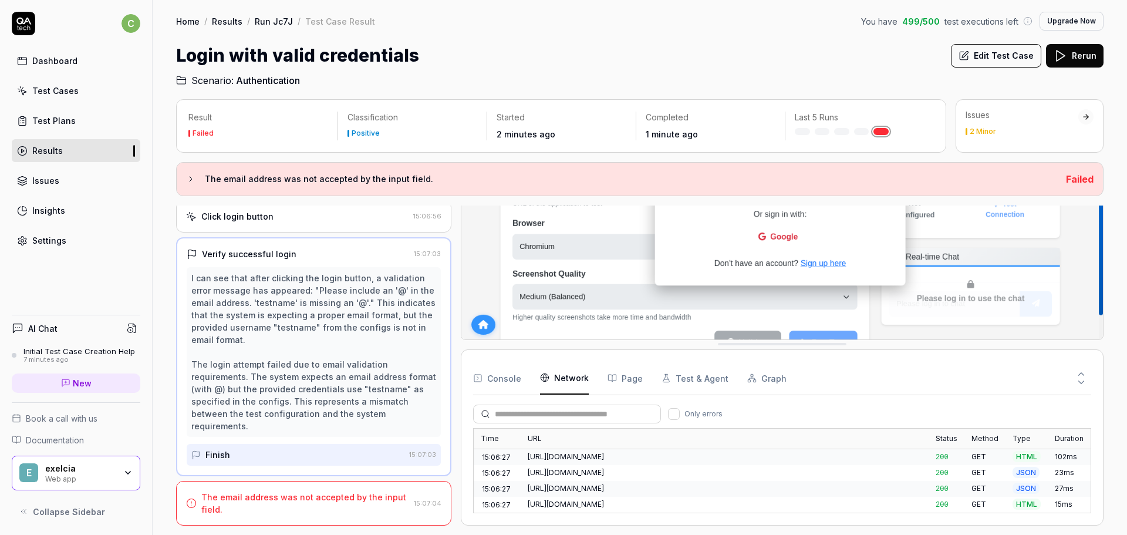
scroll to position [150, 0]
click at [485, 377] on button "Console" at bounding box center [497, 378] width 48 height 33
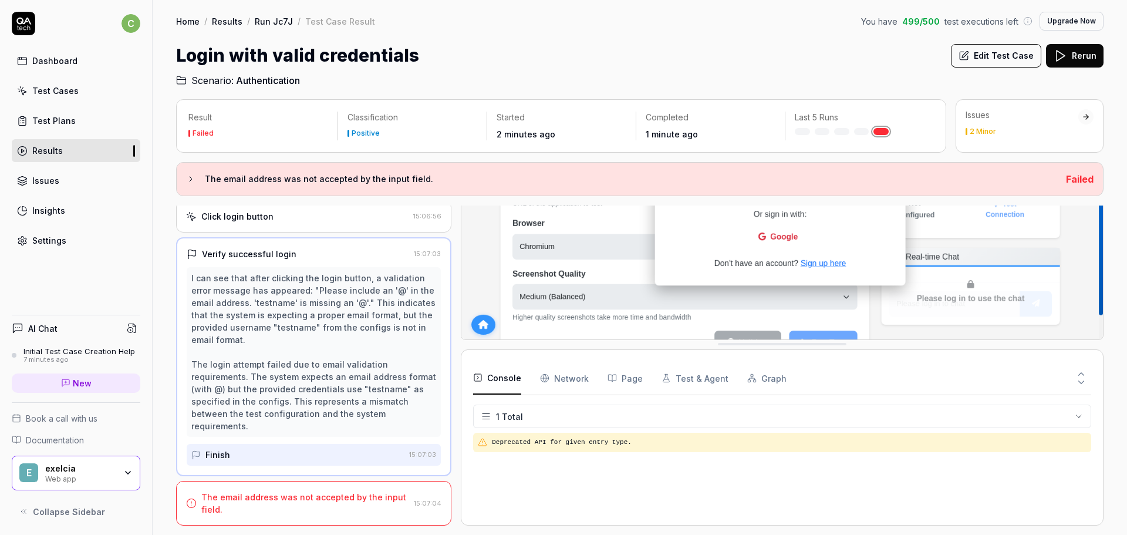
click at [80, 180] on link "Issues" at bounding box center [76, 180] width 129 height 23
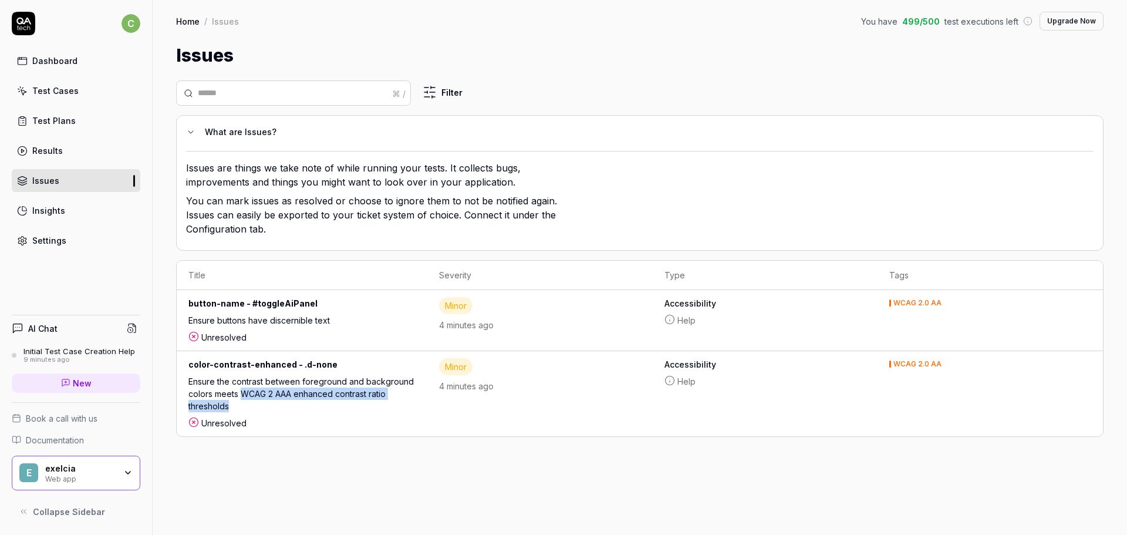
drag, startPoint x: 289, startPoint y: 395, endPoint x: 285, endPoint y: 411, distance: 16.4
click at [285, 411] on div "Ensure the contrast between foreground and background colors meets WCAG 2 AAA e…" at bounding box center [301, 396] width 227 height 42
copy div "WCAG 2 AAA enhanced contrast ratio thresholds"
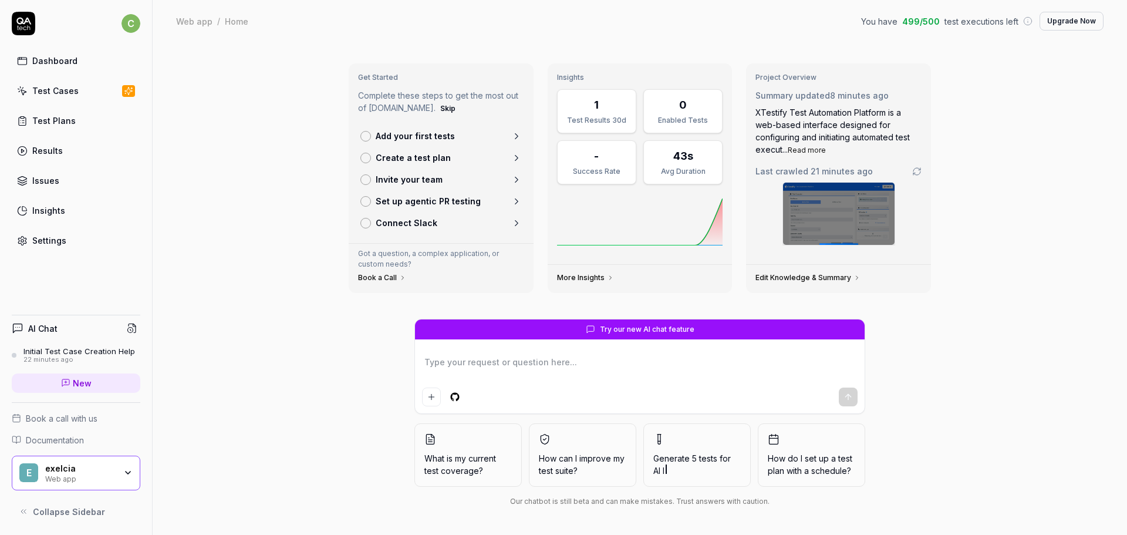
type textarea "*"
